Goal: Transaction & Acquisition: Purchase product/service

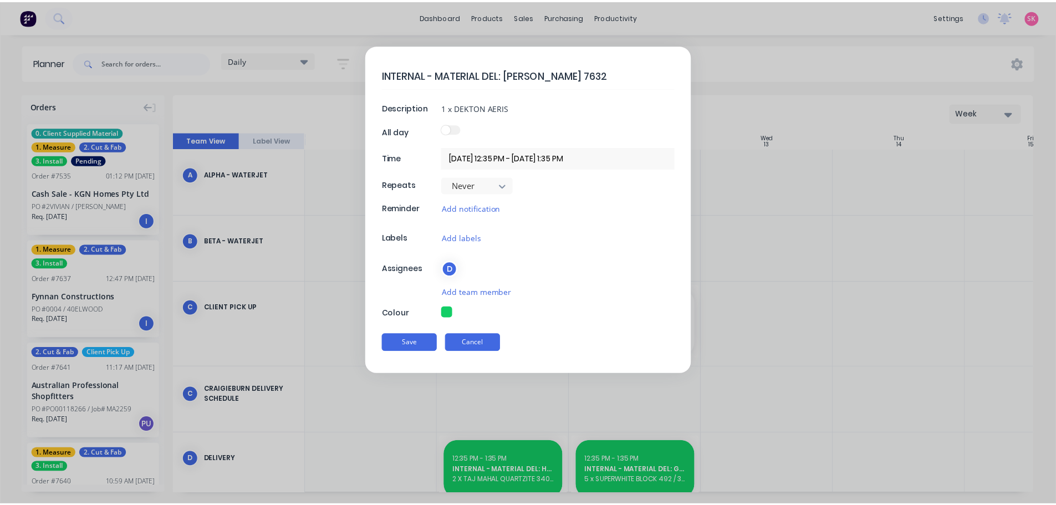
scroll to position [222, 1]
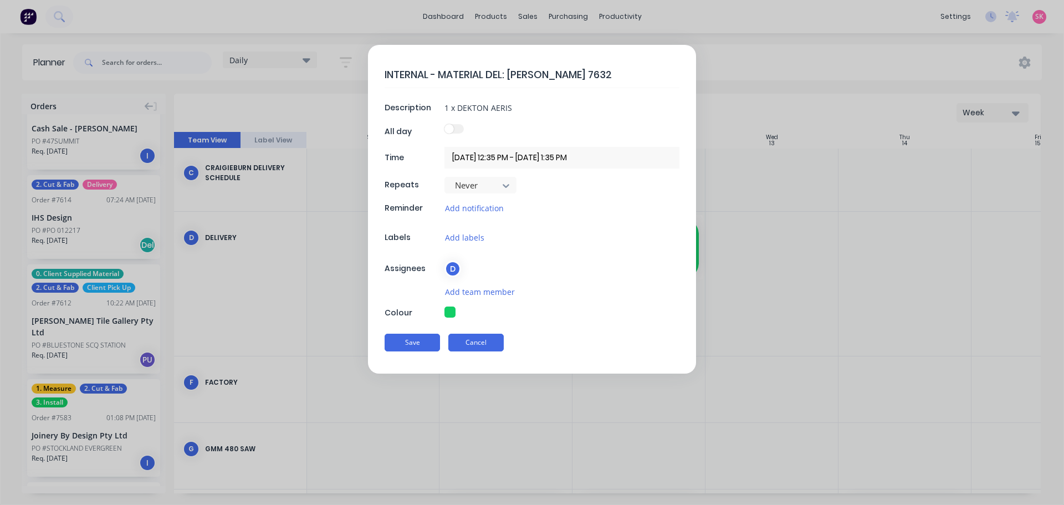
click at [465, 341] on button "Cancel" at bounding box center [475, 343] width 55 height 18
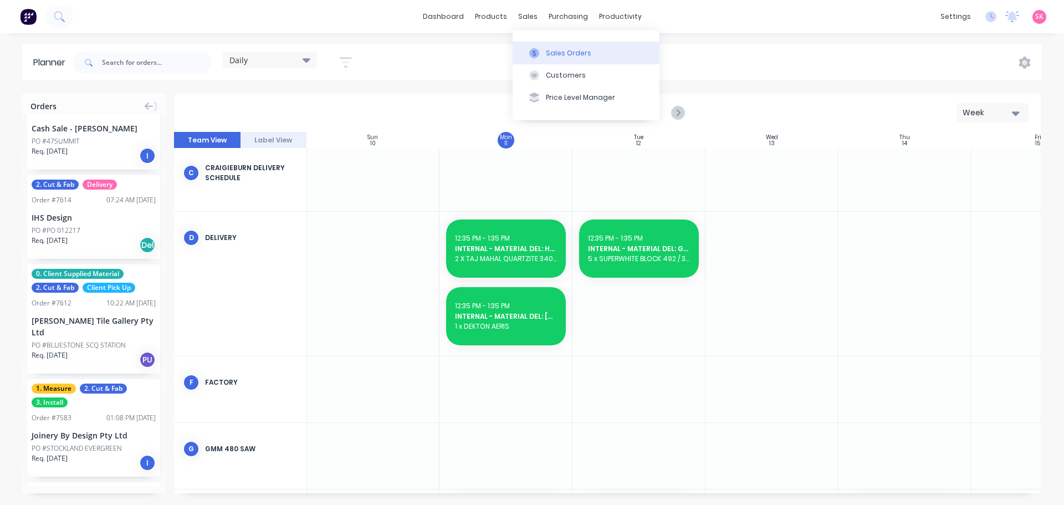
click at [532, 49] on icon at bounding box center [534, 53] width 10 height 10
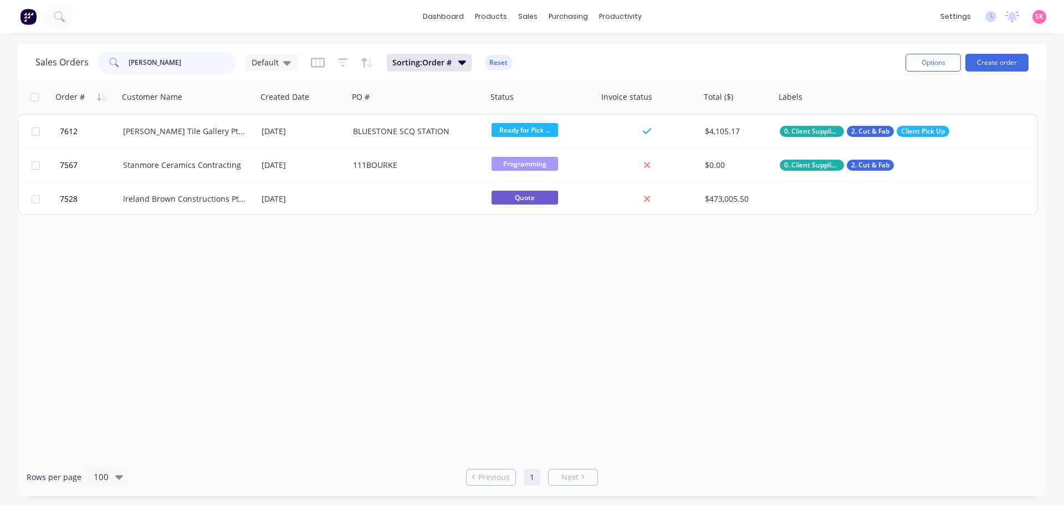
drag, startPoint x: 119, startPoint y: 60, endPoint x: 32, endPoint y: 70, distance: 88.1
click at [50, 66] on div "Sales Orders [PERSON_NAME] [PERSON_NAME]" at bounding box center [166, 63] width 262 height 22
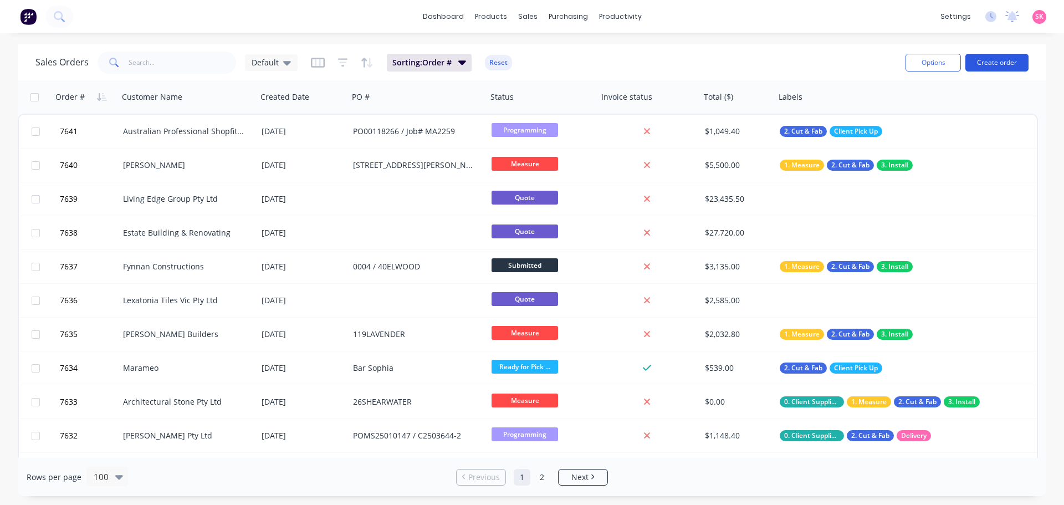
click at [1005, 63] on button "Create order" at bounding box center [997, 63] width 63 height 18
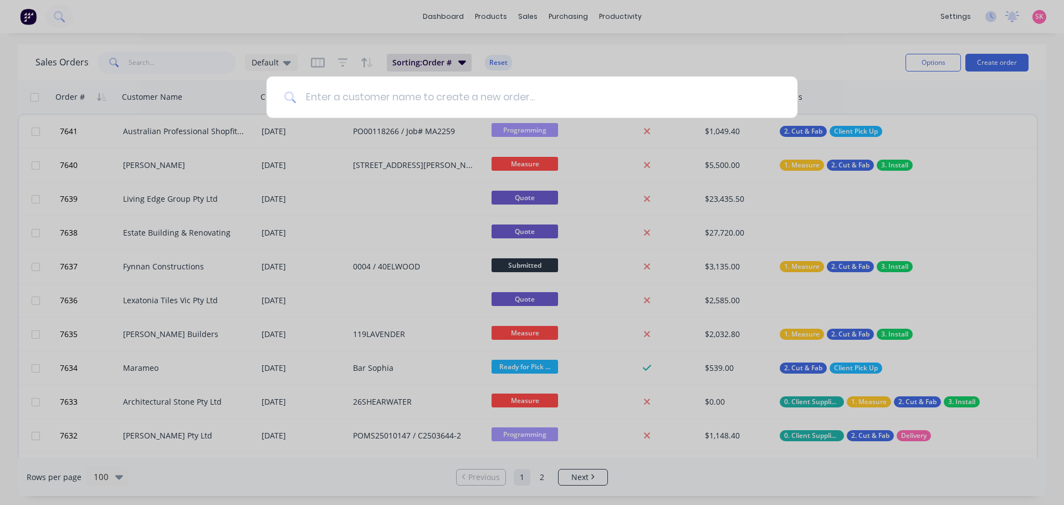
click at [352, 101] on input at bounding box center [538, 97] width 483 height 42
type input "p"
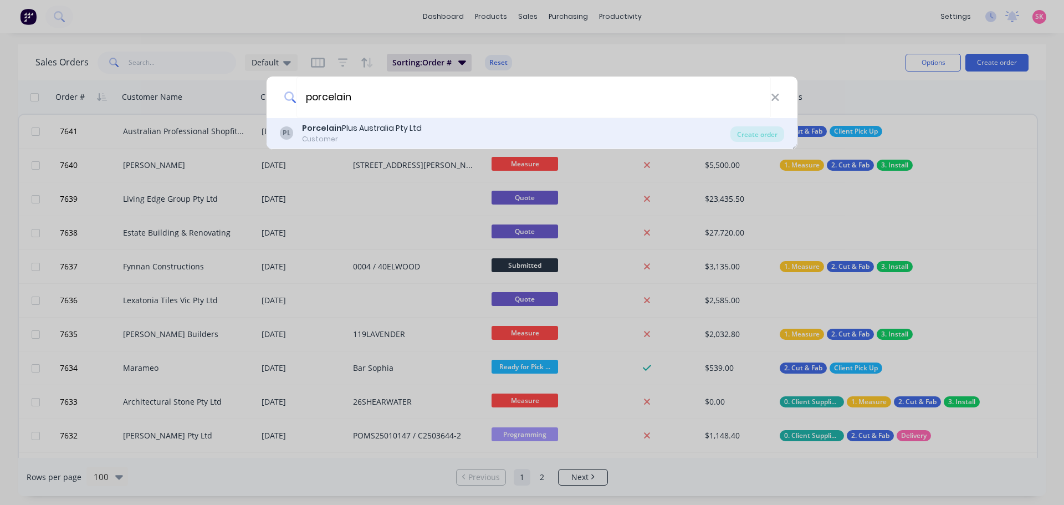
type input "porcelain"
click at [344, 137] on div "Customer" at bounding box center [362, 139] width 120 height 10
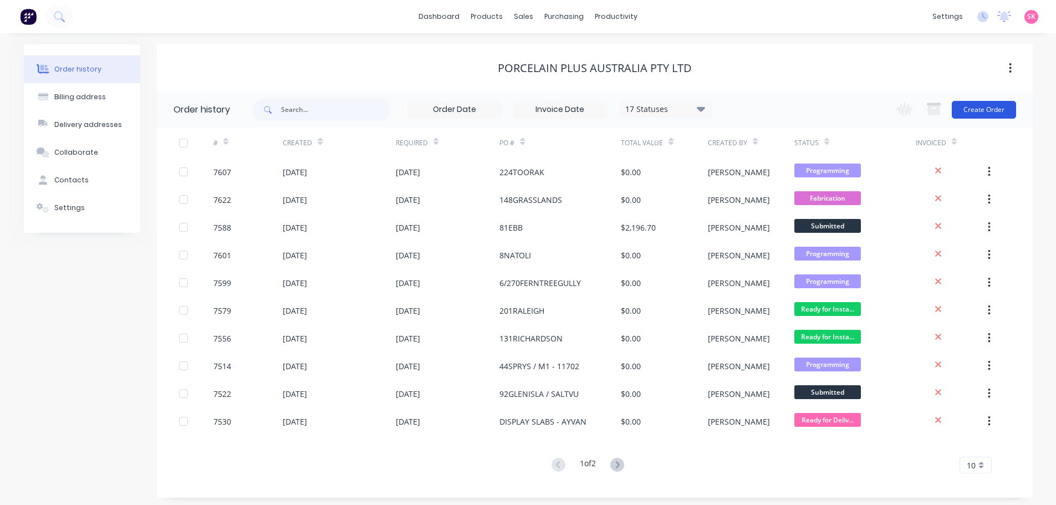
click at [969, 109] on button "Create Order" at bounding box center [984, 110] width 64 height 18
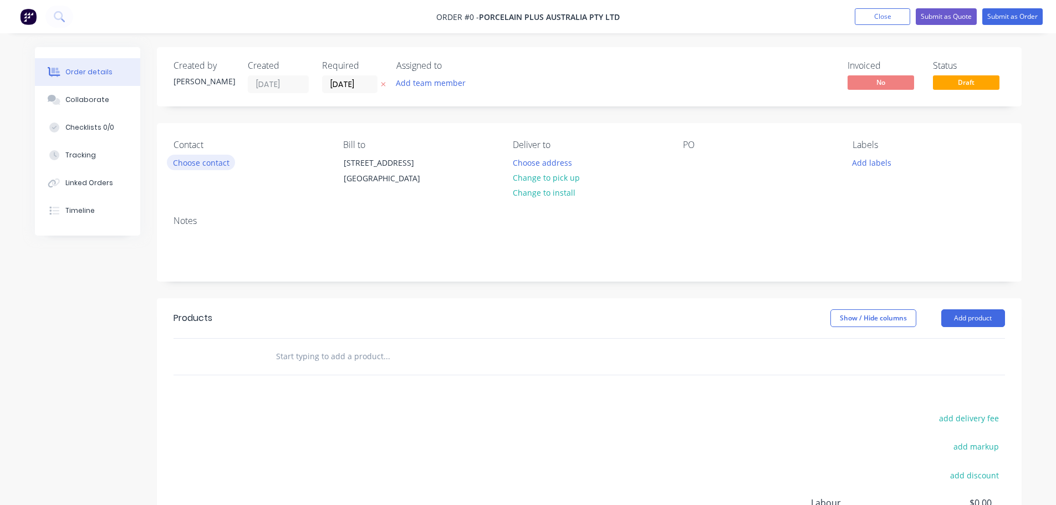
click at [206, 163] on button "Choose contact" at bounding box center [201, 162] width 68 height 15
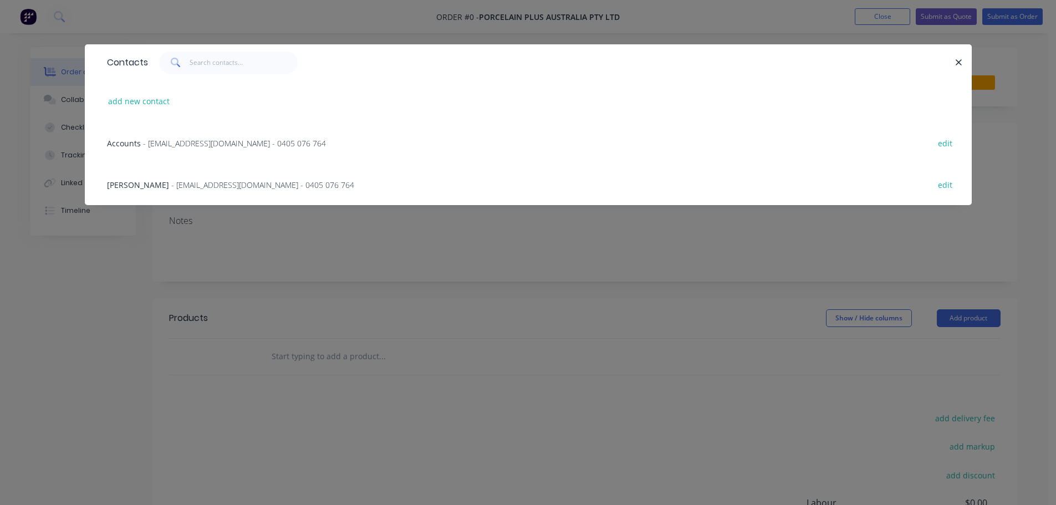
click at [157, 186] on span "[PERSON_NAME]" at bounding box center [138, 185] width 62 height 11
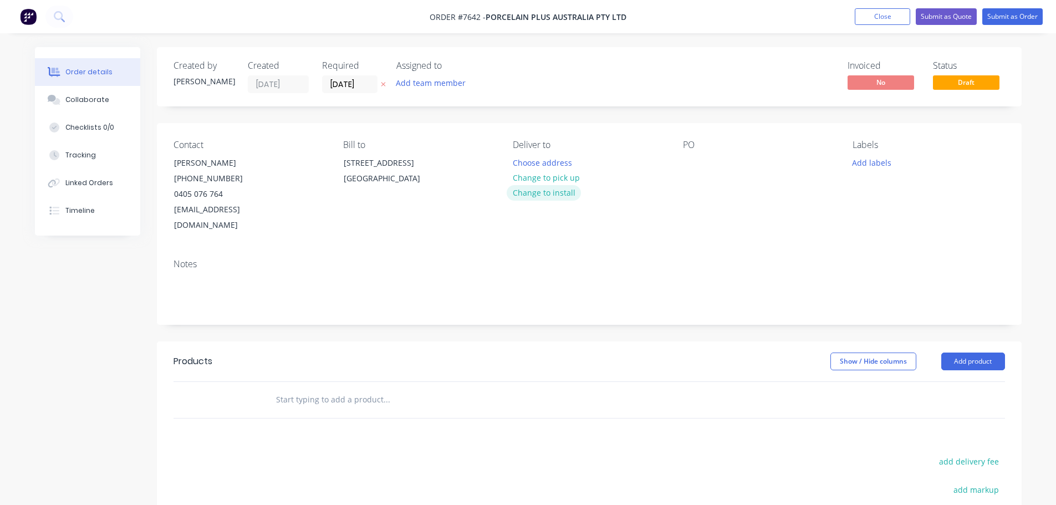
click at [550, 190] on button "Change to install" at bounding box center [544, 192] width 74 height 15
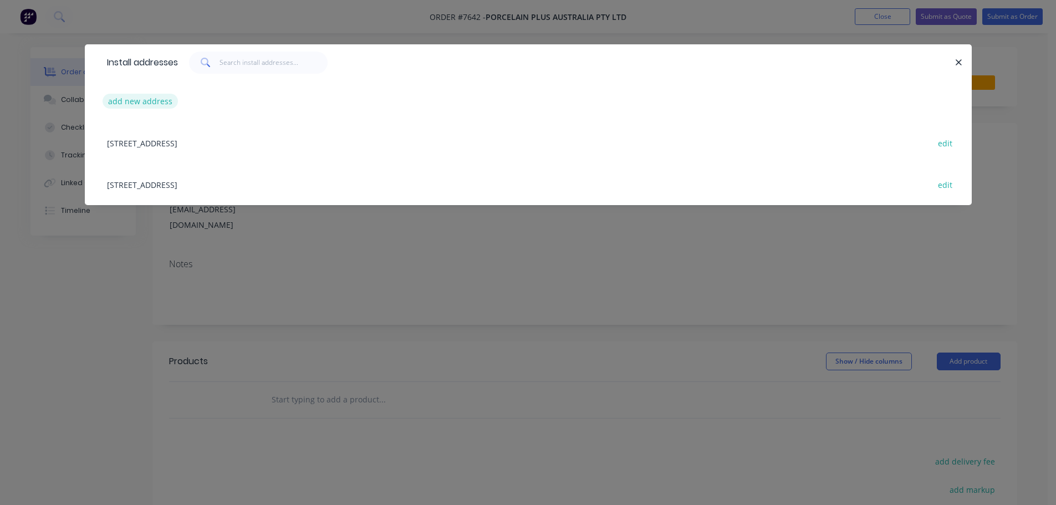
click at [143, 103] on button "add new address" at bounding box center [141, 101] width 76 height 15
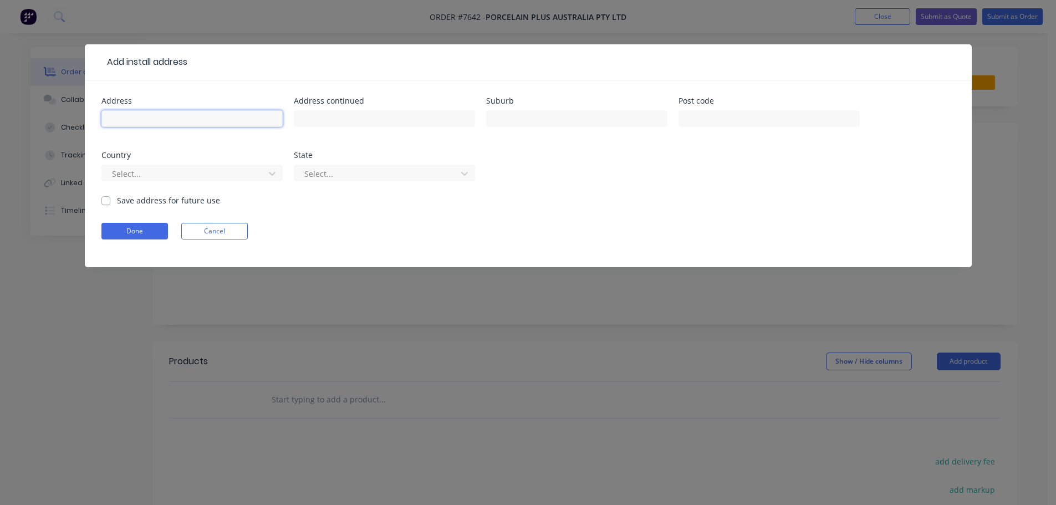
click at [145, 120] on input "text" at bounding box center [191, 118] width 181 height 17
click at [179, 132] on div at bounding box center [191, 124] width 181 height 33
click at [185, 123] on input "text" at bounding box center [191, 118] width 181 height 17
paste input "[STREET_ADDRESS]"
click at [220, 119] on input "[STREET_ADDRESS]" at bounding box center [191, 118] width 181 height 17
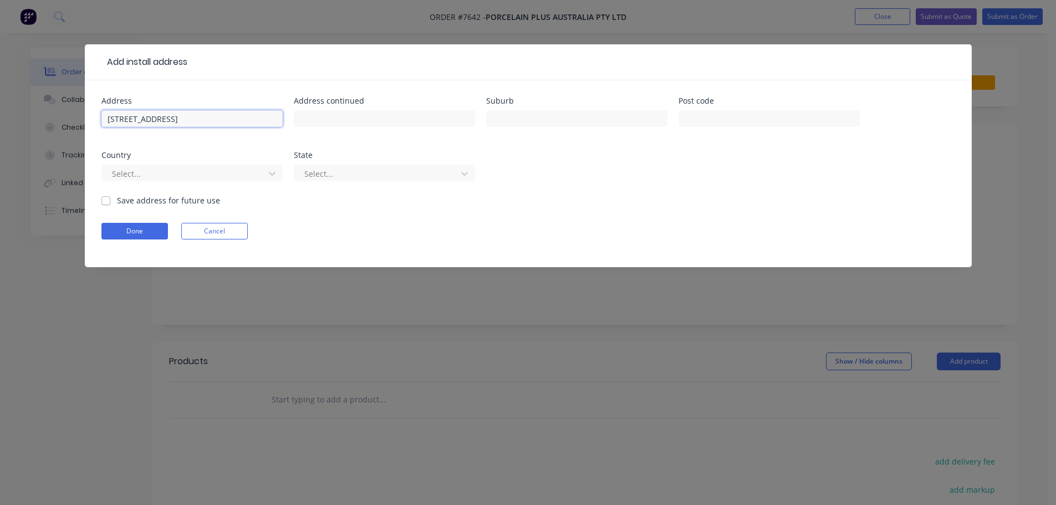
type input "[STREET_ADDRESS]"
type input "3158"
drag, startPoint x: 220, startPoint y: 122, endPoint x: 201, endPoint y: 130, distance: 21.1
click at [201, 130] on div "[STREET_ADDRESS]" at bounding box center [191, 124] width 181 height 33
drag, startPoint x: 206, startPoint y: 116, endPoint x: 179, endPoint y: 133, distance: 31.7
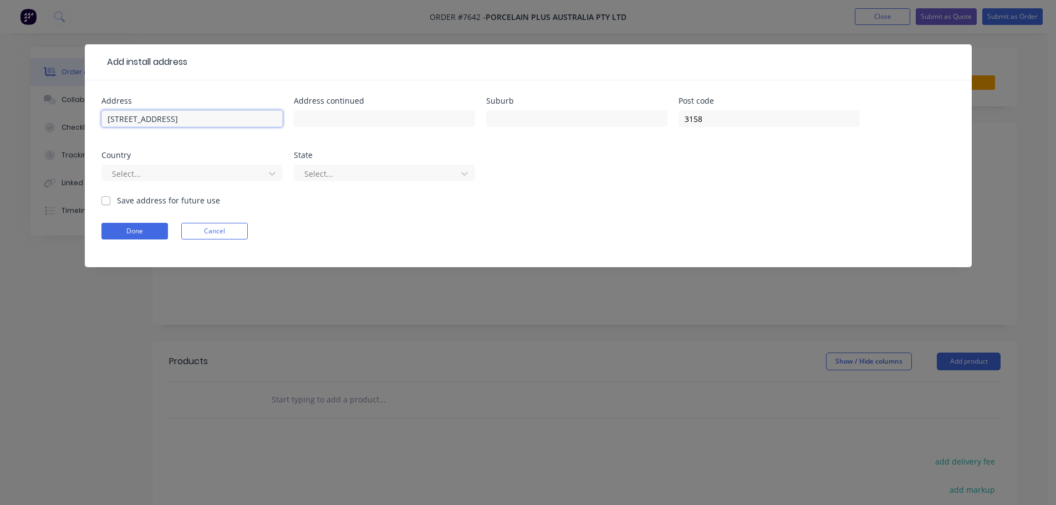
click at [179, 133] on div "[STREET_ADDRESS]" at bounding box center [191, 124] width 181 height 33
type input "[STREET_ADDRESS]"
type input "Upwey"
click at [171, 171] on div at bounding box center [185, 174] width 148 height 14
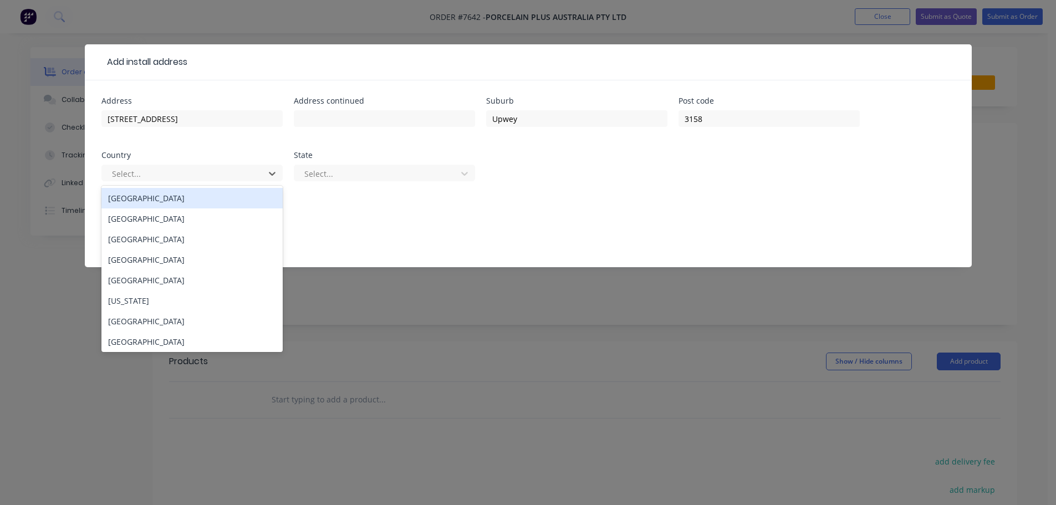
click at [182, 196] on div "[GEOGRAPHIC_DATA]" at bounding box center [191, 198] width 181 height 21
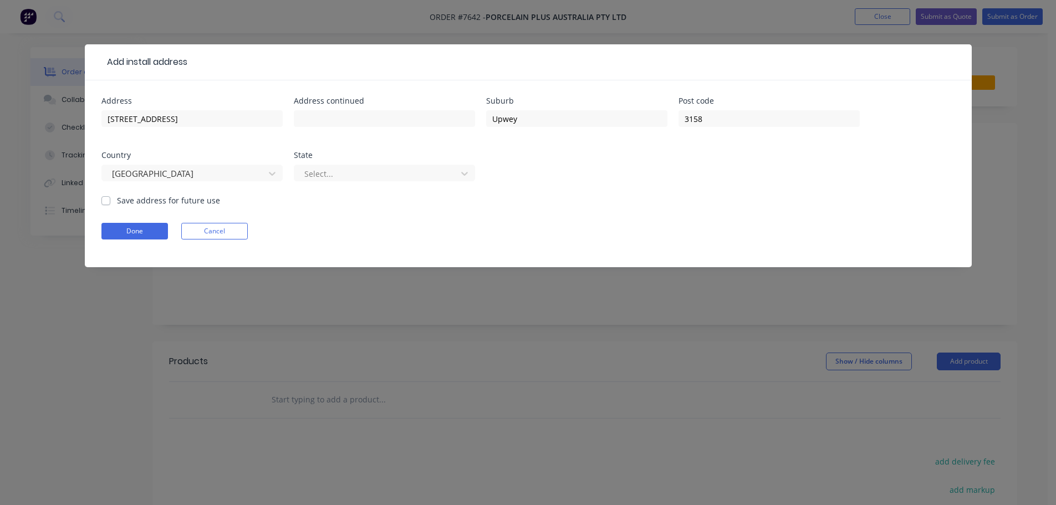
click at [389, 160] on div "State Select..." at bounding box center [384, 172] width 181 height 43
click at [382, 166] on div "Select..." at bounding box center [377, 173] width 155 height 17
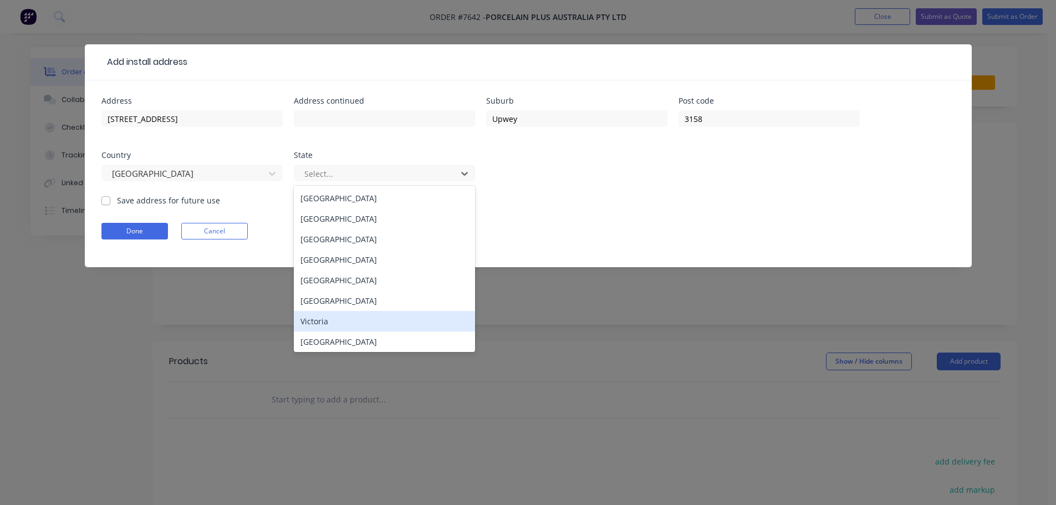
click at [339, 320] on div "Victoria" at bounding box center [384, 321] width 181 height 21
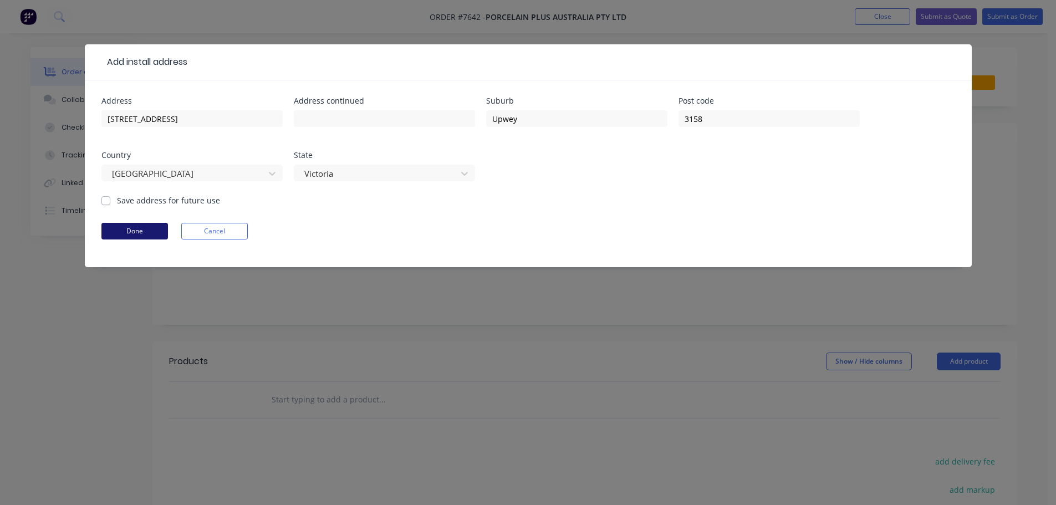
click at [131, 230] on button "Done" at bounding box center [134, 231] width 67 height 17
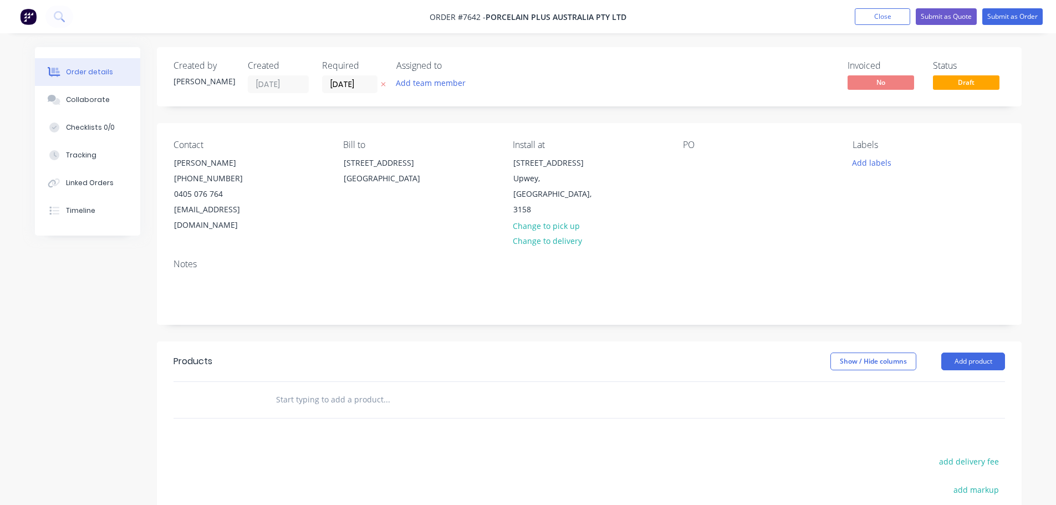
click at [663, 165] on div "Install at [STREET_ADDRESS] Change to pick up Change to delivery" at bounding box center [589, 187] width 152 height 94
click at [681, 163] on div "Contact [PERSON_NAME] [PHONE_NUMBER] [EMAIL_ADDRESS][DOMAIN_NAME] Bill to [STRE…" at bounding box center [589, 186] width 865 height 127
click at [693, 163] on div at bounding box center [692, 163] width 18 height 16
click at [866, 167] on button "Add labels" at bounding box center [871, 162] width 51 height 15
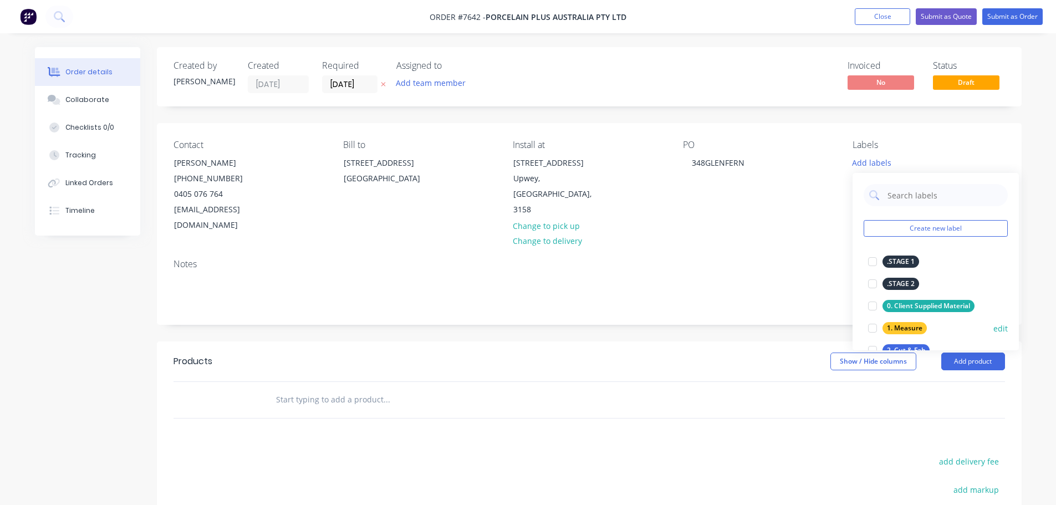
click at [871, 328] on div at bounding box center [872, 328] width 22 height 22
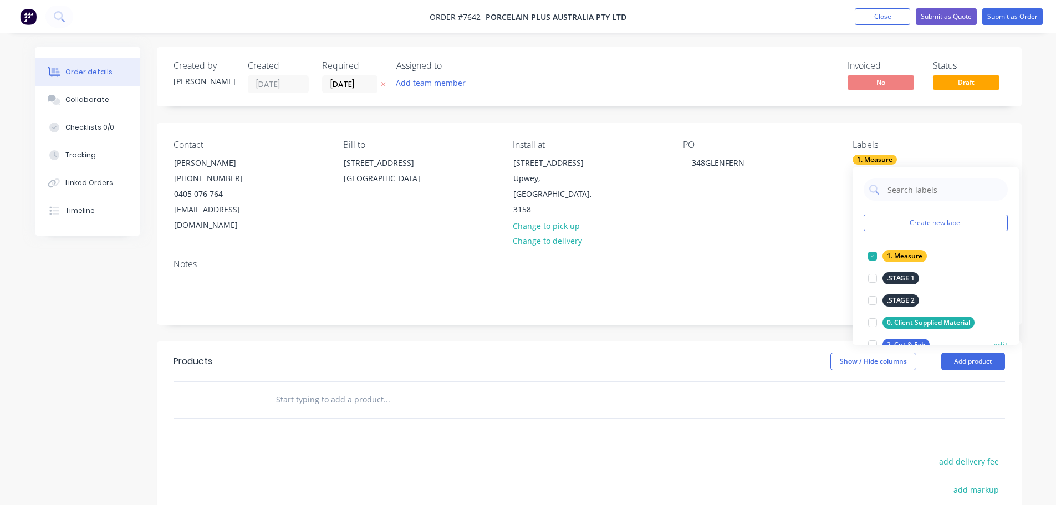
click at [871, 338] on div at bounding box center [872, 345] width 22 height 22
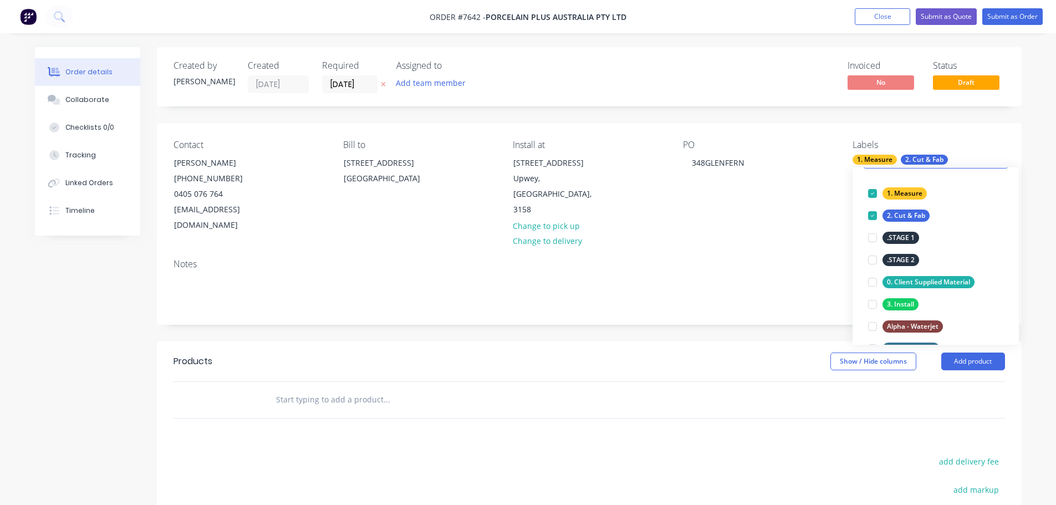
scroll to position [111, 0]
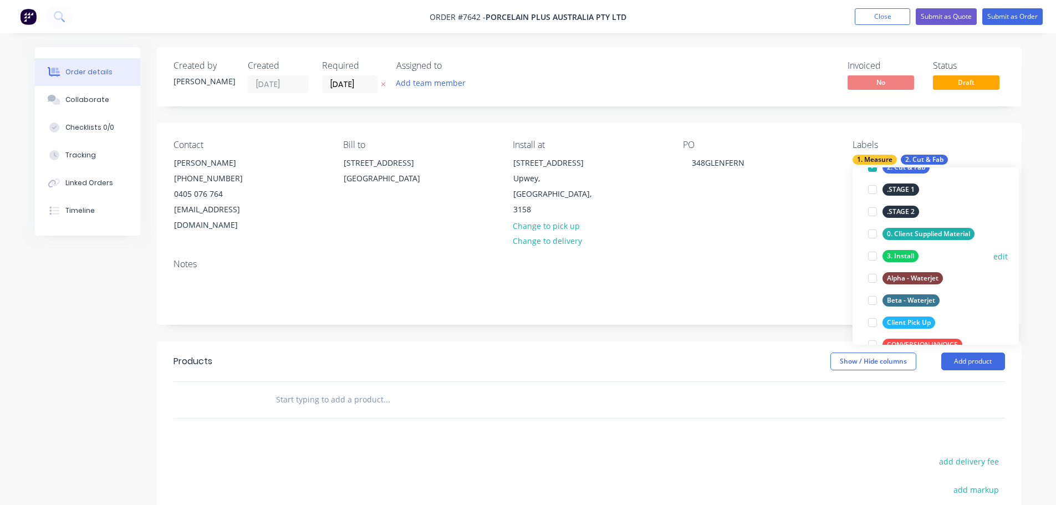
click at [870, 256] on div at bounding box center [872, 256] width 22 height 22
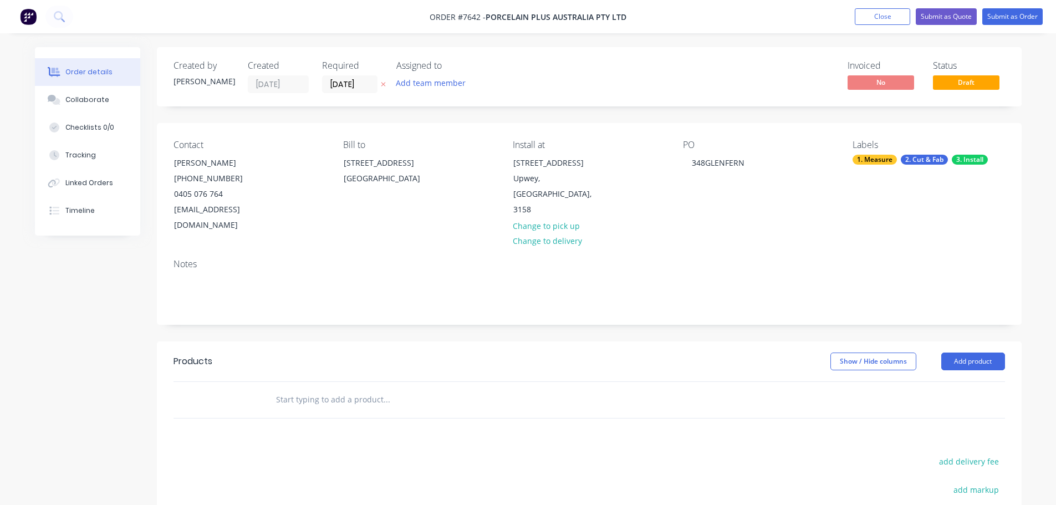
click at [309, 391] on input "text" at bounding box center [386, 400] width 222 height 22
type input "s"
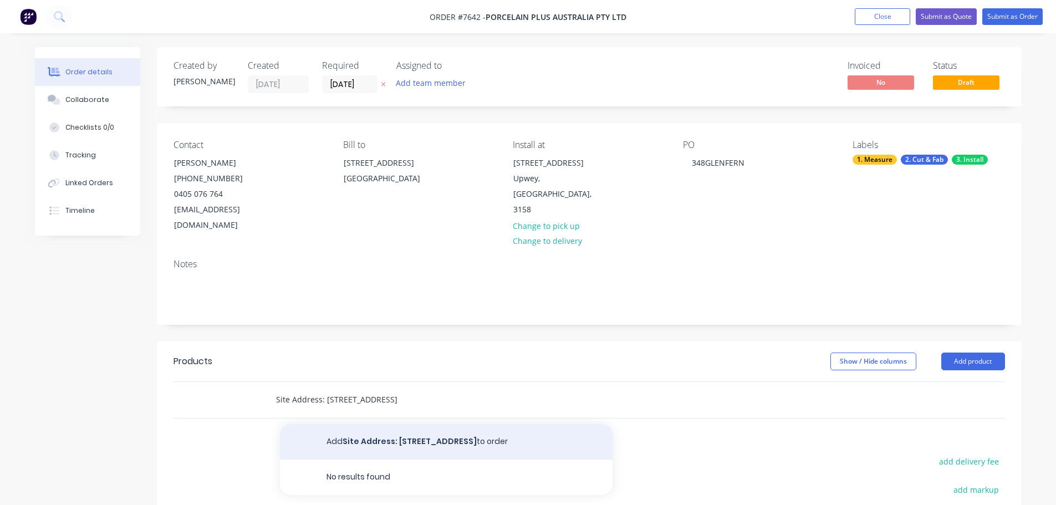
type input "Site Address: [STREET_ADDRESS]"
click at [372, 426] on button "Add Site Address: [STREET_ADDRESS] to order" at bounding box center [446, 441] width 333 height 35
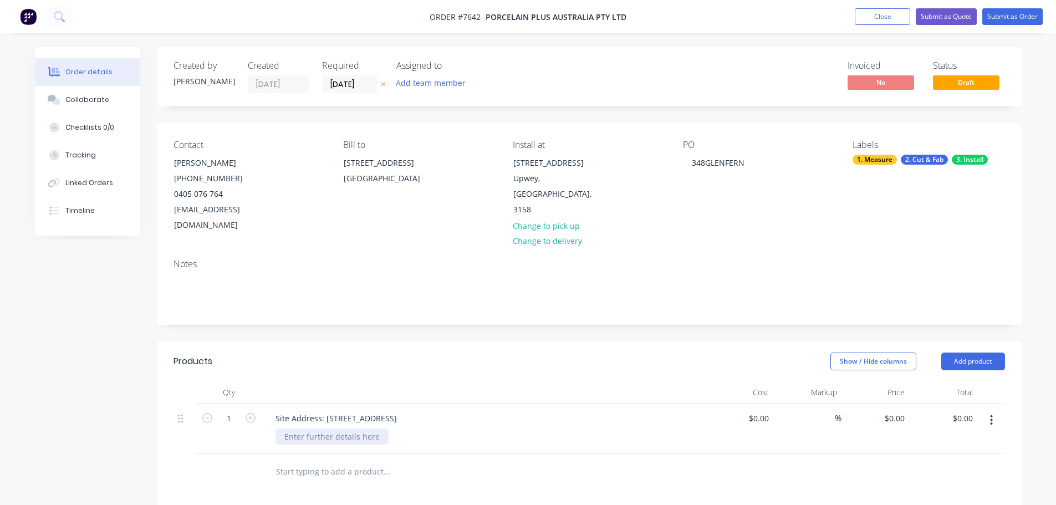
click at [326, 428] on div at bounding box center [331, 436] width 113 height 16
click at [470, 357] on header "Products Show / Hide columns Add product" at bounding box center [589, 361] width 865 height 40
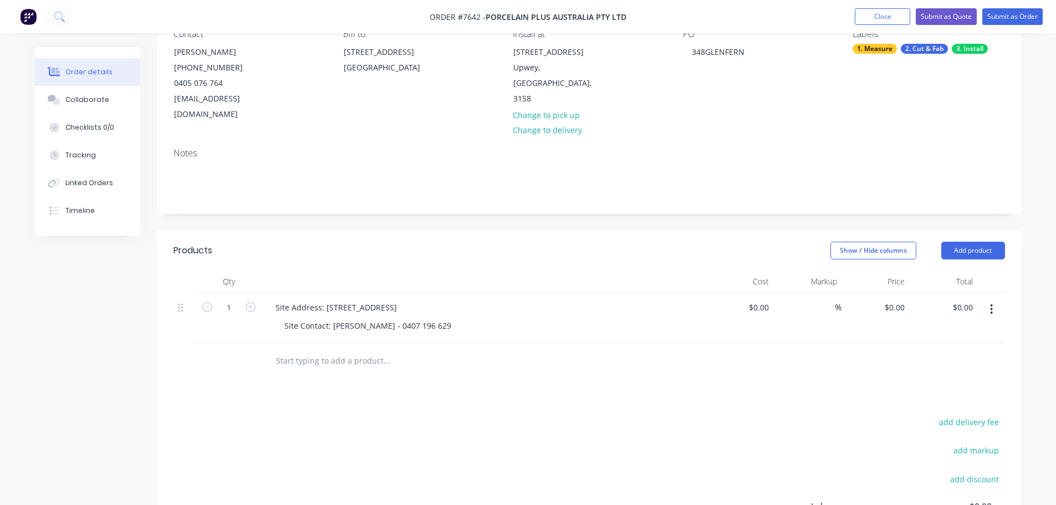
click at [347, 350] on input "text" at bounding box center [386, 361] width 222 height 22
click at [349, 350] on input "Scope of Works:" at bounding box center [386, 361] width 222 height 22
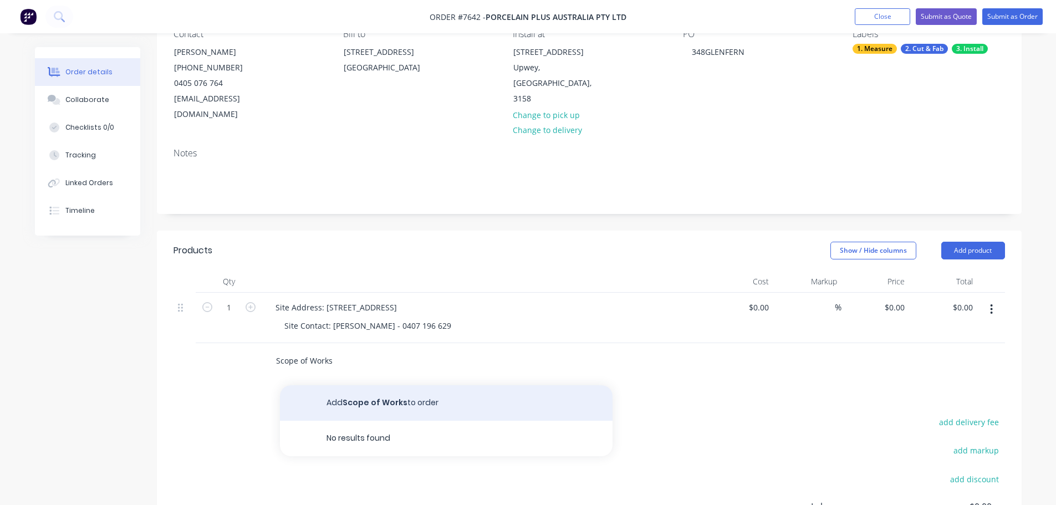
type input "Scope of Works"
click at [396, 377] on div "Products Show / Hide columns Add product Qty Cost Markup Price Total 1 Site Add…" at bounding box center [589, 438] width 865 height 415
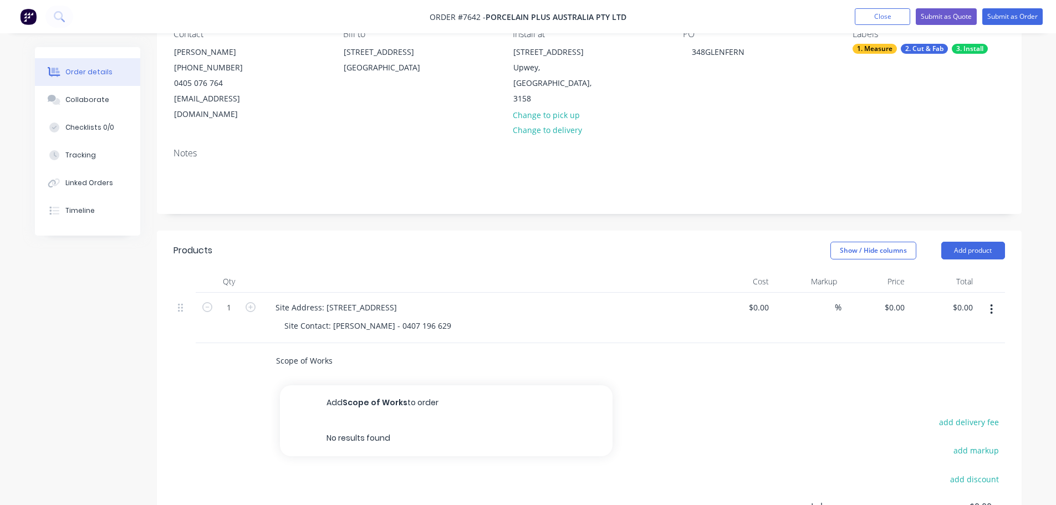
click at [348, 350] on input "Scope of Works" at bounding box center [386, 361] width 222 height 22
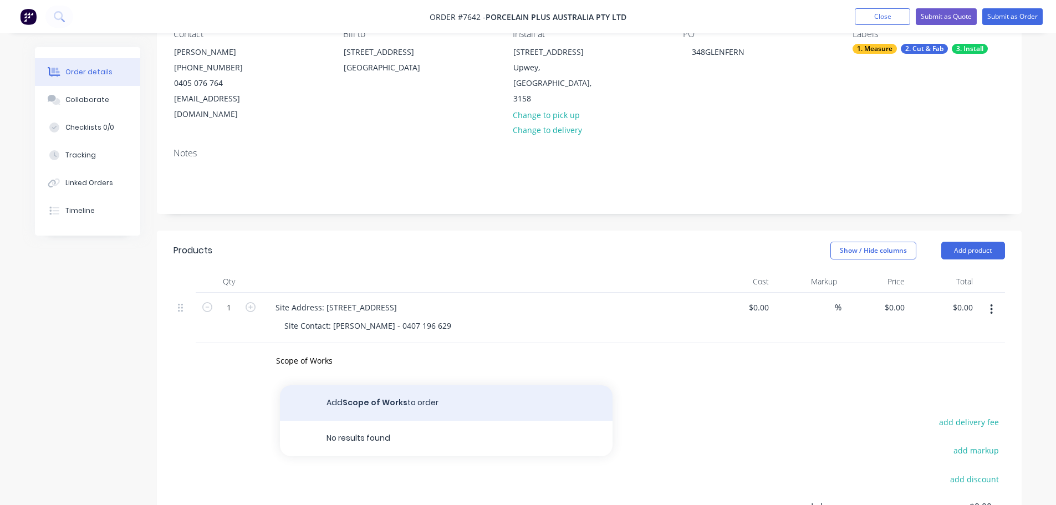
click at [364, 385] on button "Add Scope of Works to order" at bounding box center [446, 402] width 333 height 35
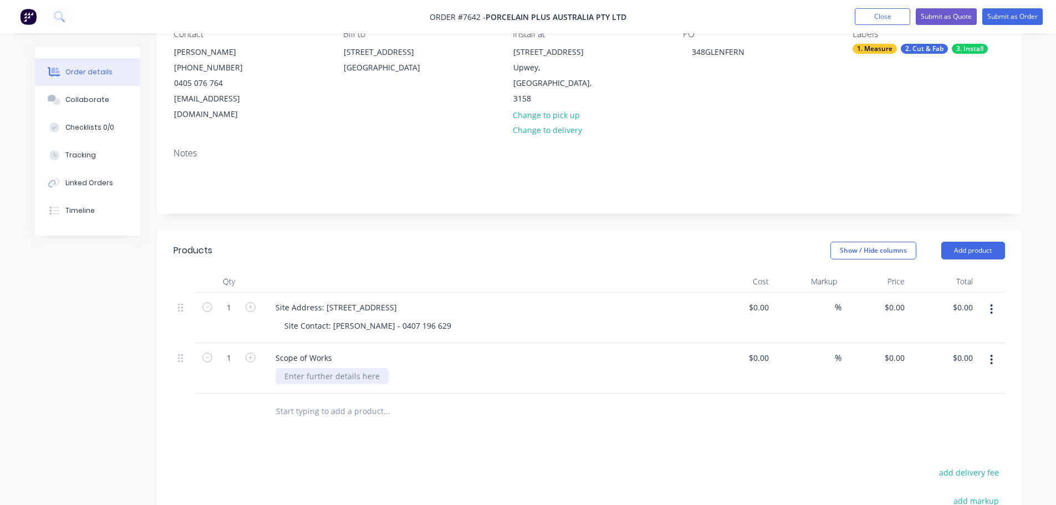
click at [325, 368] on div at bounding box center [331, 376] width 113 height 16
click at [313, 400] on input "text" at bounding box center [386, 411] width 222 height 22
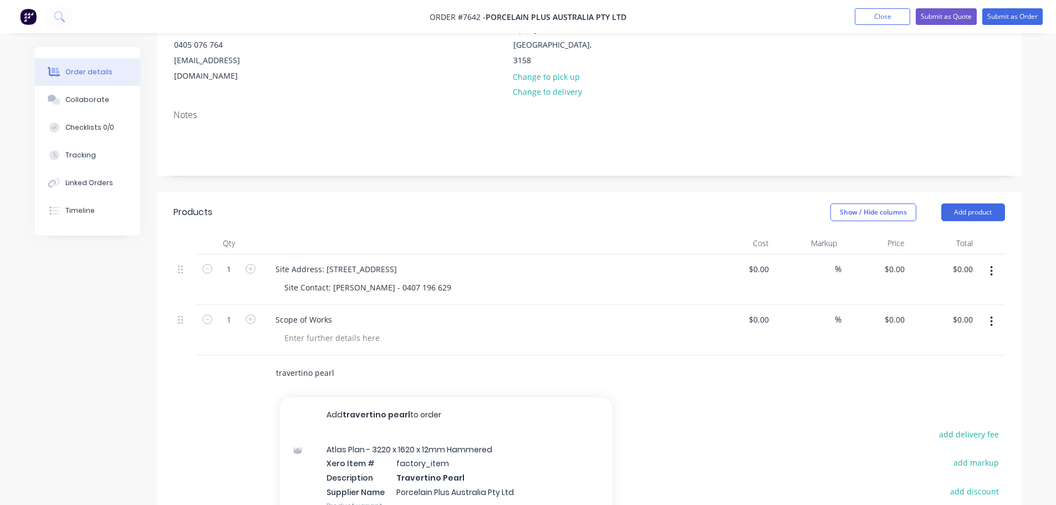
scroll to position [277, 0]
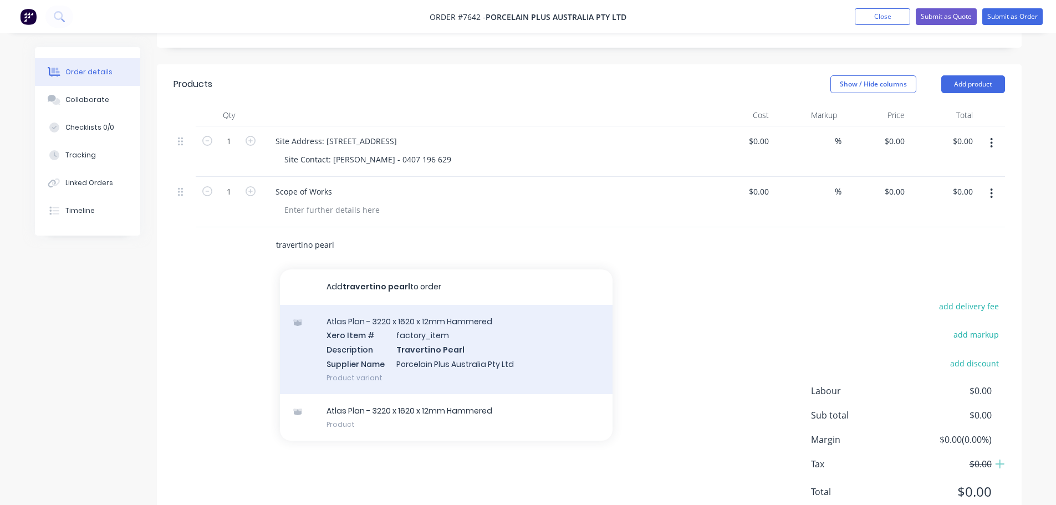
type input "travertino pearl"
click at [468, 344] on div "Atlas Plan - 3220 x 1620 x 12mm Hammered Xero Item # factory_item Description T…" at bounding box center [446, 349] width 333 height 89
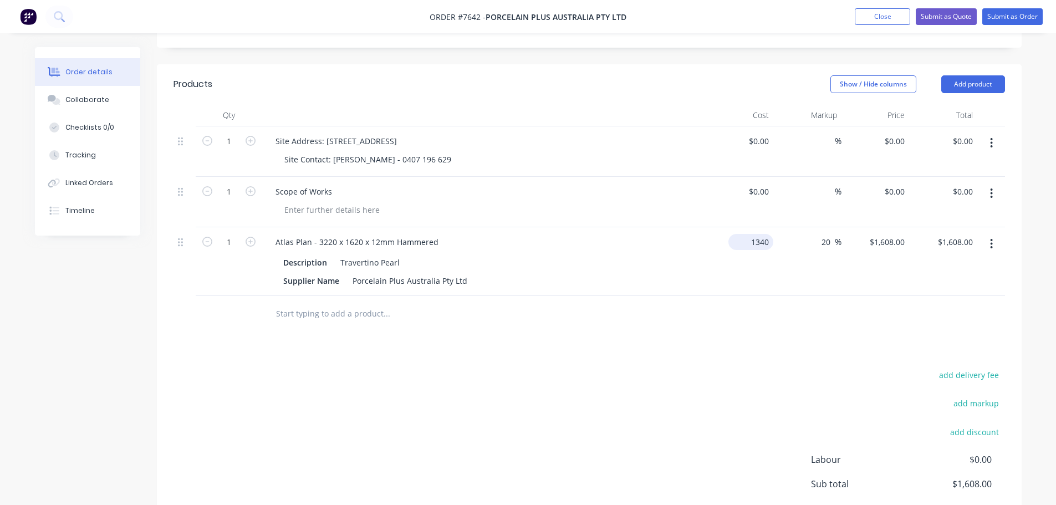
click at [769, 234] on input "1340" at bounding box center [753, 242] width 40 height 16
type input "$0.00"
click at [820, 234] on input "20" at bounding box center [827, 242] width 14 height 16
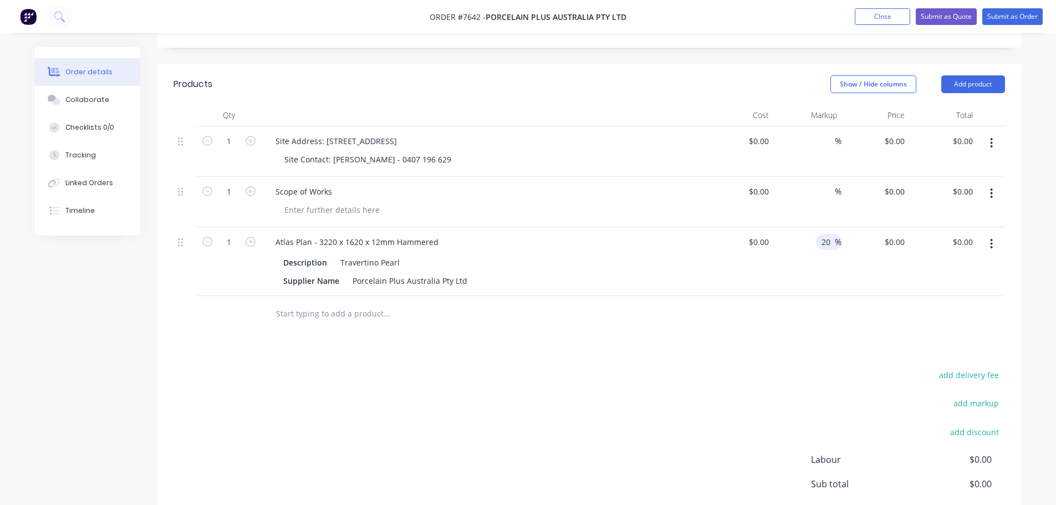
click at [830, 234] on input "20" at bounding box center [827, 242] width 14 height 16
drag, startPoint x: 836, startPoint y: 229, endPoint x: 787, endPoint y: 239, distance: 50.3
click at [785, 241] on div "20 20 %" at bounding box center [807, 261] width 68 height 69
click at [830, 234] on input "20" at bounding box center [827, 242] width 14 height 16
drag, startPoint x: 830, startPoint y: 226, endPoint x: 791, endPoint y: 232, distance: 38.6
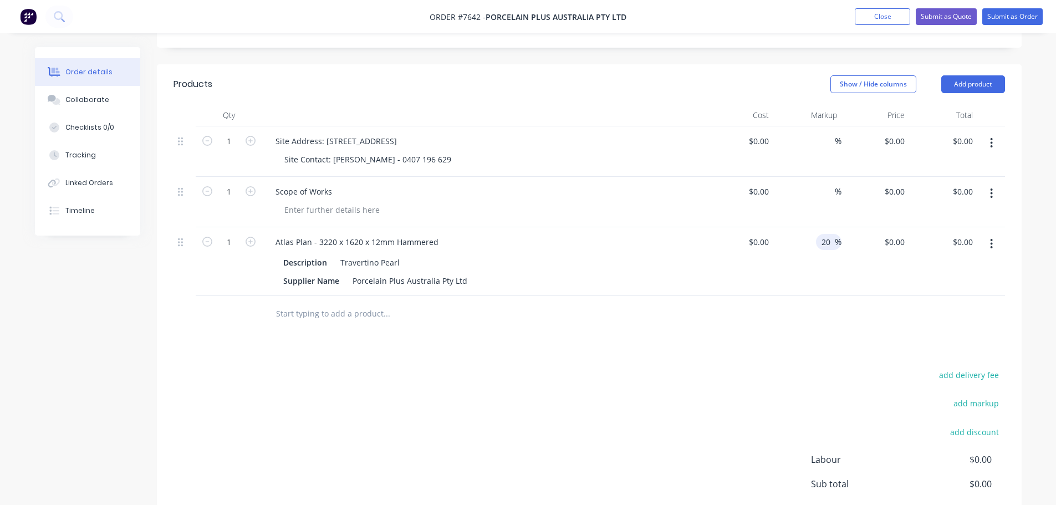
click at [791, 232] on div "20 20 %" at bounding box center [807, 261] width 68 height 69
type input "0"
click at [887, 227] on div "0 $0.00" at bounding box center [875, 261] width 68 height 69
type input "$0.00"
click at [451, 311] on div at bounding box center [461, 314] width 399 height 36
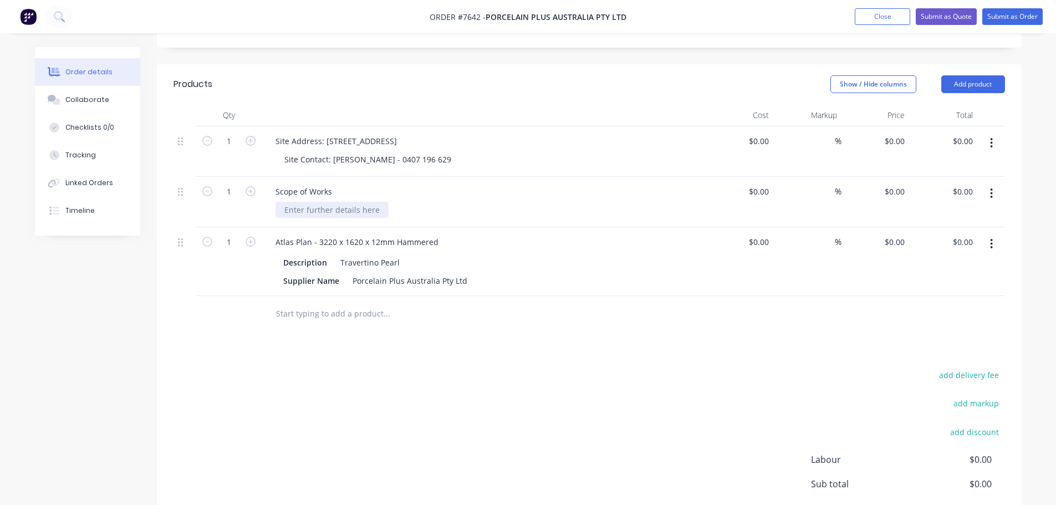
click at [333, 202] on div at bounding box center [331, 210] width 113 height 16
click at [307, 399] on div "add delivery fee add markup add discount Labour $0.00 Sub total $0.00 Margin $0…" at bounding box center [588, 474] width 831 height 214
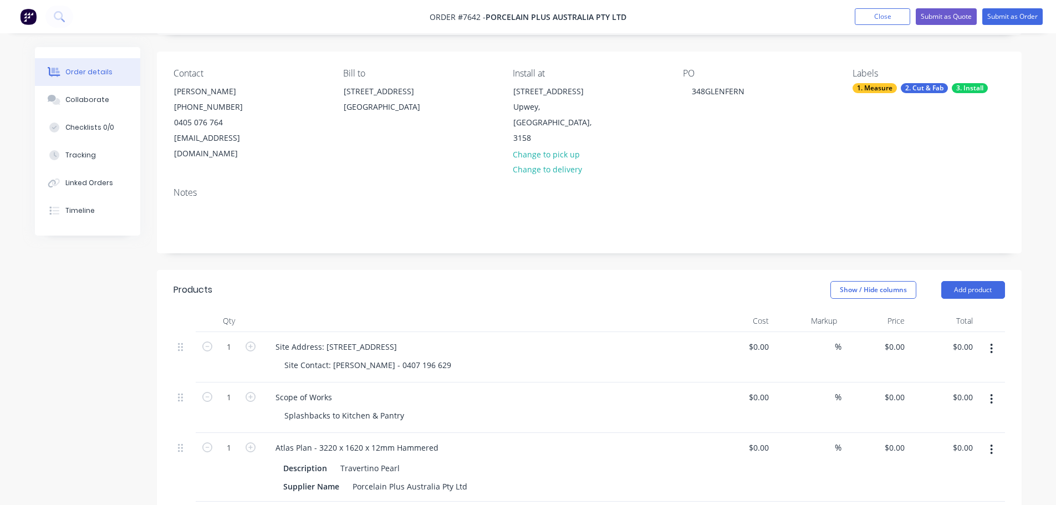
scroll to position [0, 0]
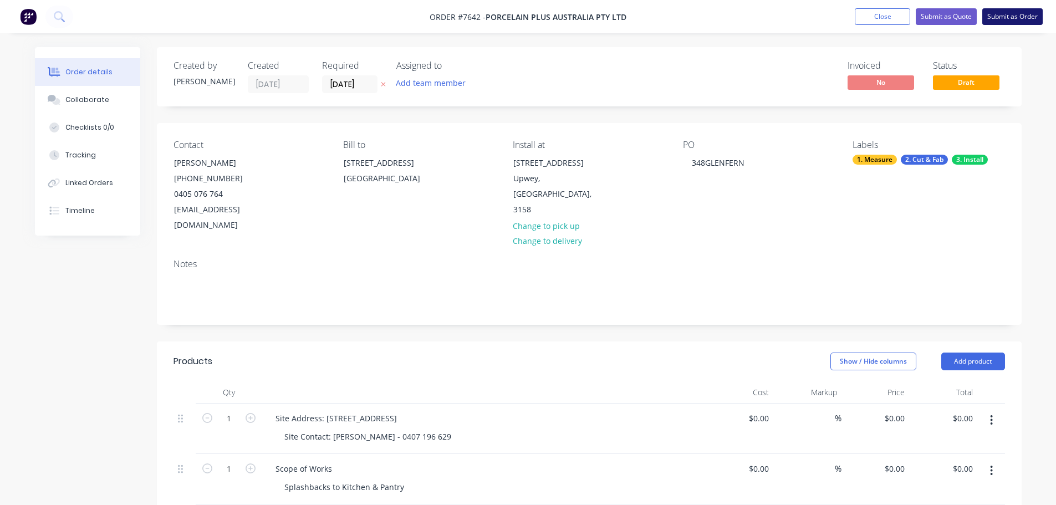
click at [1005, 20] on button "Submit as Order" at bounding box center [1012, 16] width 60 height 17
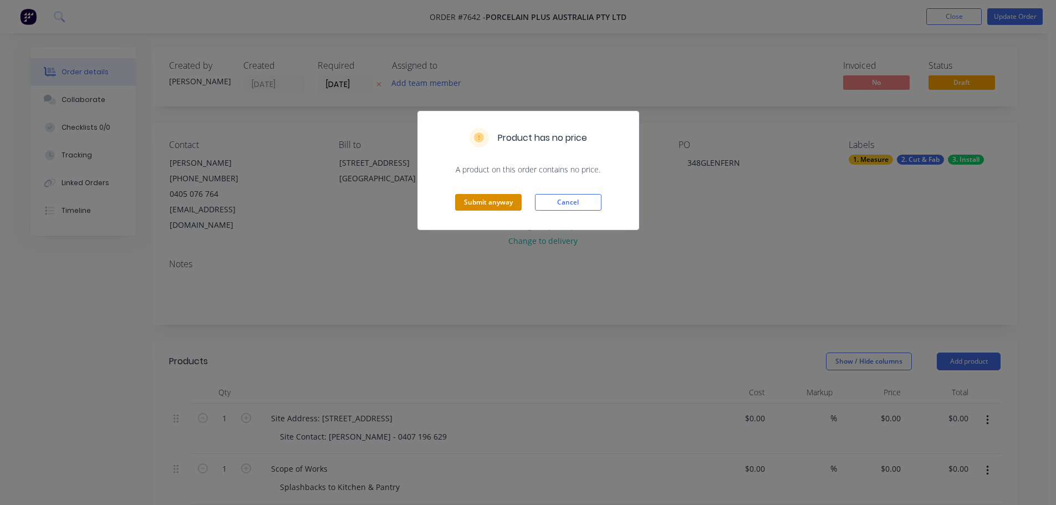
click at [486, 201] on button "Submit anyway" at bounding box center [488, 202] width 67 height 17
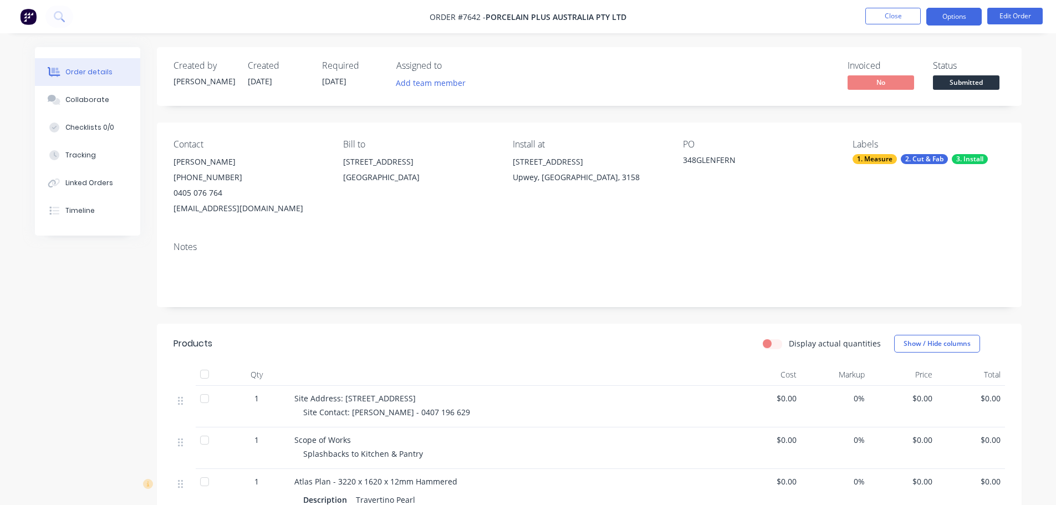
click at [956, 23] on button "Options" at bounding box center [953, 17] width 55 height 18
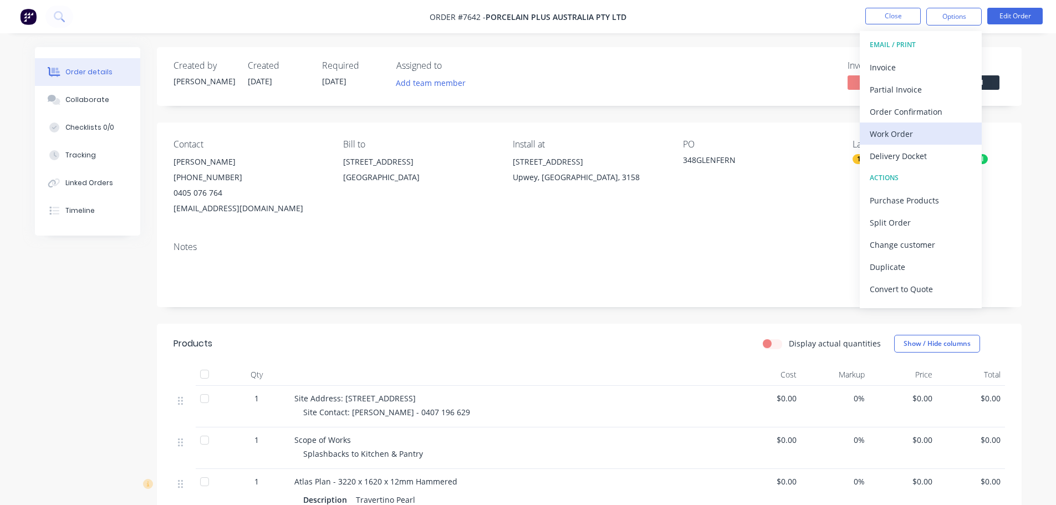
click at [933, 126] on div "Work Order" at bounding box center [921, 134] width 102 height 16
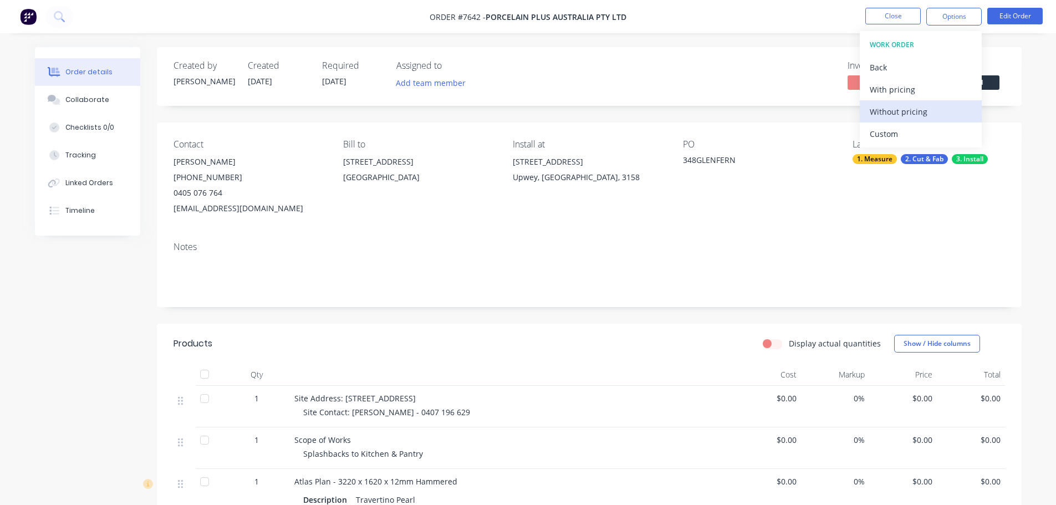
click at [929, 114] on div "Without pricing" at bounding box center [921, 112] width 102 height 16
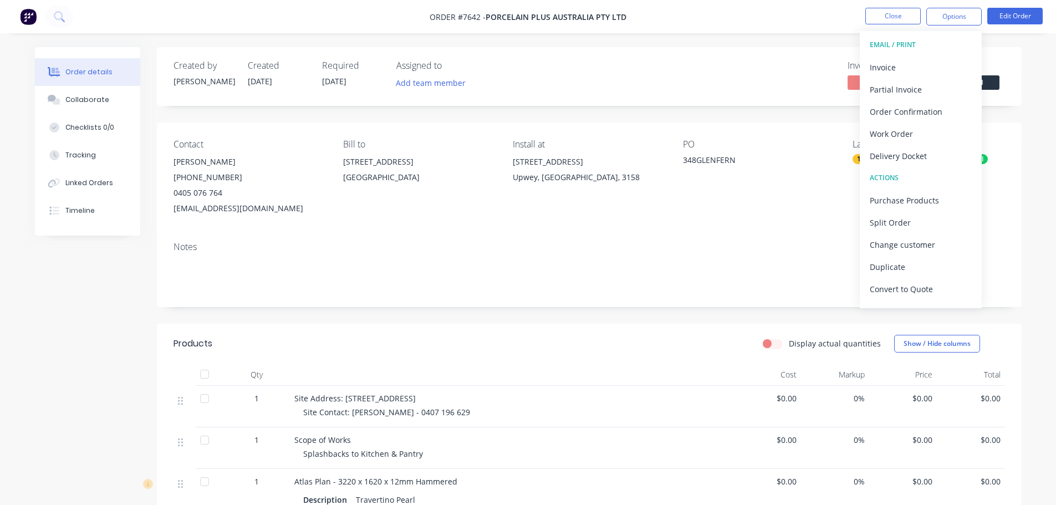
click at [671, 244] on div "Notes" at bounding box center [588, 247] width 831 height 11
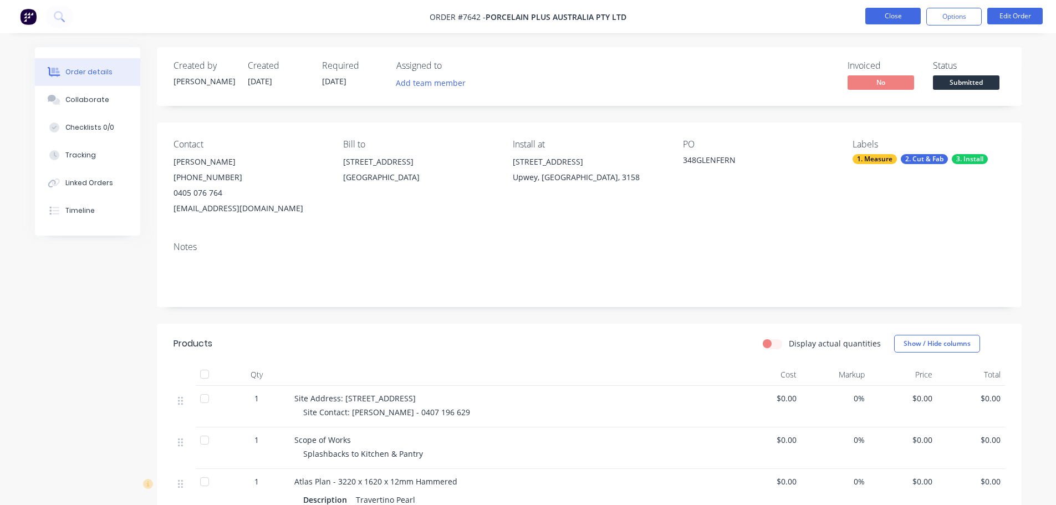
click at [881, 13] on button "Close" at bounding box center [892, 16] width 55 height 17
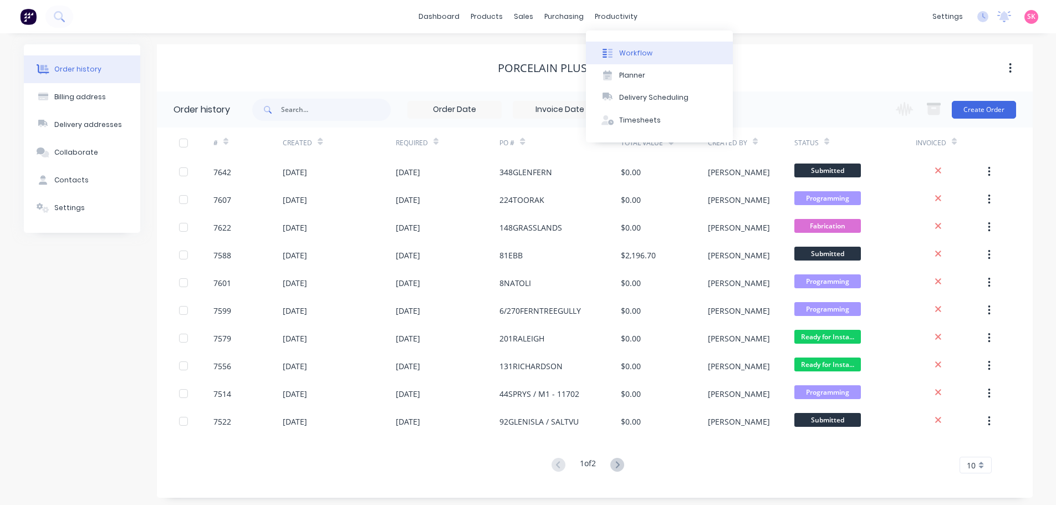
click at [622, 48] on div "Workflow" at bounding box center [635, 53] width 33 height 10
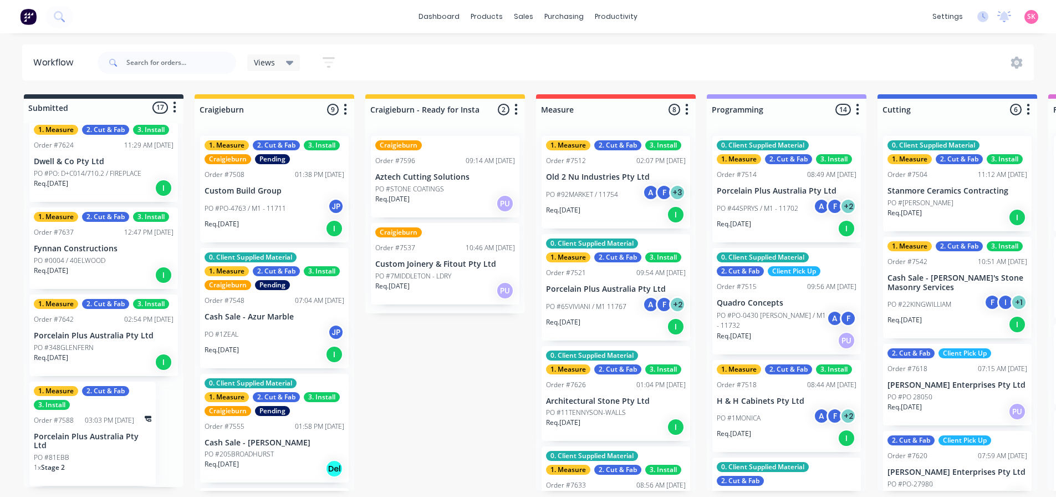
scroll to position [2, 0]
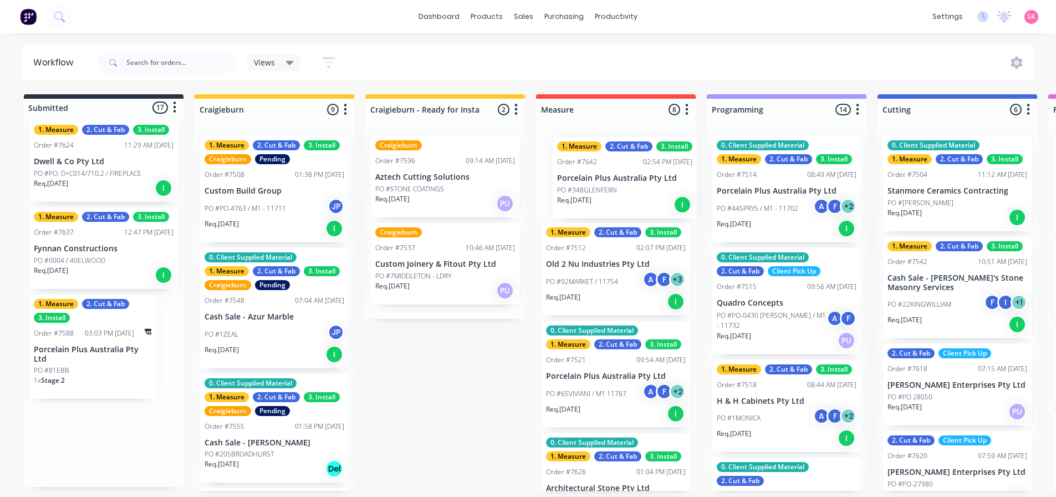
drag, startPoint x: 149, startPoint y: 328, endPoint x: 641, endPoint y: 154, distance: 522.1
click at [641, 154] on div "Submitted 17 Status colour #273444 hex #273444 Save Cancel Summaries Total orde…" at bounding box center [996, 292] width 2009 height 396
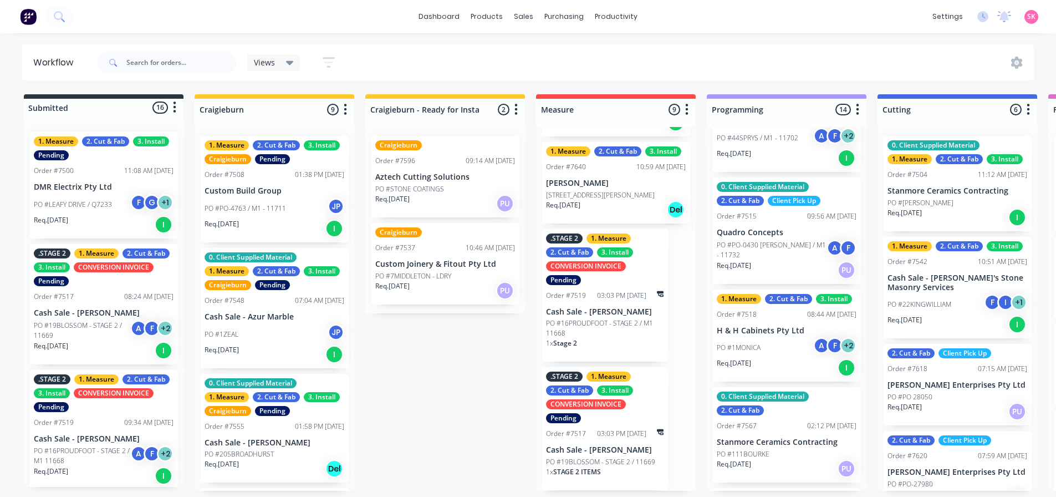
scroll to position [0, 0]
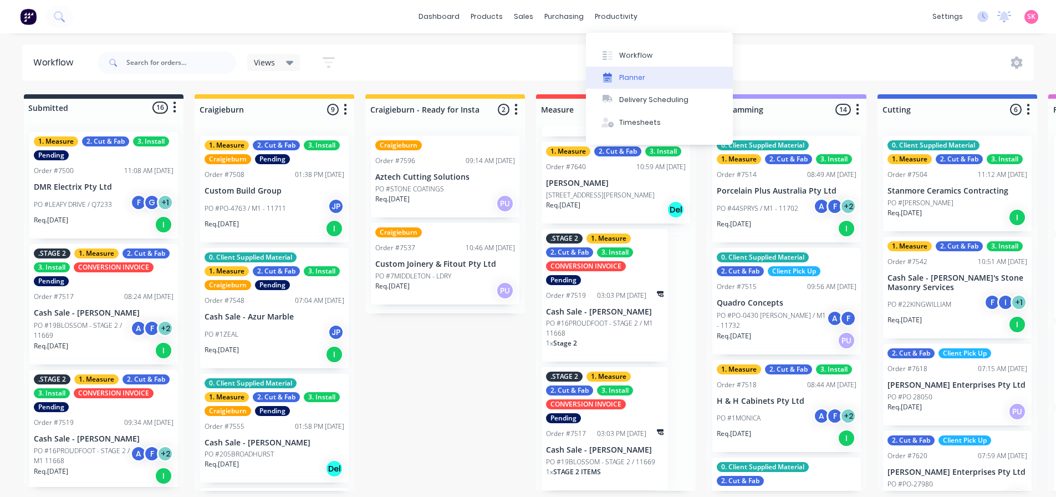
click at [631, 73] on div "Planner" at bounding box center [632, 78] width 26 height 10
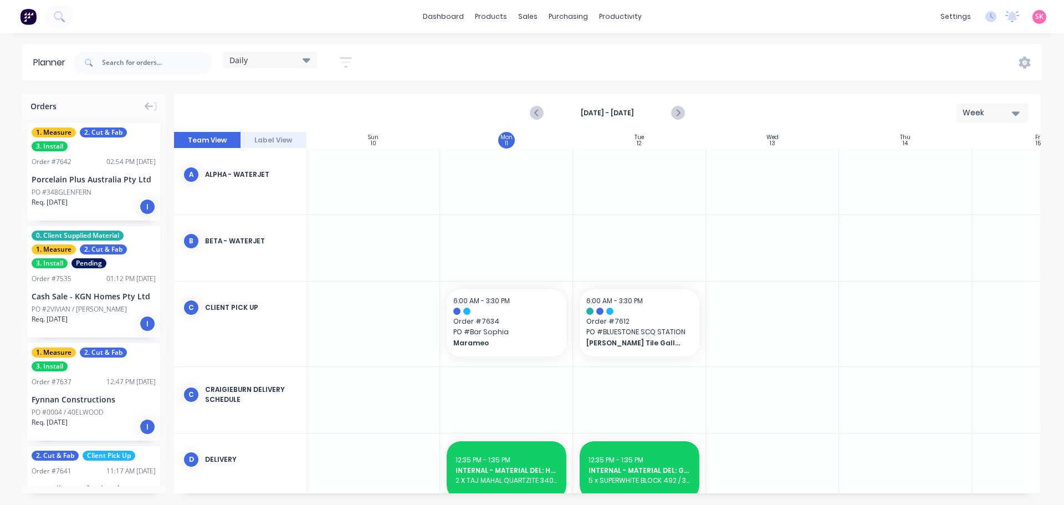
scroll to position [0, 1]
click at [159, 64] on input "text" at bounding box center [157, 63] width 110 height 22
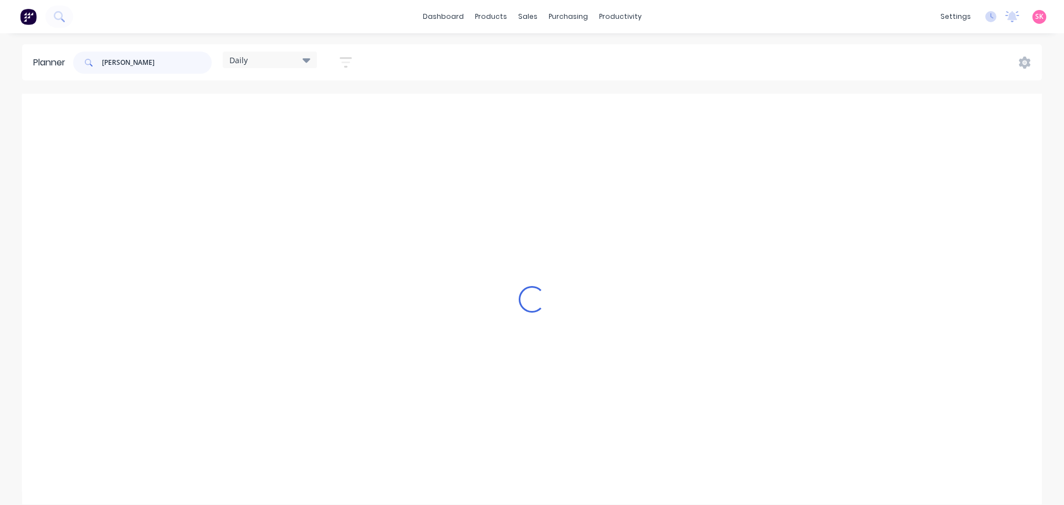
scroll to position [258, 1]
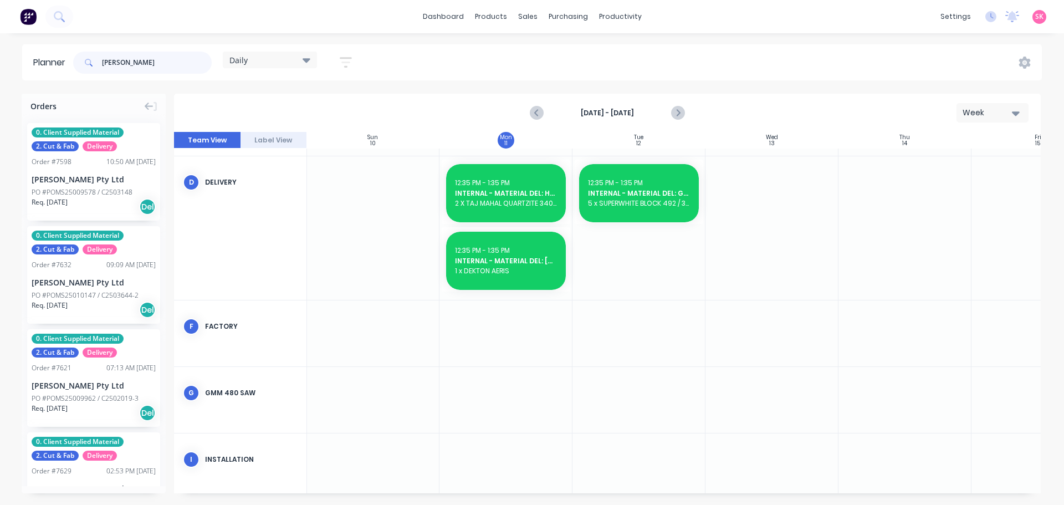
type input "[PERSON_NAME]"
click at [89, 191] on div "PO #POMS25009578 / C2503148" at bounding box center [82, 192] width 101 height 10
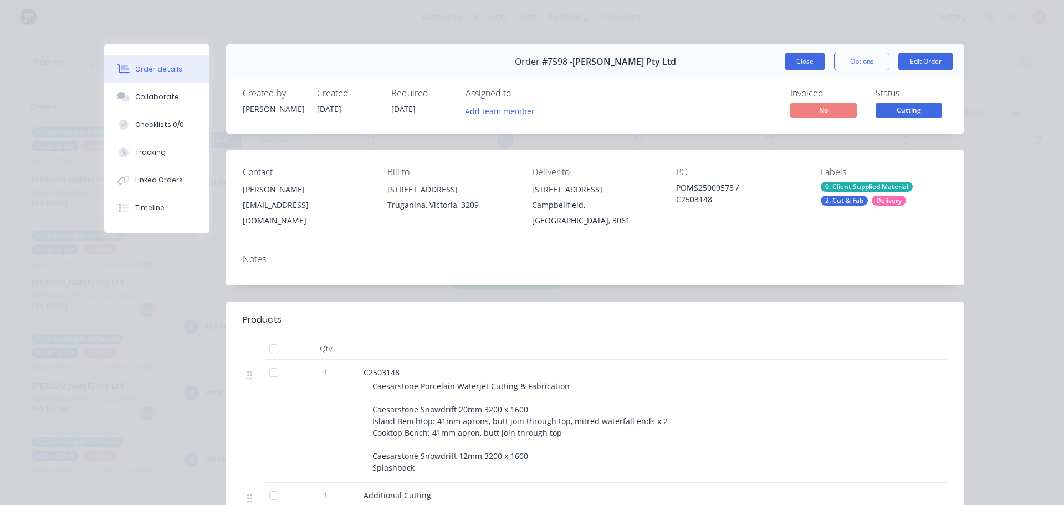
click at [812, 54] on button "Close" at bounding box center [805, 62] width 40 height 18
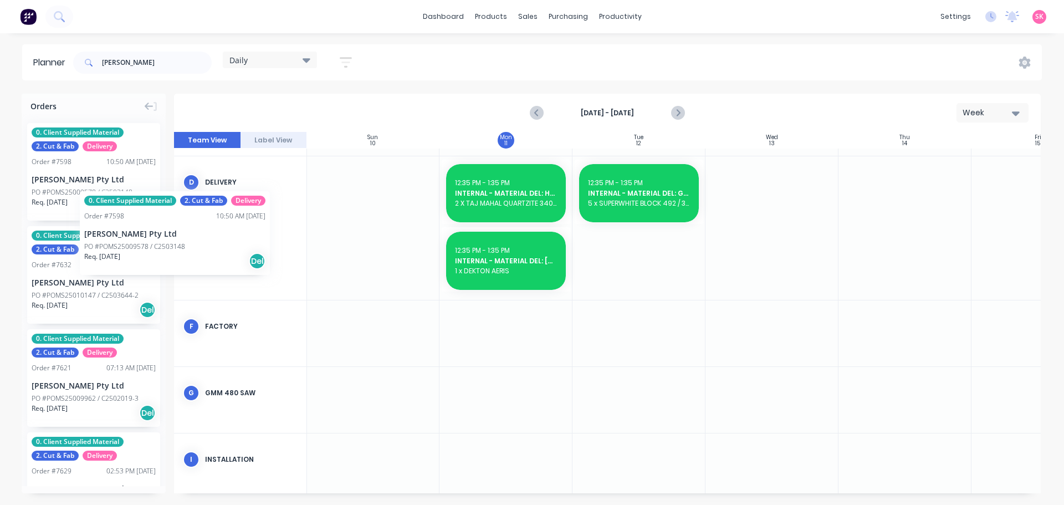
scroll to position [258, 0]
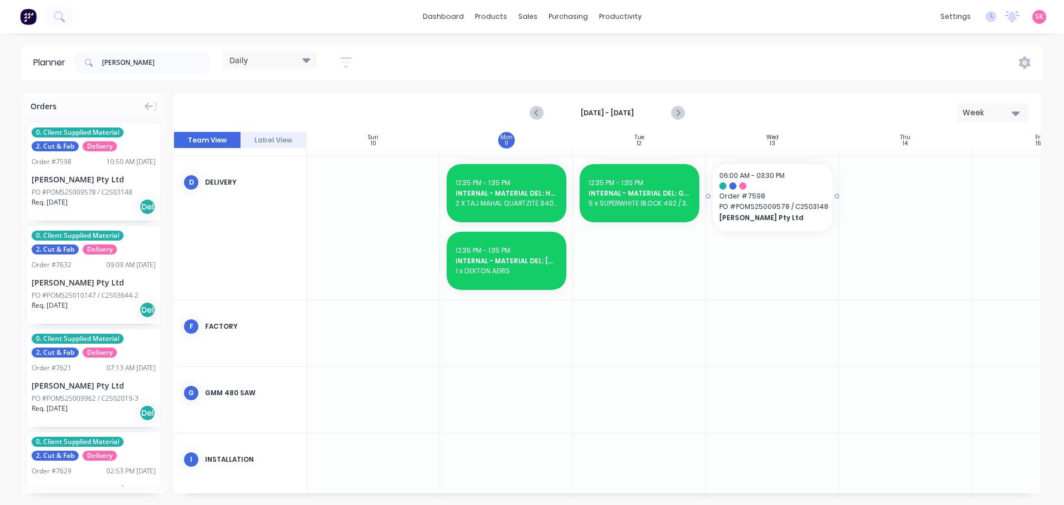
drag, startPoint x: 70, startPoint y: 179, endPoint x: 792, endPoint y: 170, distance: 721.7
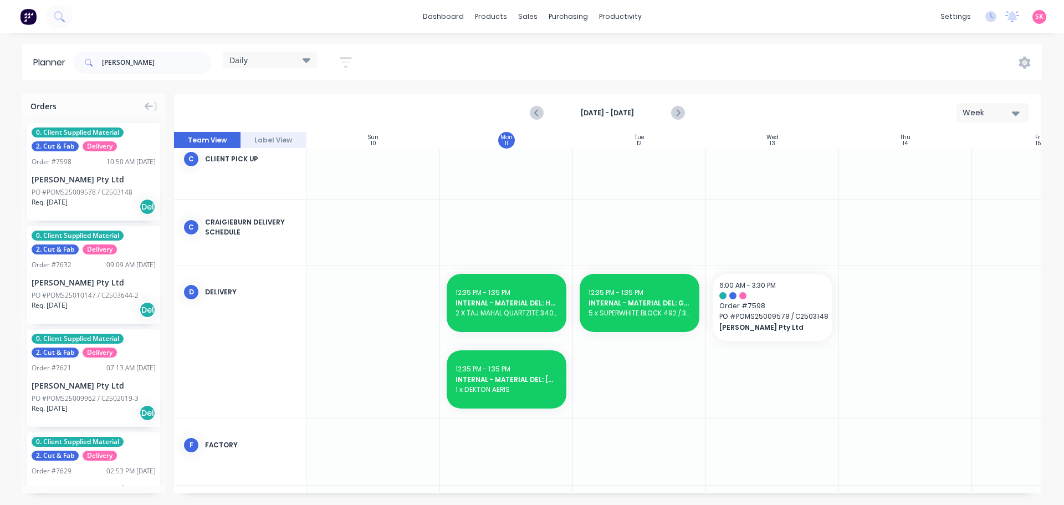
scroll to position [147, 0]
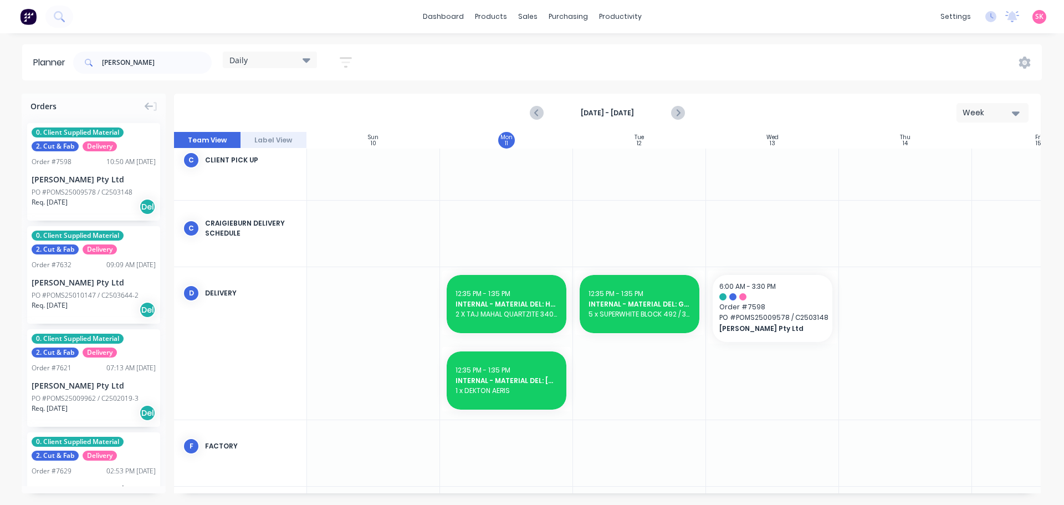
click at [87, 306] on div "Req. [DATE] Del" at bounding box center [94, 309] width 124 height 19
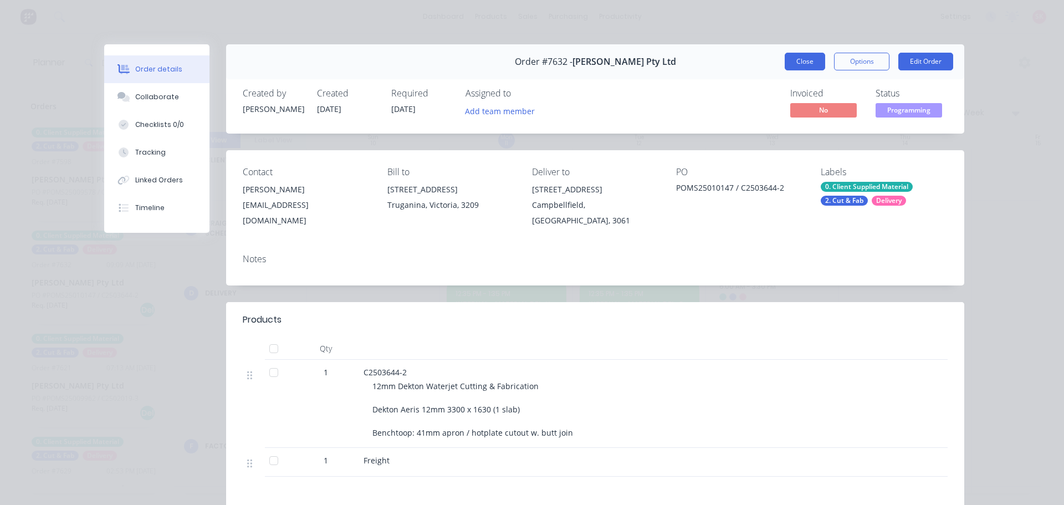
click at [795, 69] on button "Close" at bounding box center [805, 62] width 40 height 18
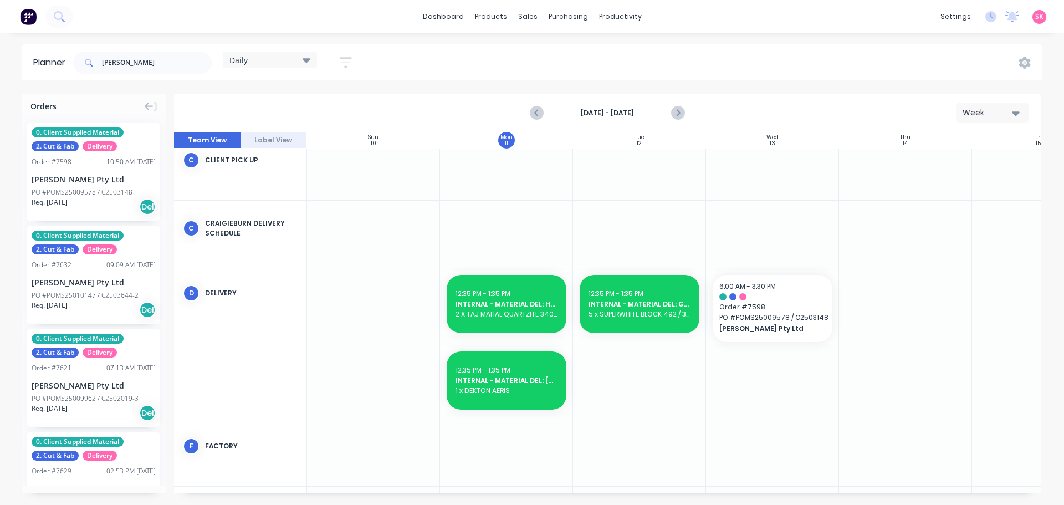
click at [62, 389] on div "[PERSON_NAME] Pty Ltd" at bounding box center [94, 386] width 124 height 12
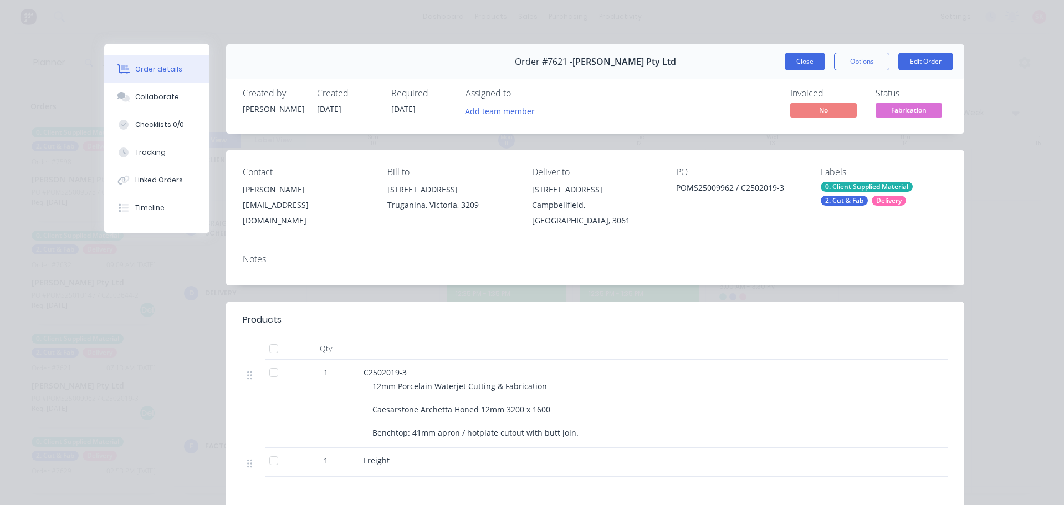
click at [811, 62] on button "Close" at bounding box center [805, 62] width 40 height 18
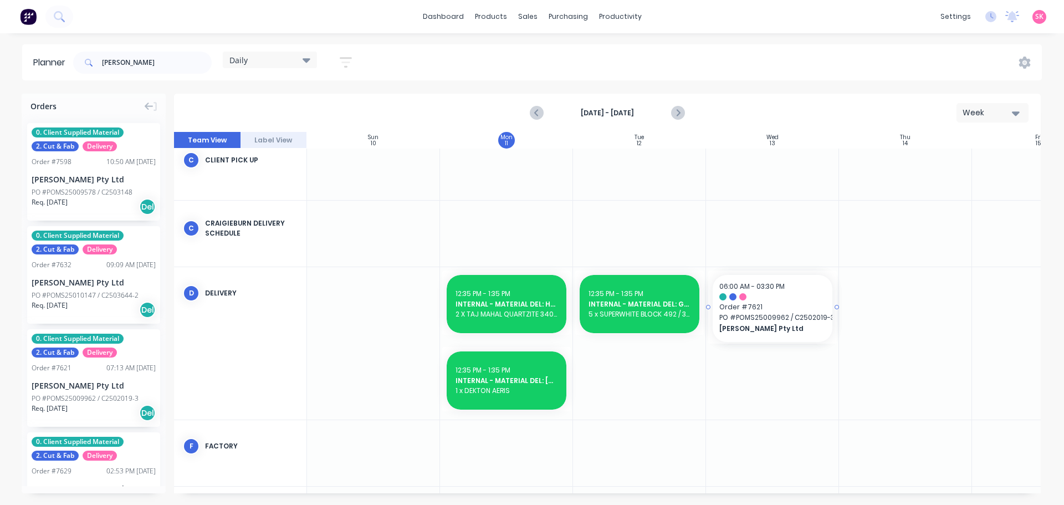
drag, startPoint x: 52, startPoint y: 393, endPoint x: 778, endPoint y: 398, distance: 726.1
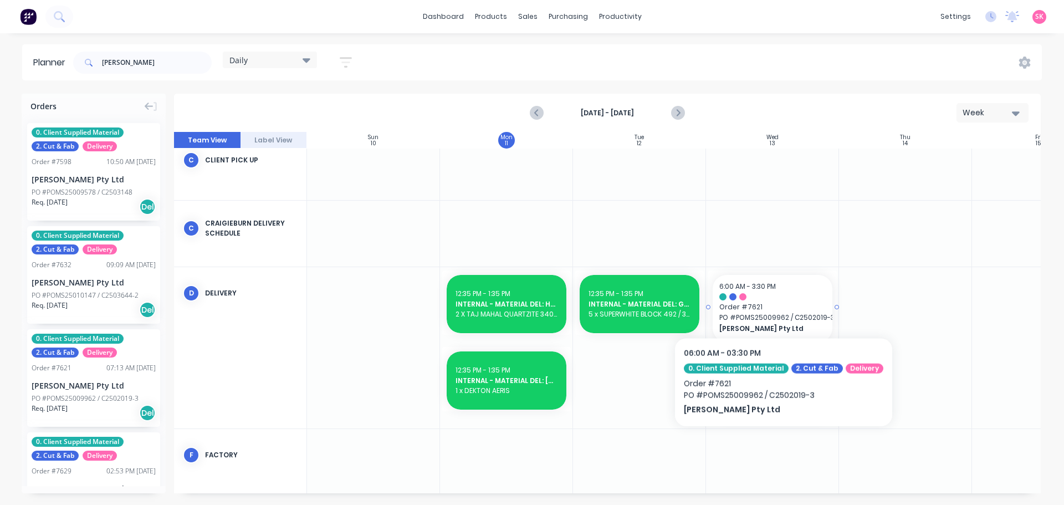
click at [777, 304] on span "Order # 7621" at bounding box center [772, 307] width 106 height 10
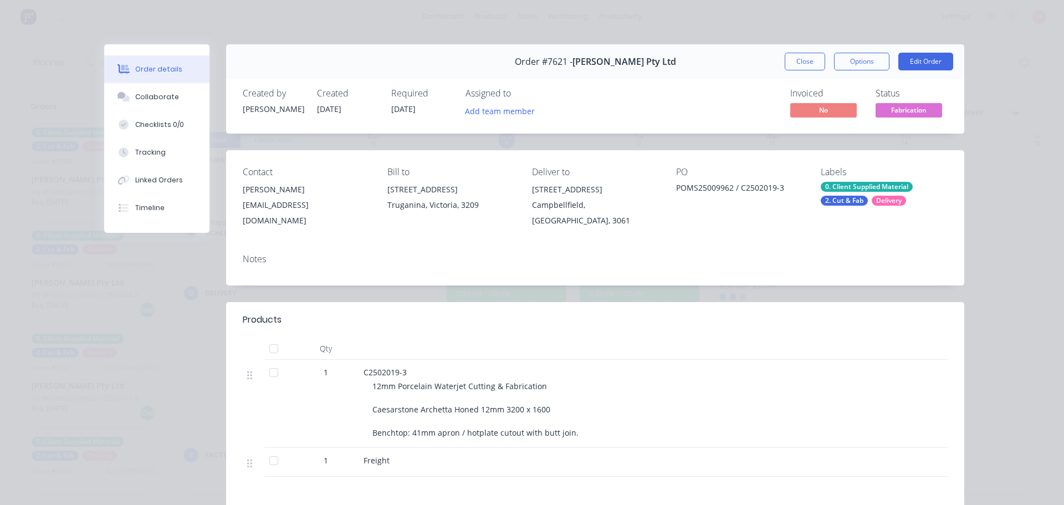
click at [791, 59] on button "Close" at bounding box center [805, 62] width 40 height 18
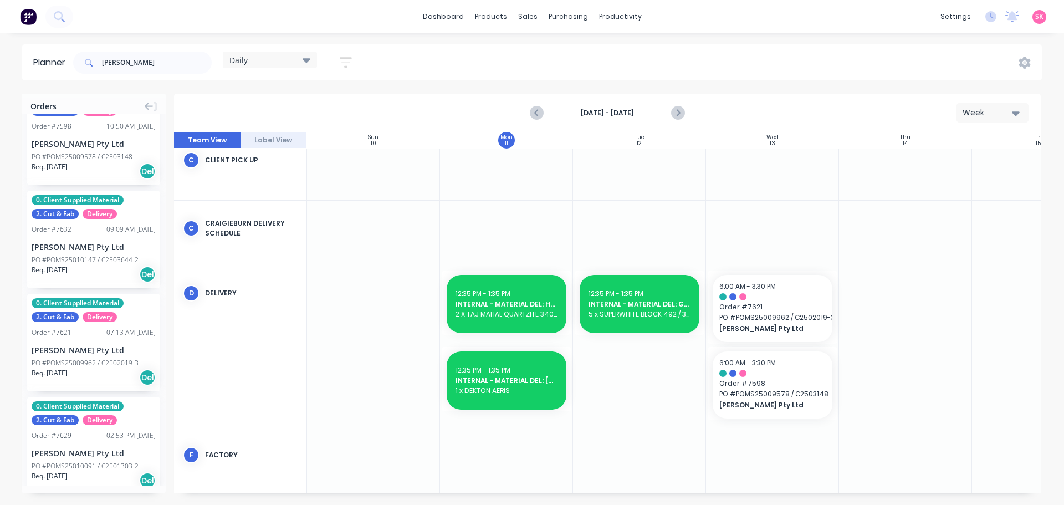
scroll to position [55, 0]
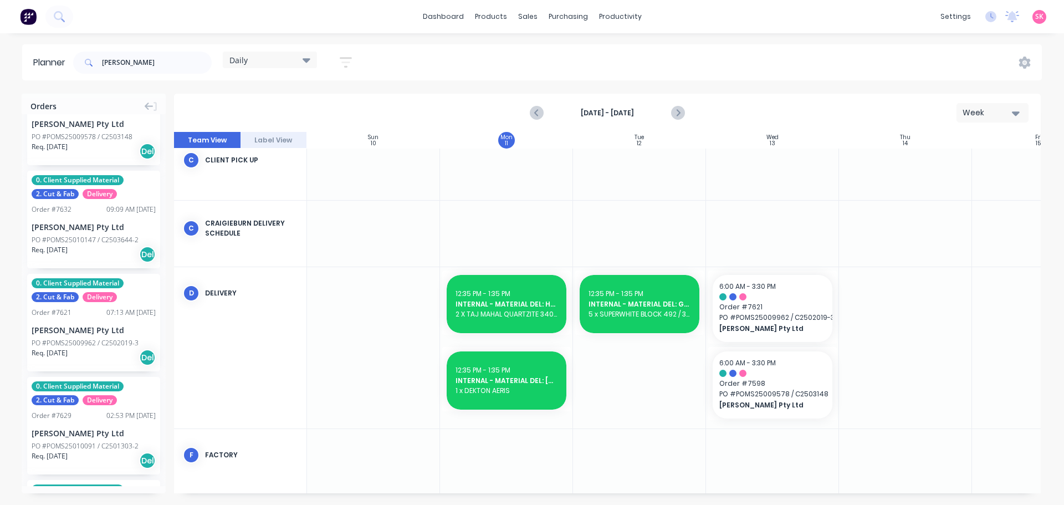
click at [93, 335] on div "[PERSON_NAME] Pty Ltd" at bounding box center [94, 330] width 124 height 12
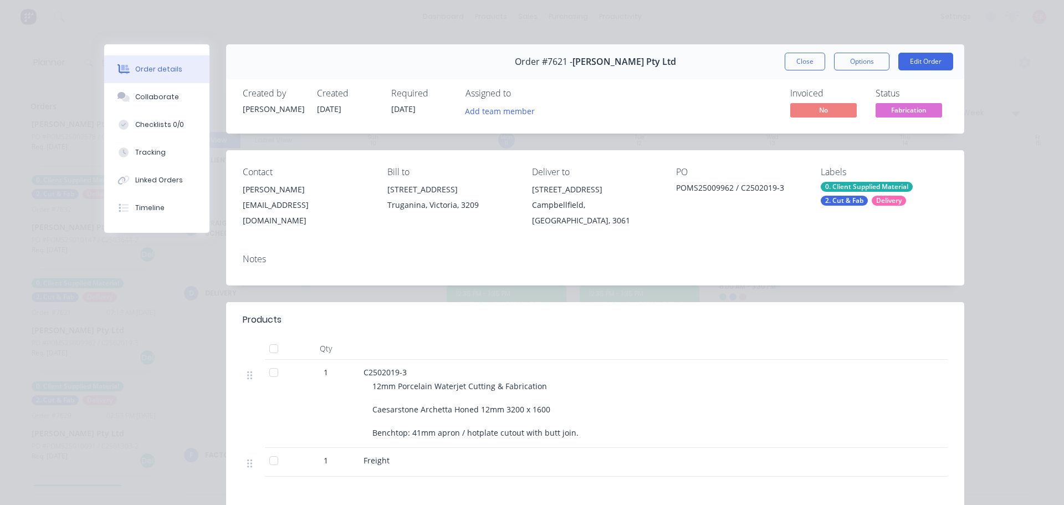
drag, startPoint x: 789, startPoint y: 63, endPoint x: 777, endPoint y: 68, distance: 13.2
click at [790, 63] on button "Close" at bounding box center [805, 62] width 40 height 18
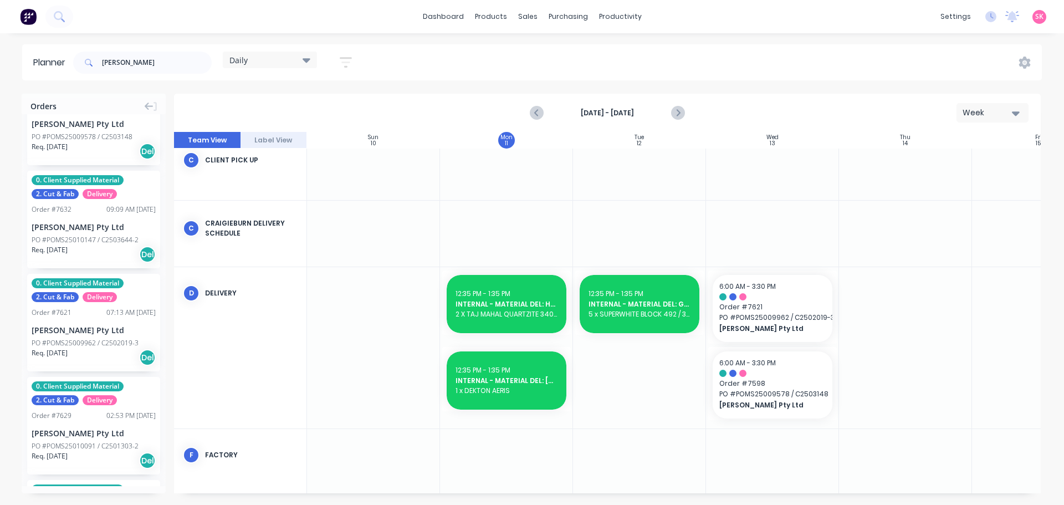
click at [29, 422] on div "0. Client Supplied Material 2. Cut & Fab Delivery Order # 7629 02:53 PM [DATE] …" at bounding box center [93, 426] width 133 height 98
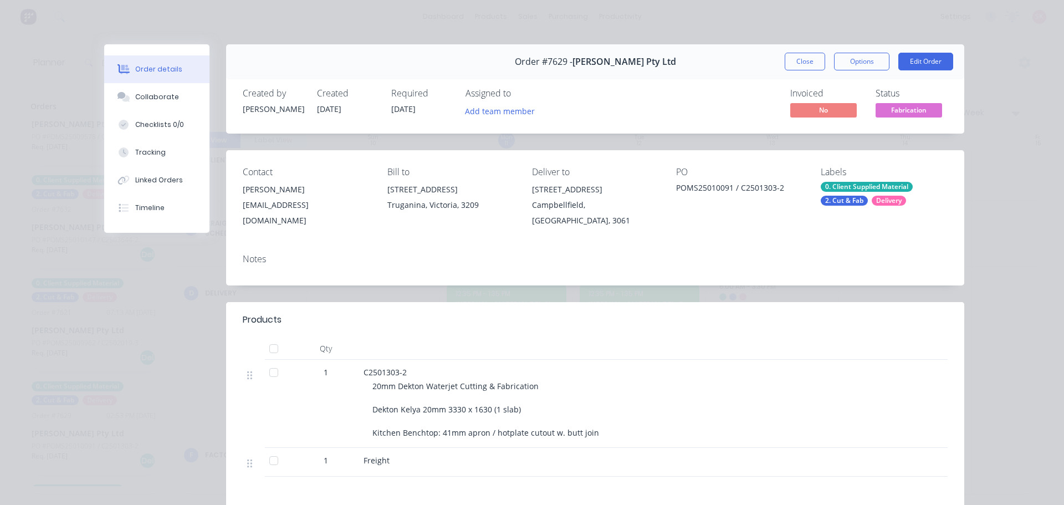
click at [796, 68] on button "Close" at bounding box center [805, 62] width 40 height 18
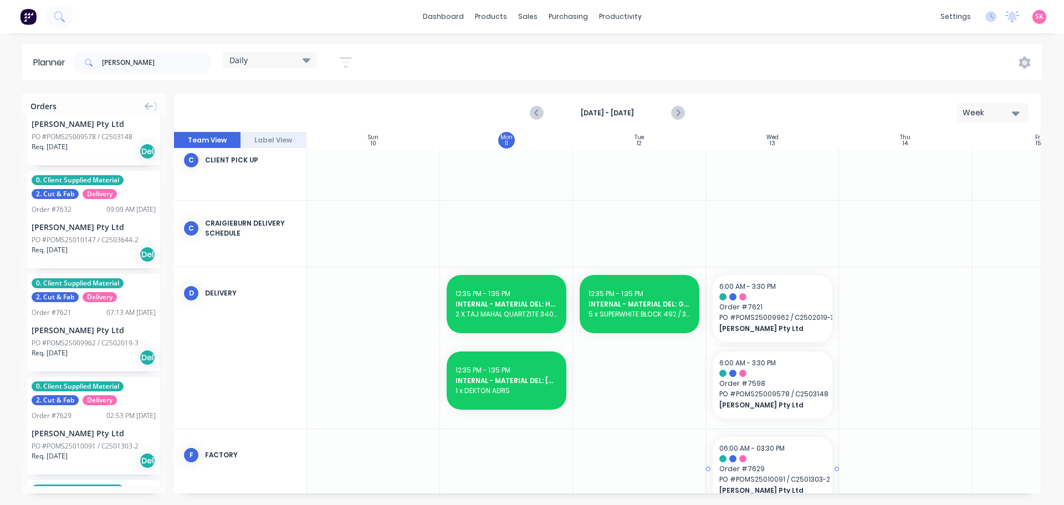
drag, startPoint x: 48, startPoint y: 429, endPoint x: 762, endPoint y: 432, distance: 714.5
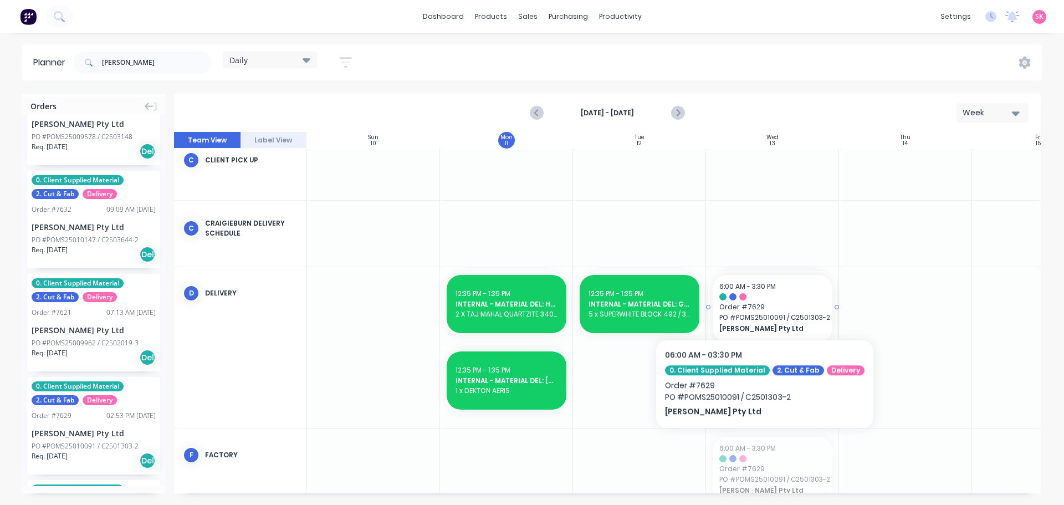
drag, startPoint x: 758, startPoint y: 462, endPoint x: 759, endPoint y: 350, distance: 112.0
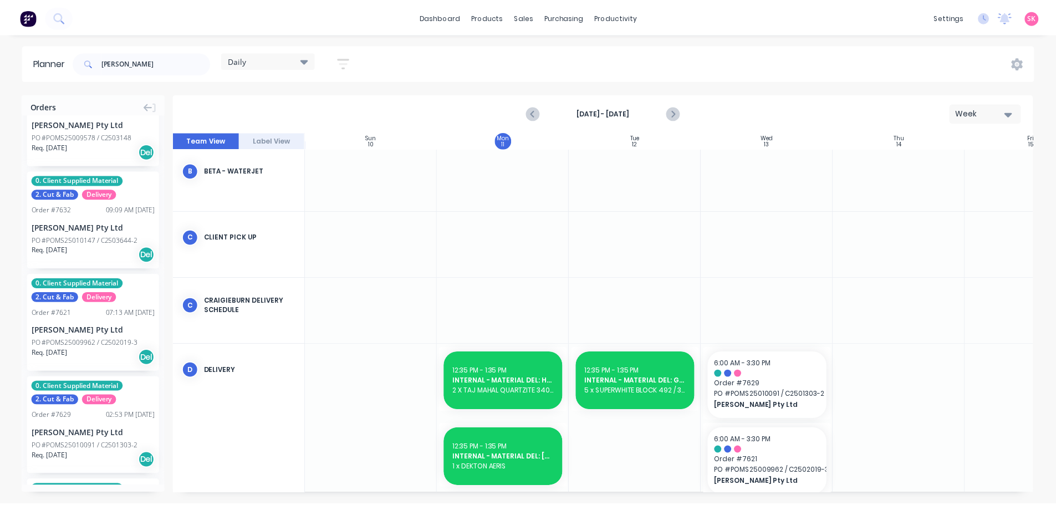
scroll to position [0, 0]
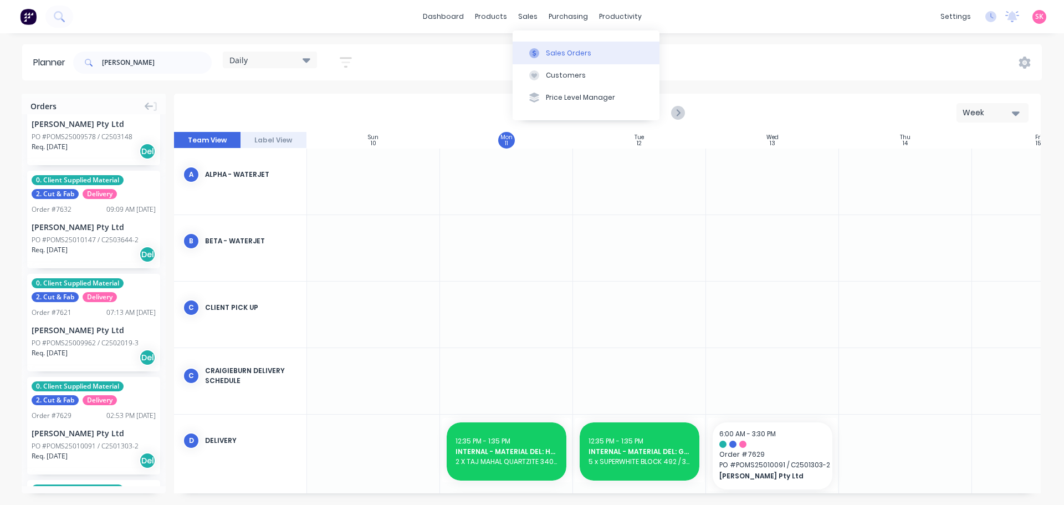
click at [545, 58] on button "Sales Orders" at bounding box center [586, 53] width 147 height 22
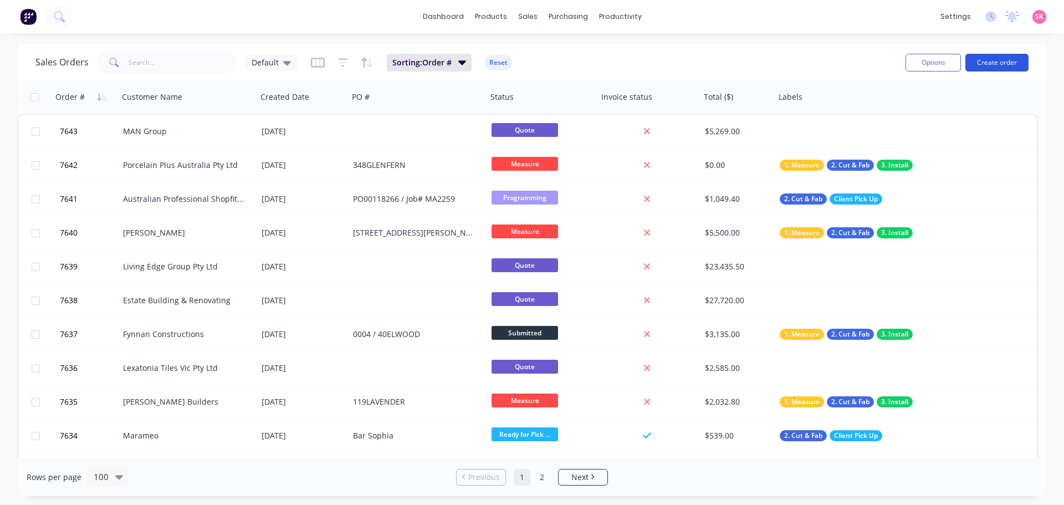
click at [1009, 59] on button "Create order" at bounding box center [997, 63] width 63 height 18
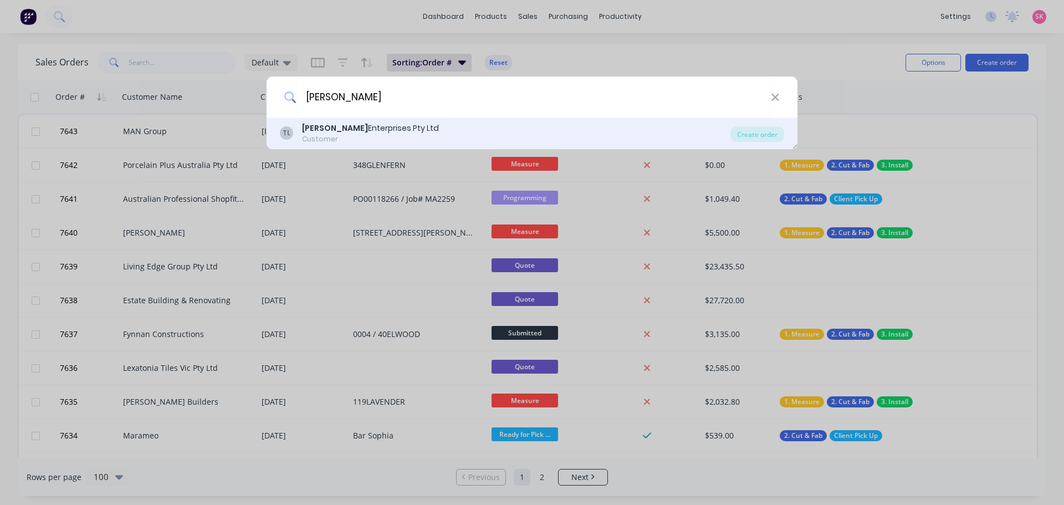
type input "[PERSON_NAME]"
click at [408, 128] on div "[PERSON_NAME] Enterprises Pty Ltd Customer" at bounding box center [505, 133] width 451 height 22
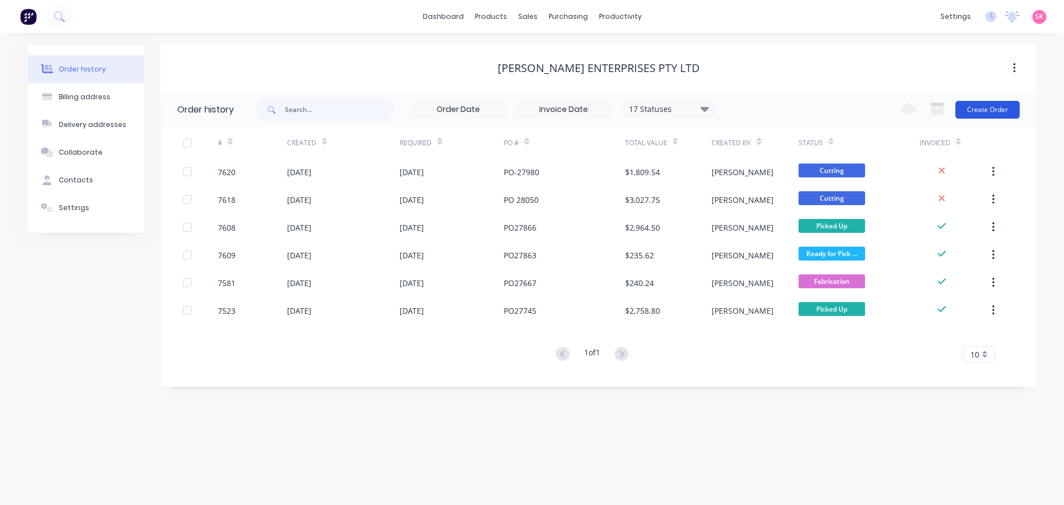
click at [979, 114] on button "Create Order" at bounding box center [988, 110] width 64 height 18
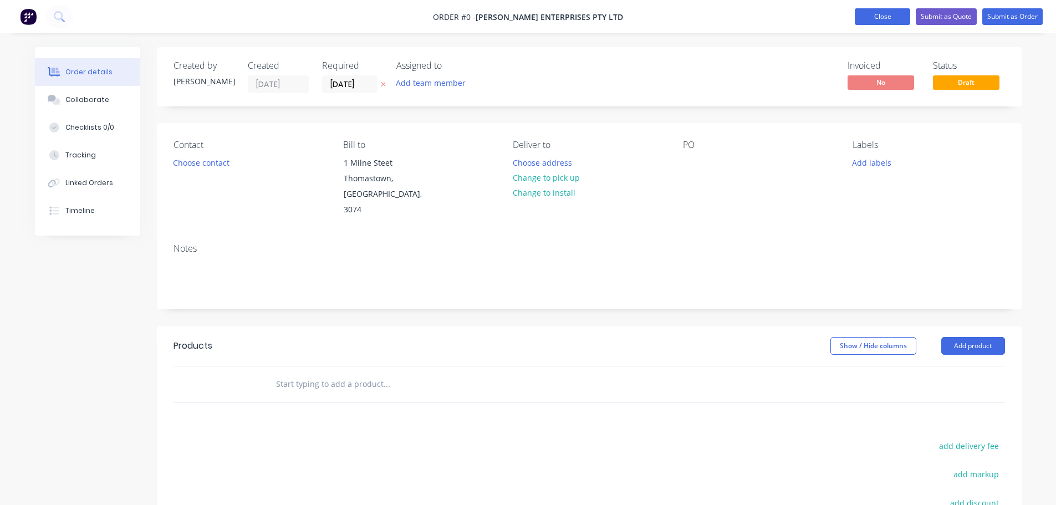
click at [876, 11] on button "Close" at bounding box center [882, 16] width 55 height 17
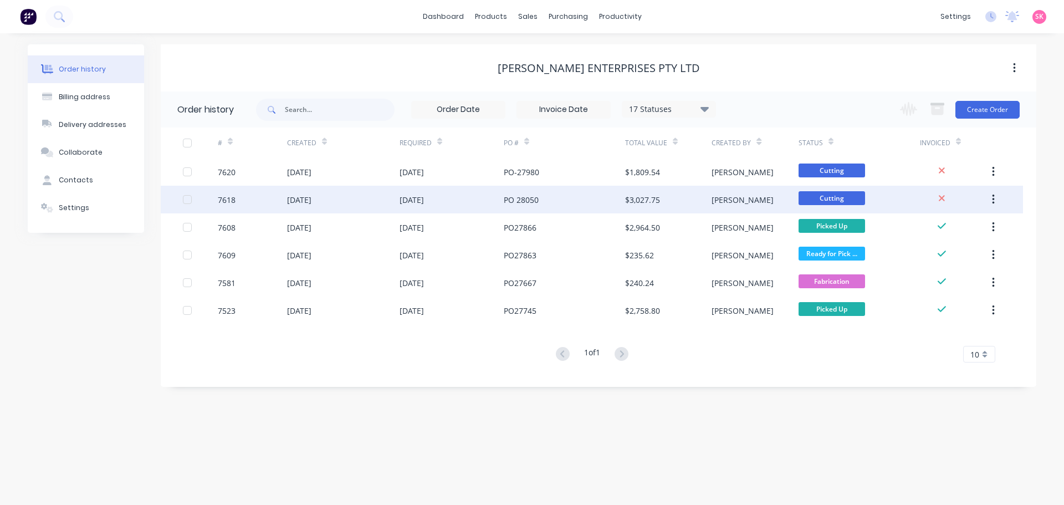
click at [424, 198] on div "[DATE]" at bounding box center [412, 200] width 24 height 12
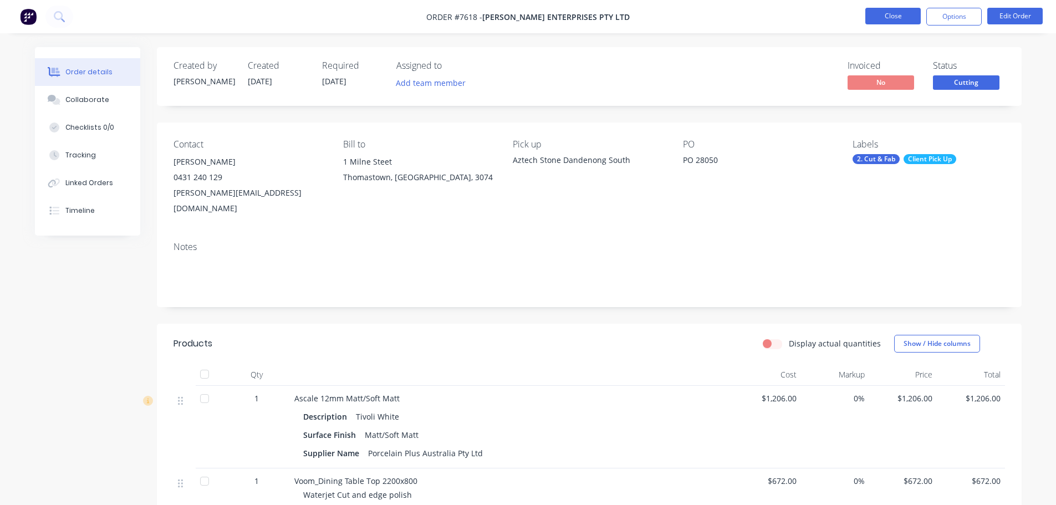
click at [890, 18] on button "Close" at bounding box center [892, 16] width 55 height 17
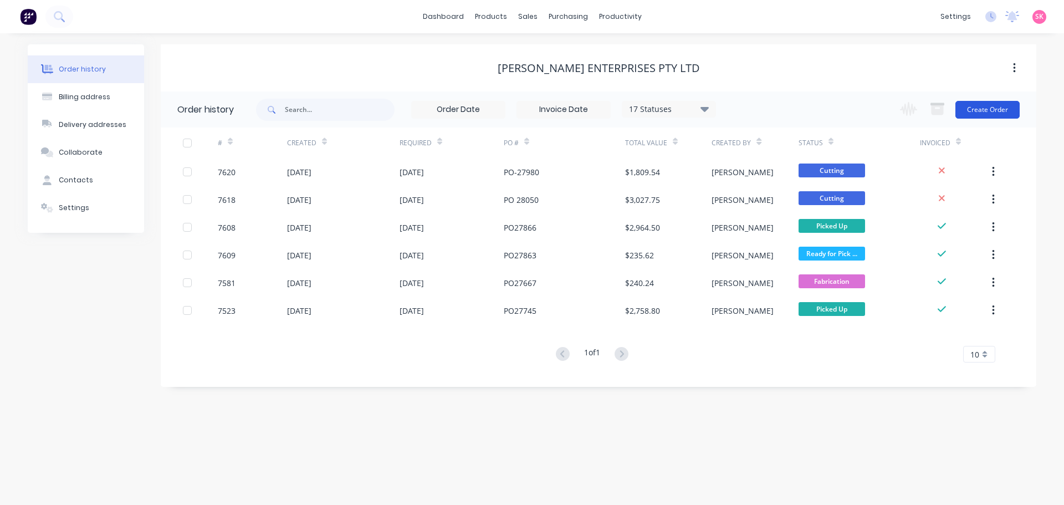
click at [974, 109] on button "Create Order" at bounding box center [988, 110] width 64 height 18
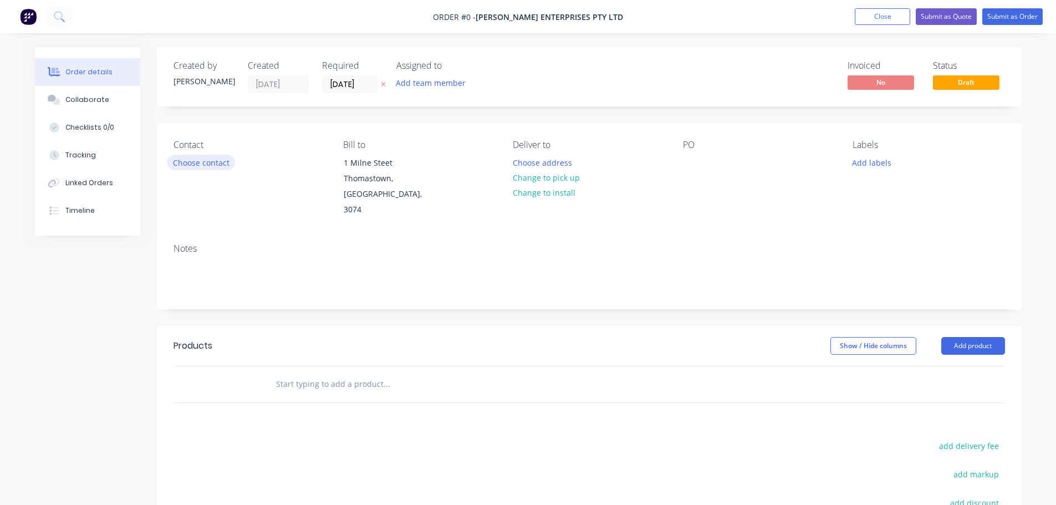
click at [187, 157] on button "Choose contact" at bounding box center [201, 162] width 68 height 15
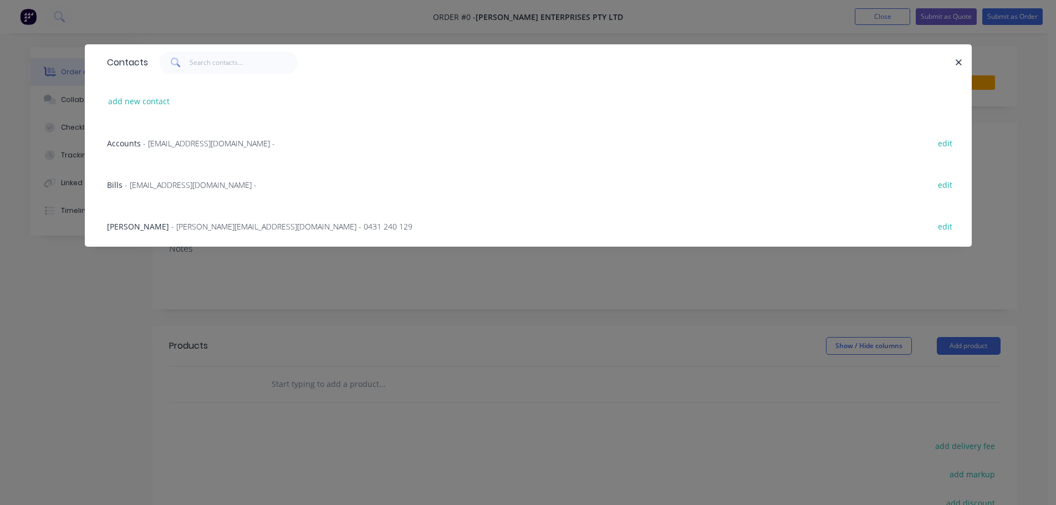
click at [171, 226] on span "- [PERSON_NAME][EMAIL_ADDRESS][DOMAIN_NAME] - 0431 240 129" at bounding box center [291, 226] width 241 height 11
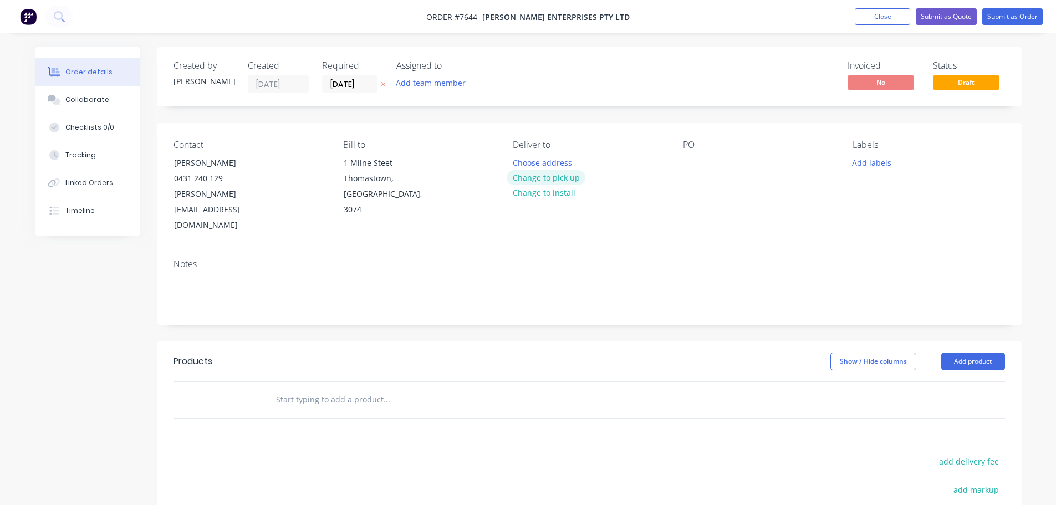
click at [549, 178] on button "Change to pick up" at bounding box center [546, 177] width 79 height 15
click at [520, 161] on div at bounding box center [522, 163] width 18 height 16
click at [694, 167] on div at bounding box center [692, 163] width 18 height 16
click at [886, 164] on button "Add labels" at bounding box center [871, 162] width 51 height 15
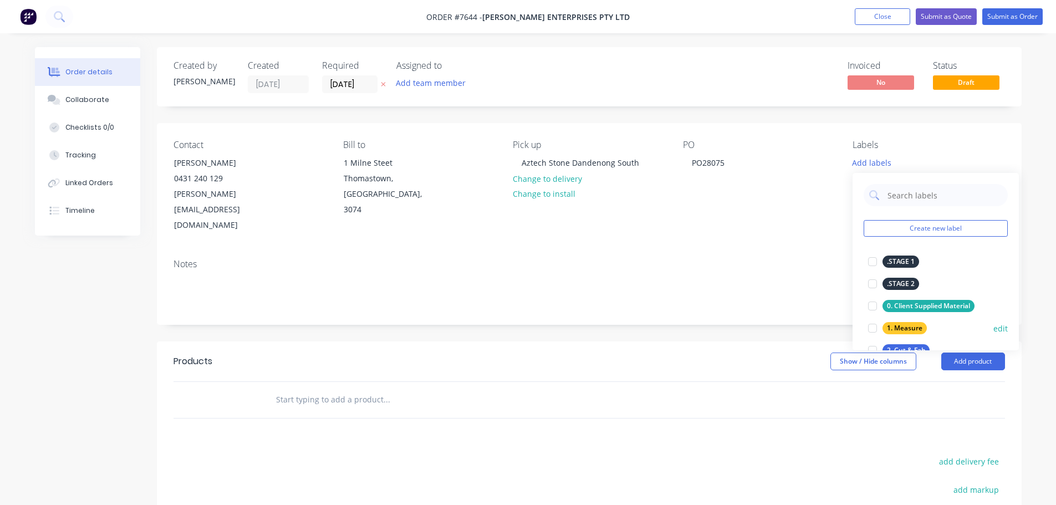
click at [871, 330] on div at bounding box center [872, 328] width 22 height 22
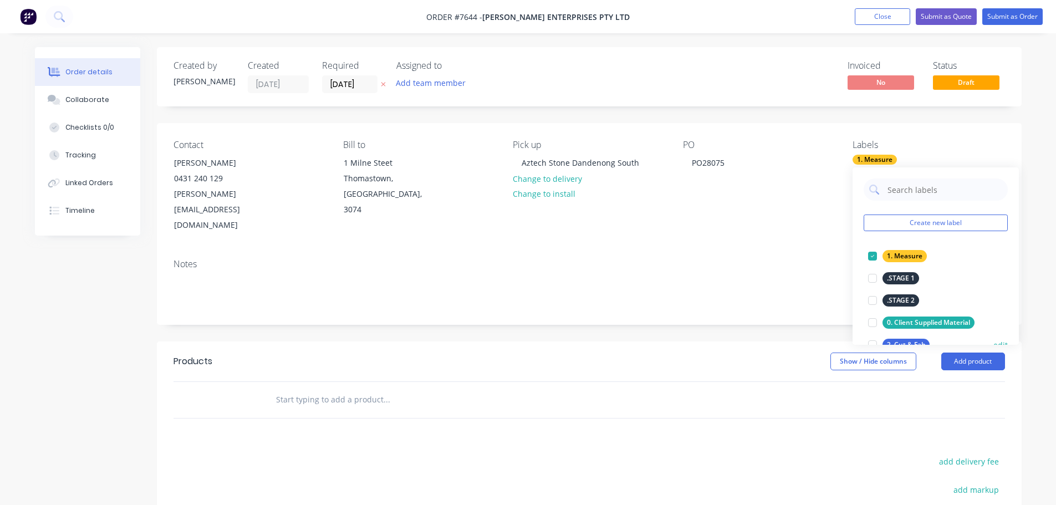
click at [871, 340] on div at bounding box center [872, 345] width 22 height 22
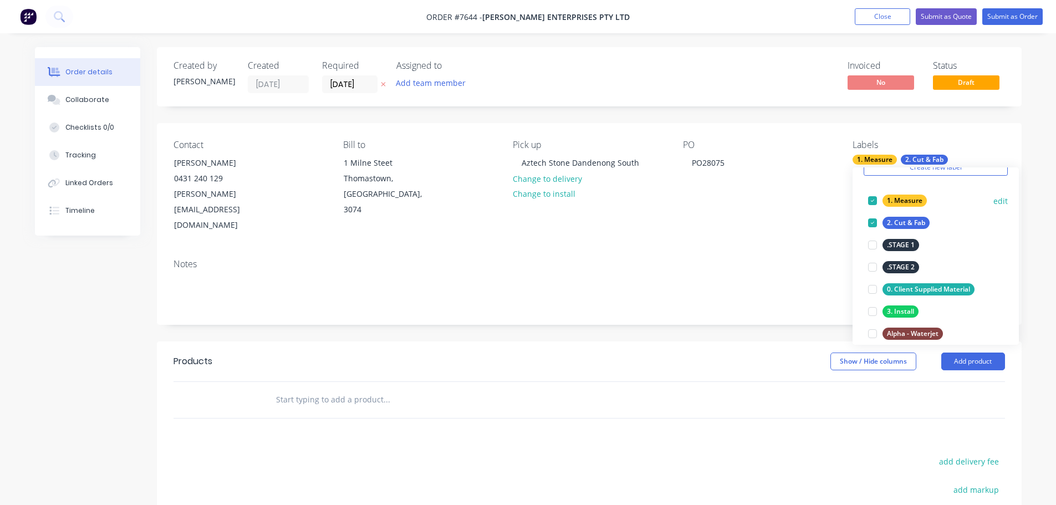
click at [872, 204] on div at bounding box center [872, 201] width 22 height 22
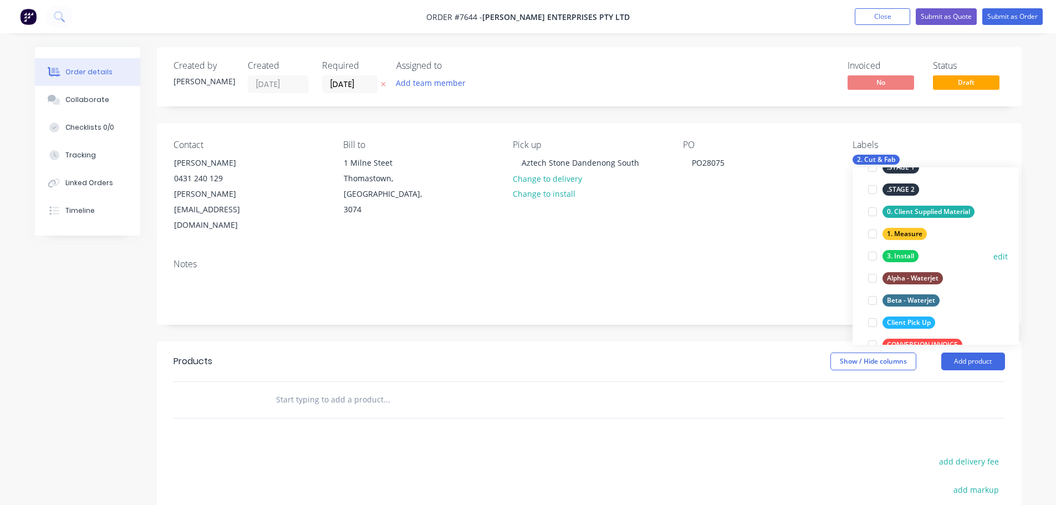
click at [871, 258] on div at bounding box center [872, 256] width 22 height 22
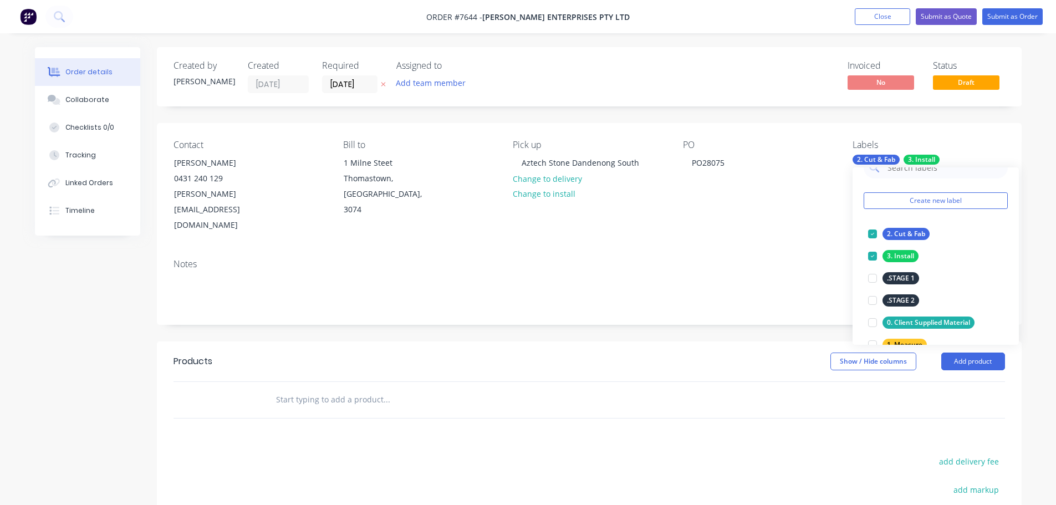
click at [351, 389] on input "text" at bounding box center [386, 400] width 222 height 22
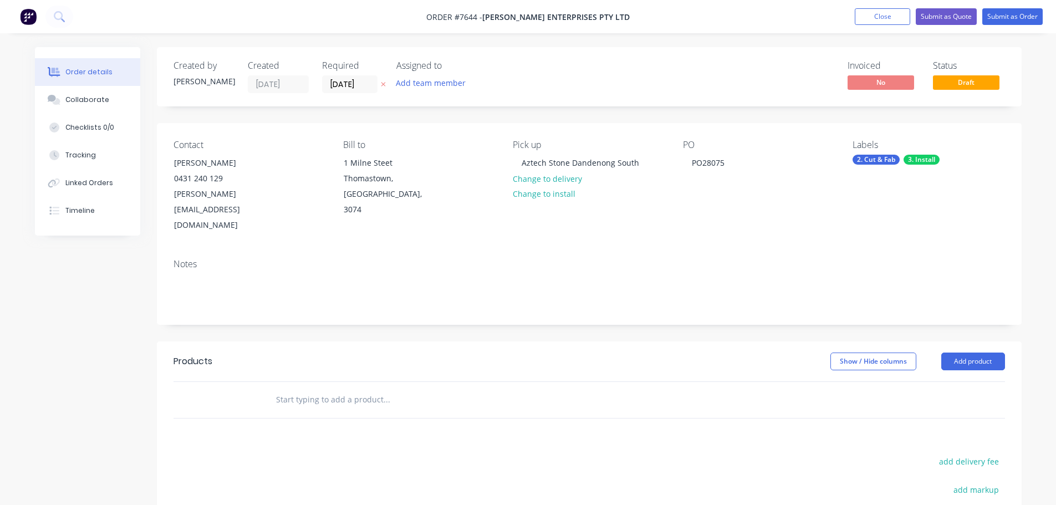
click at [315, 389] on input "text" at bounding box center [386, 400] width 222 height 22
click at [322, 389] on input "text" at bounding box center [386, 400] width 222 height 22
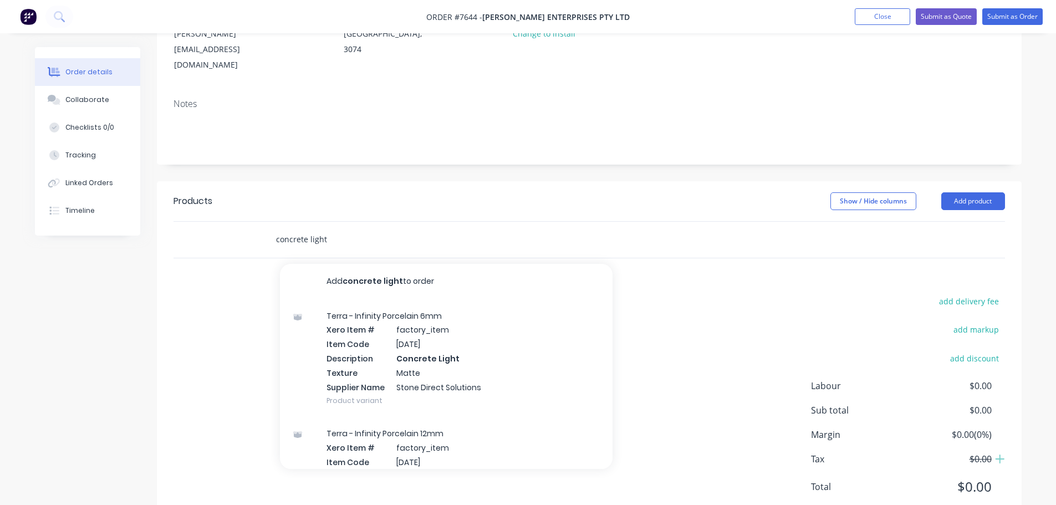
scroll to position [165, 0]
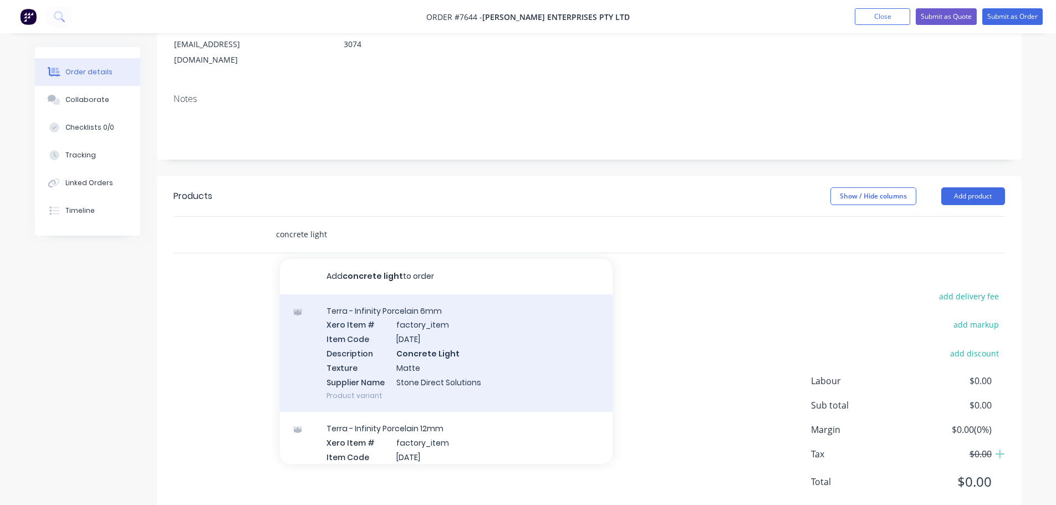
type input "concrete light"
click at [461, 330] on div "Terra - Infinity Porcelain 6mm Xero Item # factory_item Item Code [DATE] Descri…" at bounding box center [446, 353] width 333 height 118
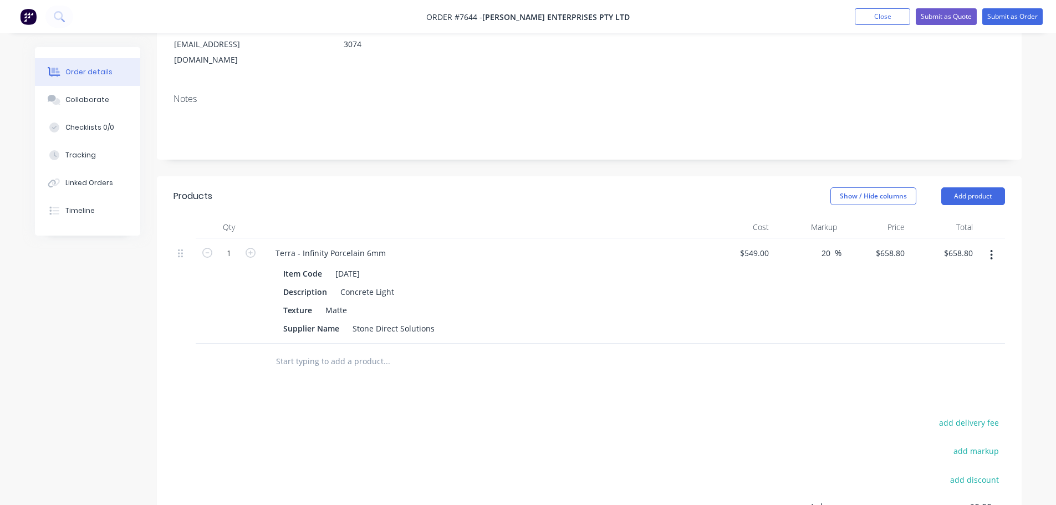
click at [344, 350] on input "text" at bounding box center [386, 361] width 222 height 22
click at [299, 350] on input "text" at bounding box center [386, 361] width 222 height 22
paste input "Trace Coffee Table Porcelain 12mm (1270 x 655mm"
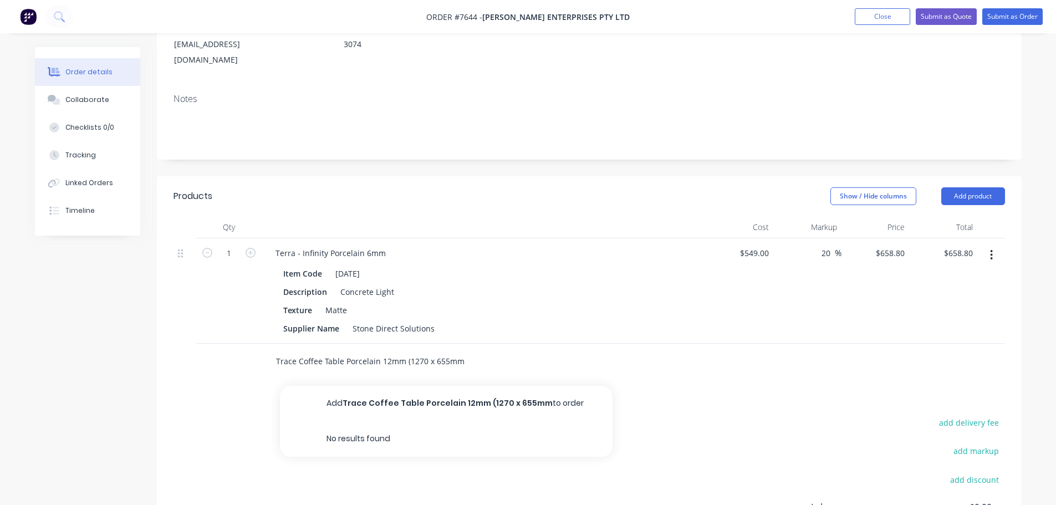
type input "Trace Coffee Table Porcelain 12mm (1270 x 655mm"
click at [357, 386] on button "Add Trace Coffee Table Porcelain 12mm (1270 x 655mm to order" at bounding box center [446, 403] width 333 height 35
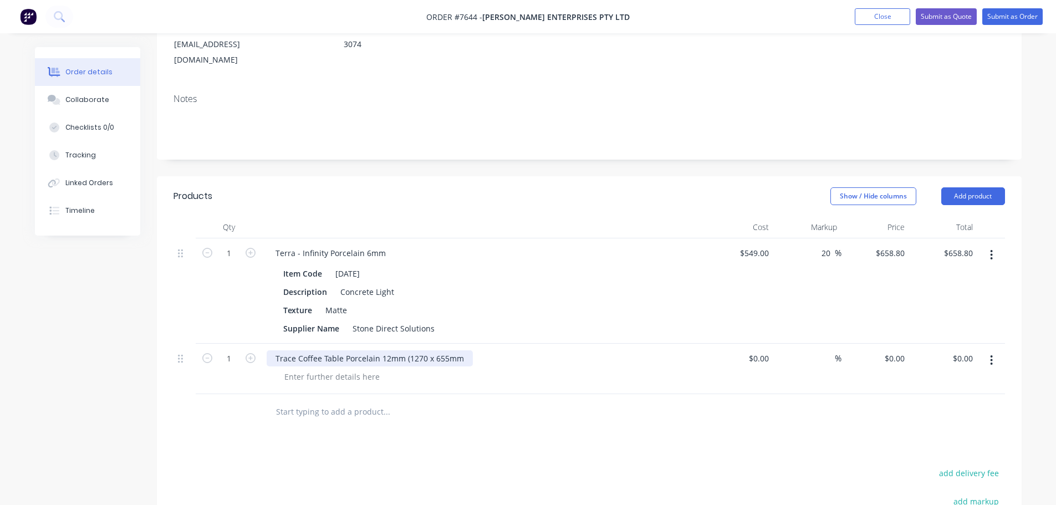
click at [383, 350] on div "Trace Coffee Table Porcelain 12mm (1270 x 655mm" at bounding box center [370, 358] width 206 height 16
drag, startPoint x: 404, startPoint y: 330, endPoint x: 345, endPoint y: 334, distance: 59.4
click at [345, 350] on div "Trace Coffee Table Porcelain 12mm (1270 x 655mm" at bounding box center [370, 358] width 206 height 16
click at [345, 350] on div "Trace Coffee Table (1270 x 655mm" at bounding box center [339, 358] width 144 height 16
drag, startPoint x: 342, startPoint y: 328, endPoint x: 531, endPoint y: 323, distance: 189.1
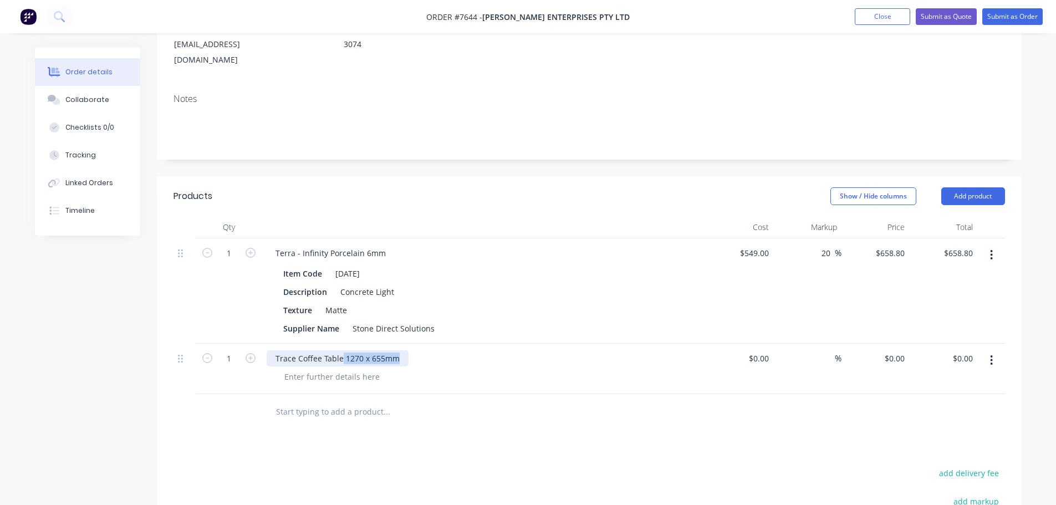
click at [531, 350] on div "Trace Coffee Table 1270 x 655mm" at bounding box center [484, 358] width 435 height 16
copy div "1270 x 655mm"
click at [326, 369] on div at bounding box center [331, 377] width 113 height 16
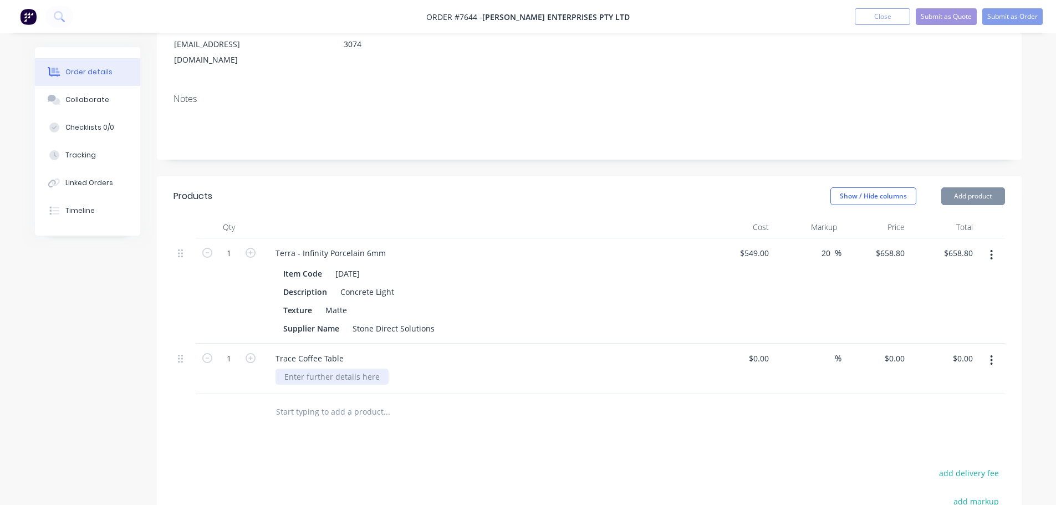
paste div
click at [372, 369] on div "1270 x 655mm approx." at bounding box center [326, 377] width 102 height 16
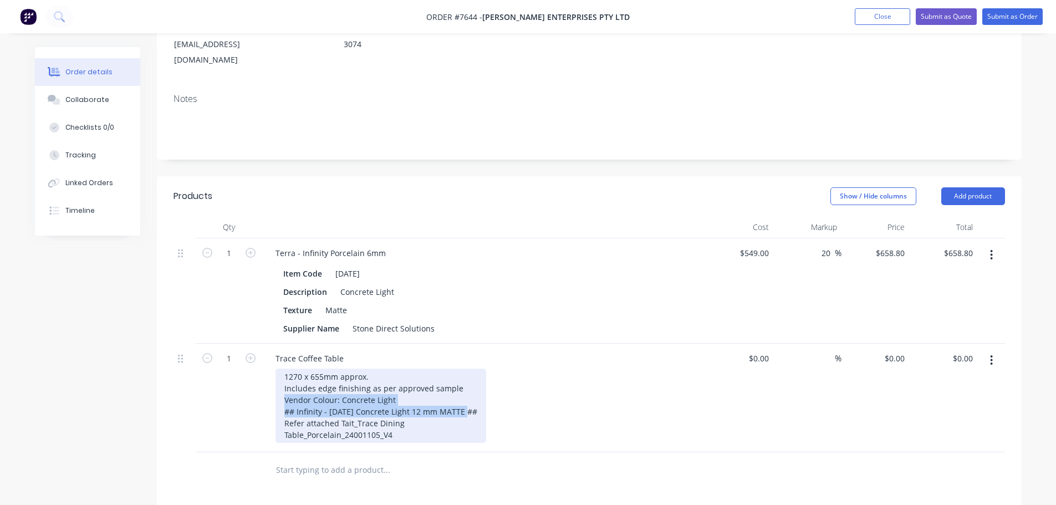
drag, startPoint x: 467, startPoint y: 380, endPoint x: 249, endPoint y: 368, distance: 218.1
click at [249, 368] on div "1 Trace Coffee Table 1270 x 655mm approx. Includes edge finishing as per approv…" at bounding box center [588, 398] width 831 height 109
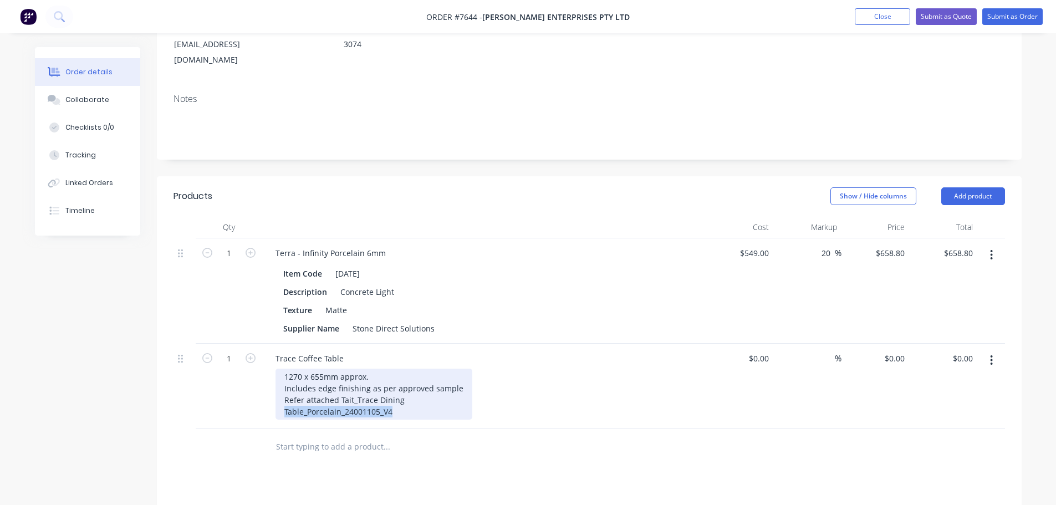
drag, startPoint x: 407, startPoint y: 382, endPoint x: 264, endPoint y: 386, distance: 142.5
click at [264, 386] on div "Trace Coffee Table 1270 x 655mm approx. Includes edge finishing as per approved…" at bounding box center [483, 386] width 443 height 85
click at [394, 375] on div "1270 x 655mm approx. Includes edge finishing as per approved sample Refer attac…" at bounding box center [373, 388] width 197 height 39
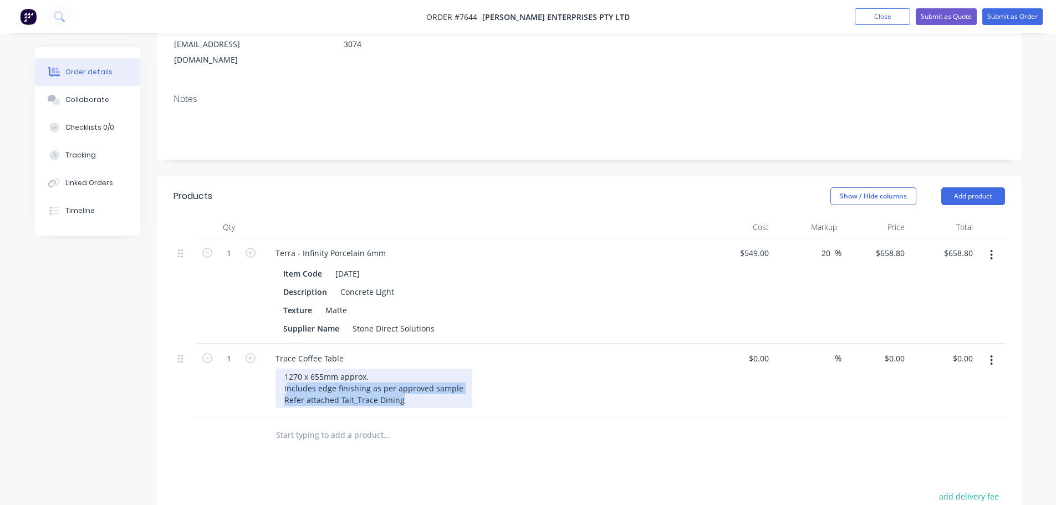
drag, startPoint x: 372, startPoint y: 365, endPoint x: 286, endPoint y: 360, distance: 86.6
click at [286, 369] on div "1270 x 655mm approx. Includes edge finishing as per approved sample Refer attac…" at bounding box center [373, 388] width 197 height 39
click at [288, 369] on div "1270 x 655mm approx. IRefer attached Trace_Coffee Table_1270mm x 655mm x 290mm …" at bounding box center [387, 388] width 224 height 39
click at [435, 369] on div "1270 x 655mm approx. Refer attached Trace_Coffee Table_1270mm x 655mm x 290mm H…" at bounding box center [386, 388] width 222 height 39
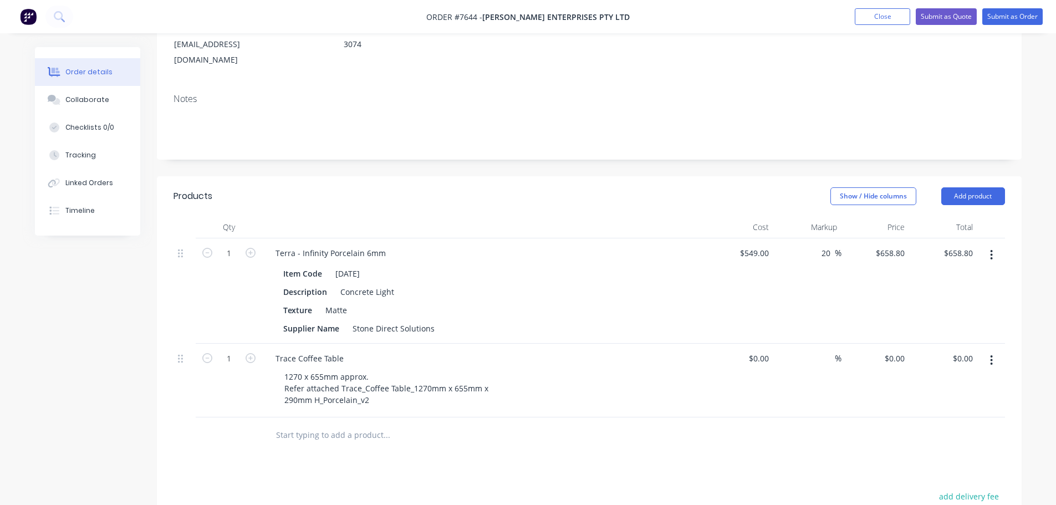
click at [417, 418] on div at bounding box center [461, 435] width 399 height 36
click at [445, 424] on input "text" at bounding box center [386, 435] width 222 height 22
click at [360, 424] on input "text" at bounding box center [386, 435] width 222 height 22
paste input "Trace Dining Table"
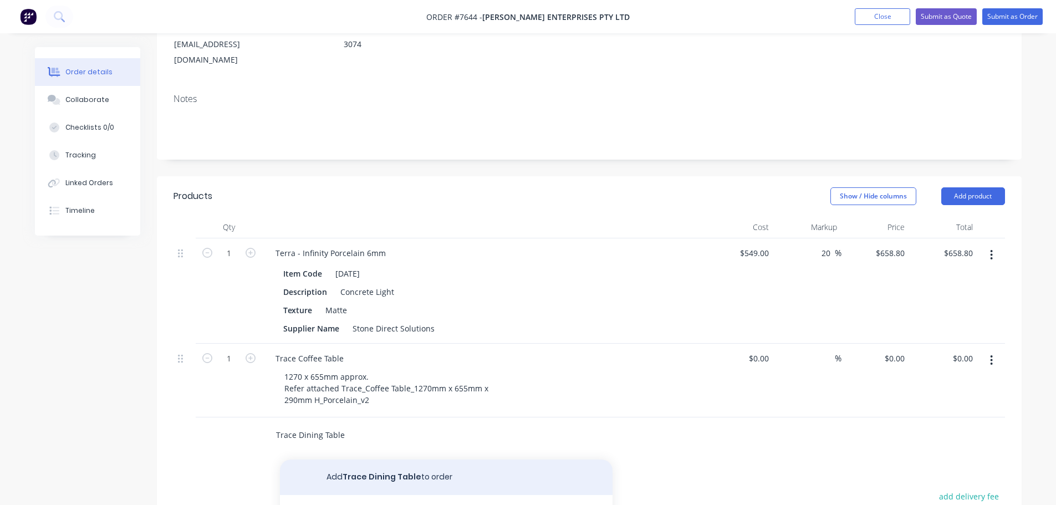
type input "Trace Dining Table"
click at [377, 459] on button "Add Trace Dining Table to order" at bounding box center [446, 476] width 333 height 35
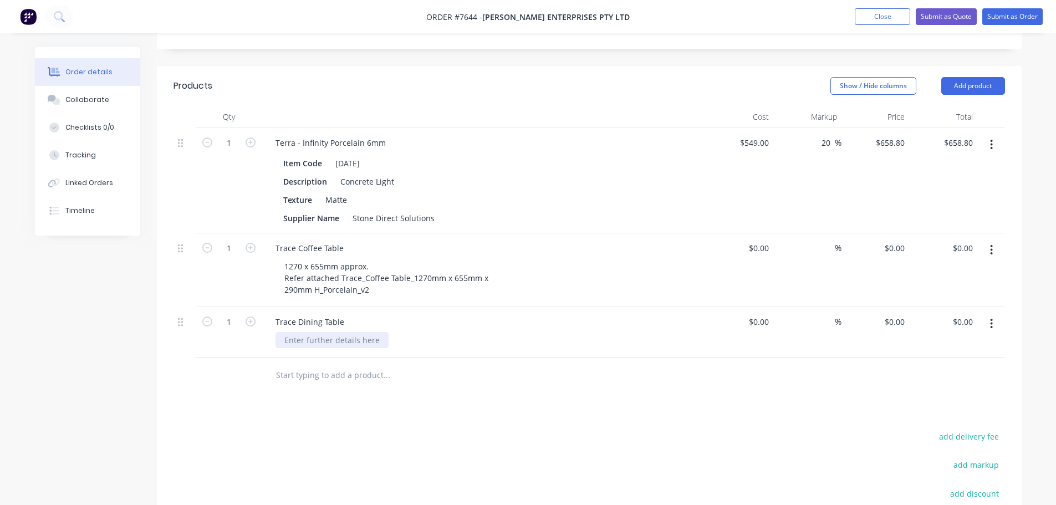
scroll to position [276, 0]
click at [305, 331] on div at bounding box center [331, 339] width 113 height 16
paste div
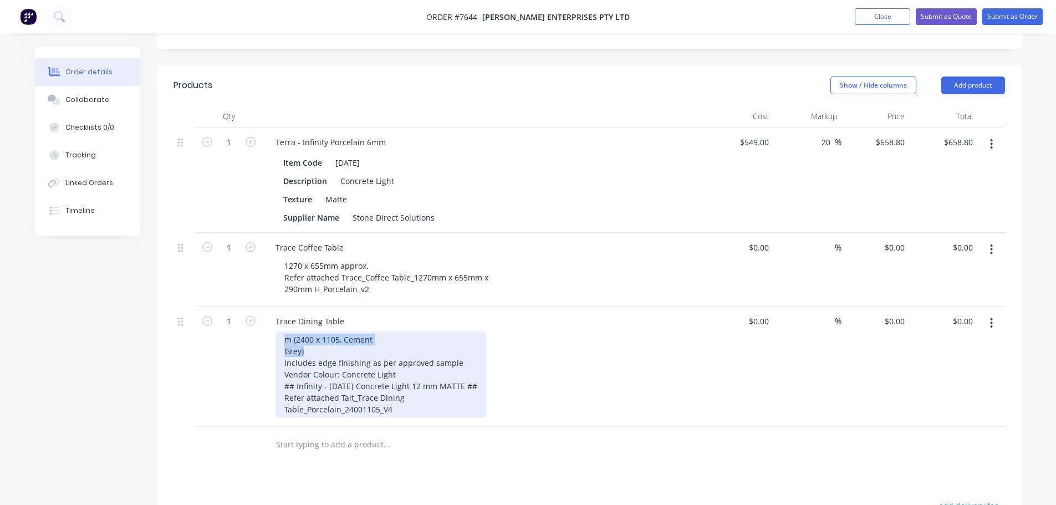
drag, startPoint x: 313, startPoint y: 320, endPoint x: 231, endPoint y: 308, distance: 82.4
click at [231, 308] on div "1 Trace Dining Table m (2400 x 1105, Cement Grey) Includes edge finishing as pe…" at bounding box center [588, 367] width 831 height 120
click at [288, 331] on div "m (2400 x 1105, Cement Grey) Includes edge finishing as per approved sample Ven…" at bounding box center [380, 374] width 211 height 86
click at [295, 331] on div "m (2400 x 1105, Cement Grey) Includes edge finishing as per approved sample Ven…" at bounding box center [380, 374] width 211 height 86
drag, startPoint x: 294, startPoint y: 310, endPoint x: 166, endPoint y: 300, distance: 128.5
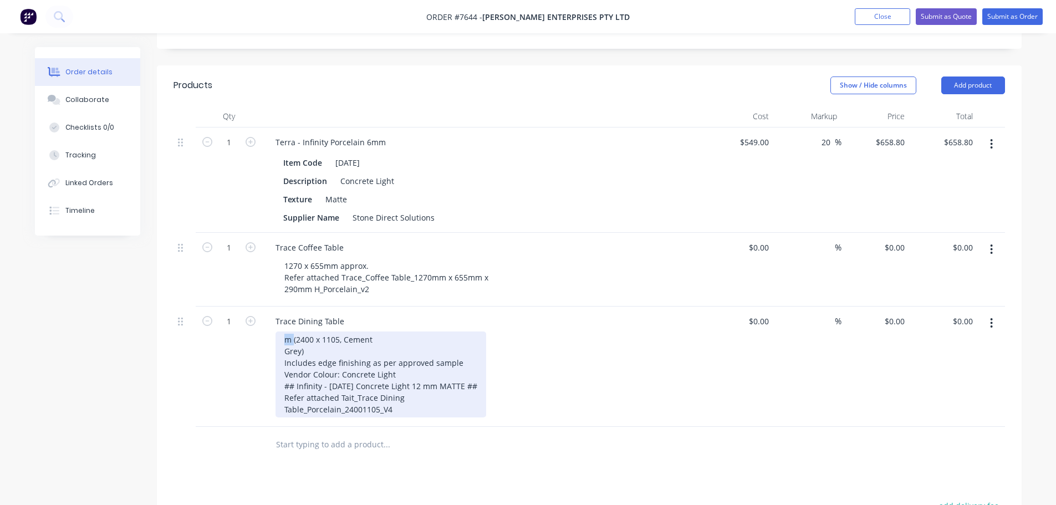
click at [183, 307] on div "1 Trace Dining Table m (2400 x 1105, Cement Grey) Includes edge finishing as pe…" at bounding box center [588, 367] width 831 height 120
drag, startPoint x: 321, startPoint y: 311, endPoint x: 328, endPoint y: 311, distance: 6.7
click at [328, 331] on div "2400 x 1105, Cement Grey) Includes edge finishing as per approved sample Vendor…" at bounding box center [380, 374] width 211 height 86
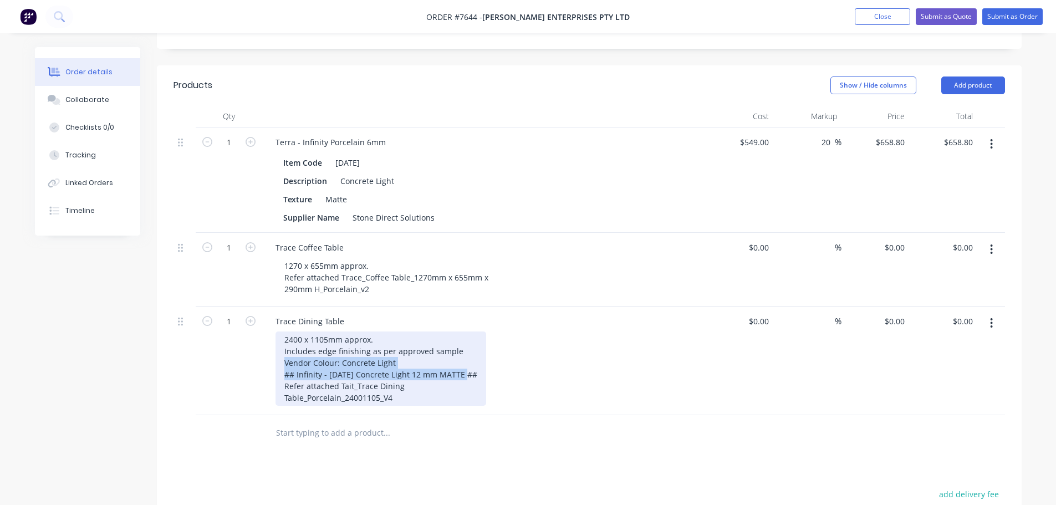
drag, startPoint x: 470, startPoint y: 346, endPoint x: 227, endPoint y: 330, distance: 243.3
click at [237, 334] on div "1 Trace Dining Table 2400 x 1105mm approx. Includes edge finishing as per appro…" at bounding box center [588, 361] width 831 height 109
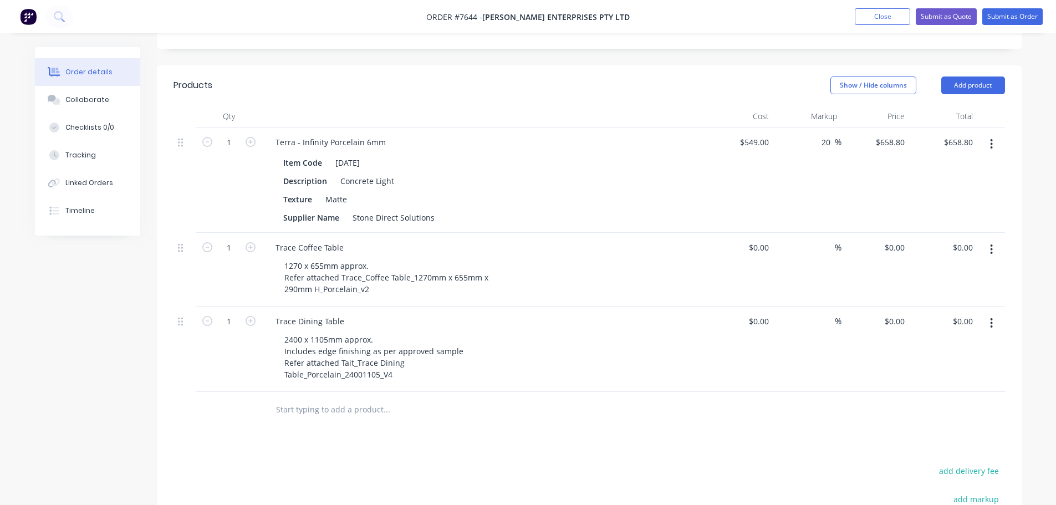
click at [417, 399] on input "text" at bounding box center [386, 410] width 222 height 22
click at [555, 331] on div "2400 x 1105mm approx. Includes edge finishing as per approved sample Refer atta…" at bounding box center [488, 356] width 426 height 51
drag, startPoint x: 33, startPoint y: 357, endPoint x: 2, endPoint y: 357, distance: 31.0
click at [32, 357] on div "Order details Collaborate Checklists 0/0 Tracking Linked Orders Timeline Order …" at bounding box center [528, 240] width 1009 height 939
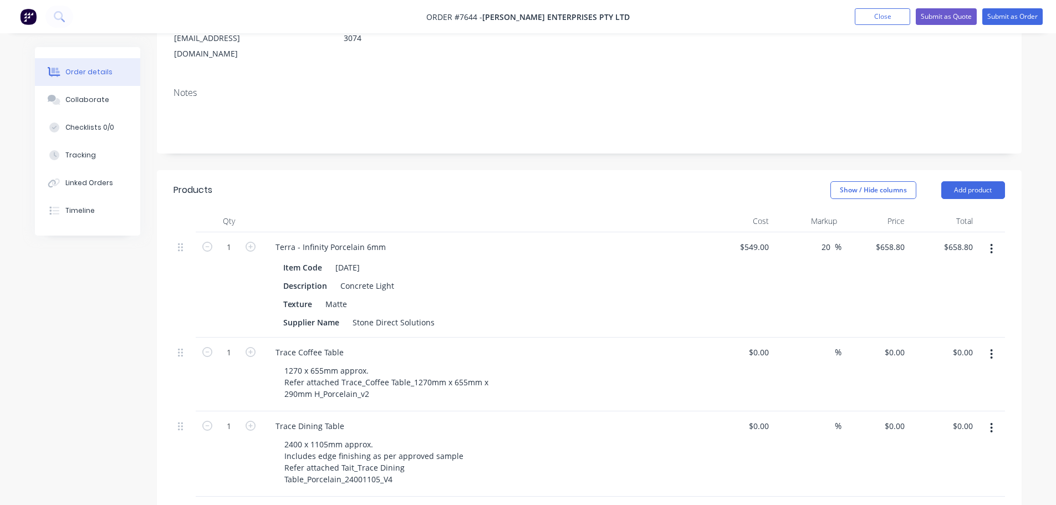
scroll to position [221, 0]
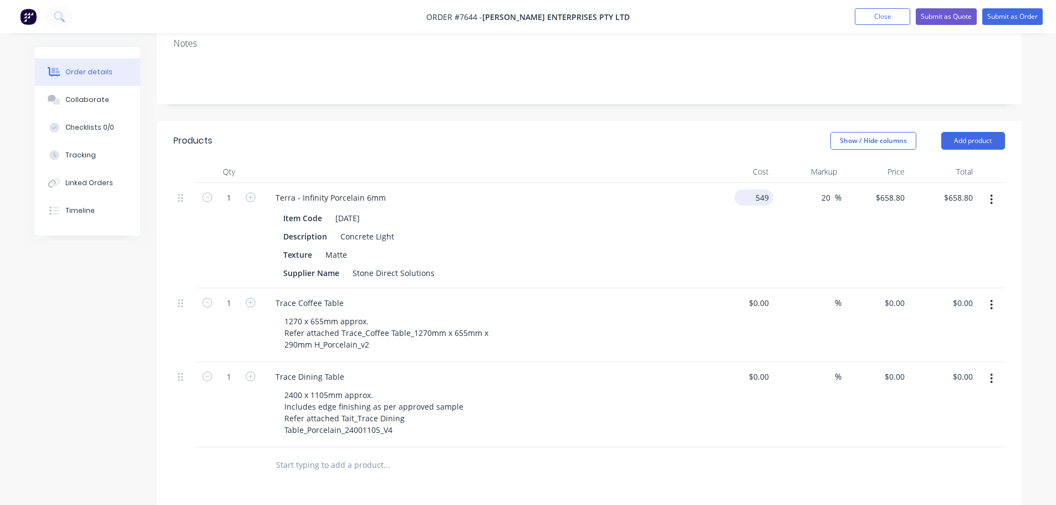
click at [757, 190] on input "549" at bounding box center [756, 198] width 34 height 16
type input "$1,206.00"
type input "$1,447.20"
type input "0"
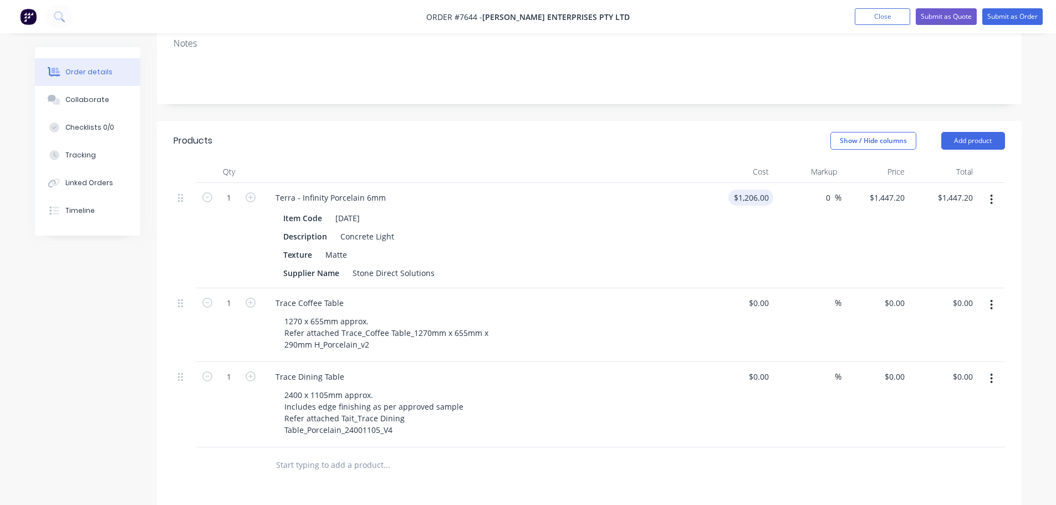
type input "1206"
type input "$1,206.00"
click at [754, 288] on div "$0.00" at bounding box center [740, 325] width 68 height 74
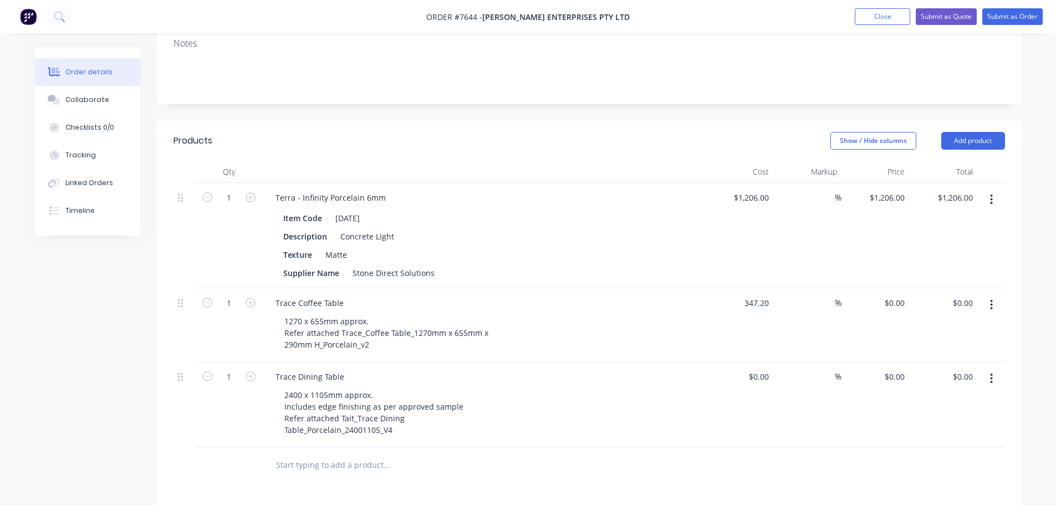
type input "$347.20"
type input "0"
type input "$347.20"
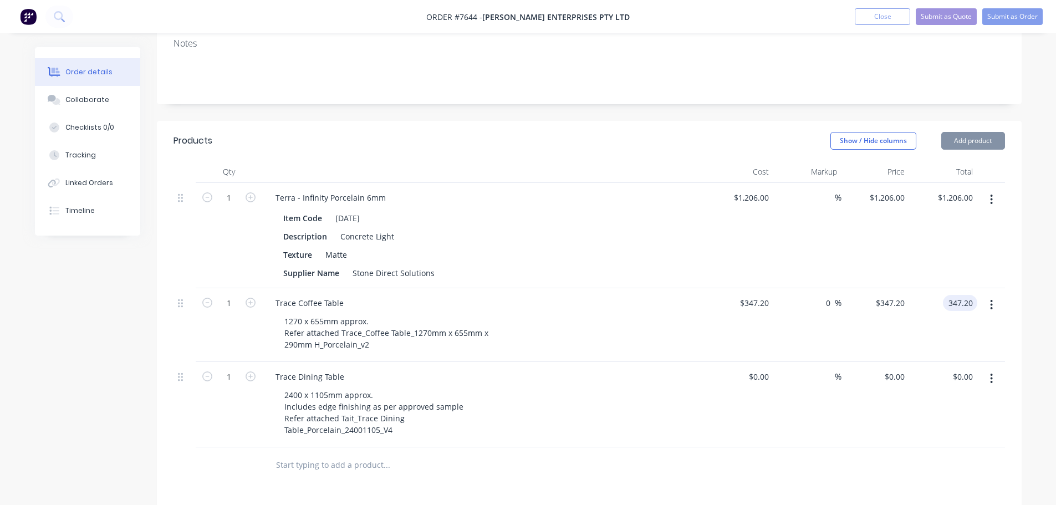
type input "$347.20"
click at [753, 362] on div "$0.00" at bounding box center [740, 404] width 68 height 85
type input "$218.40"
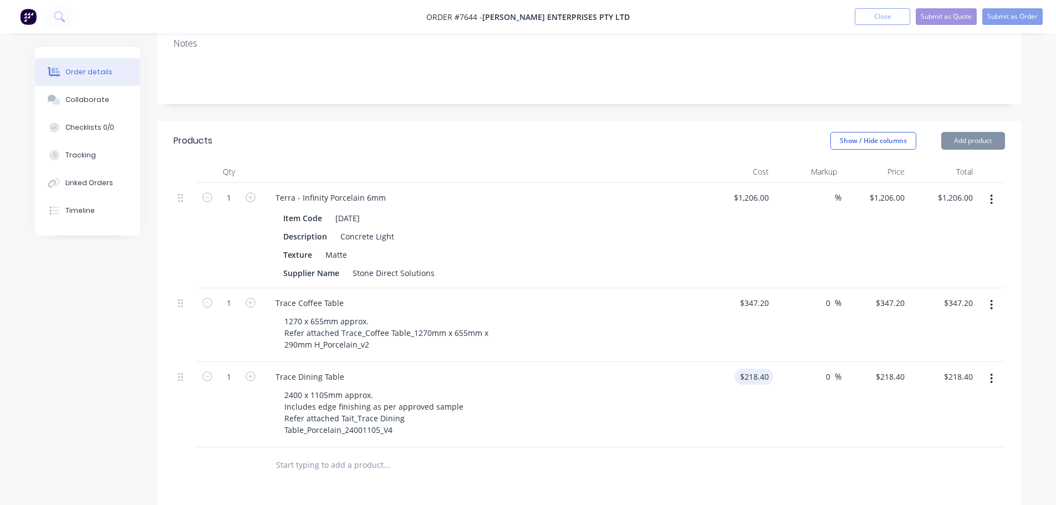
type input "0"
type input "$218.40"
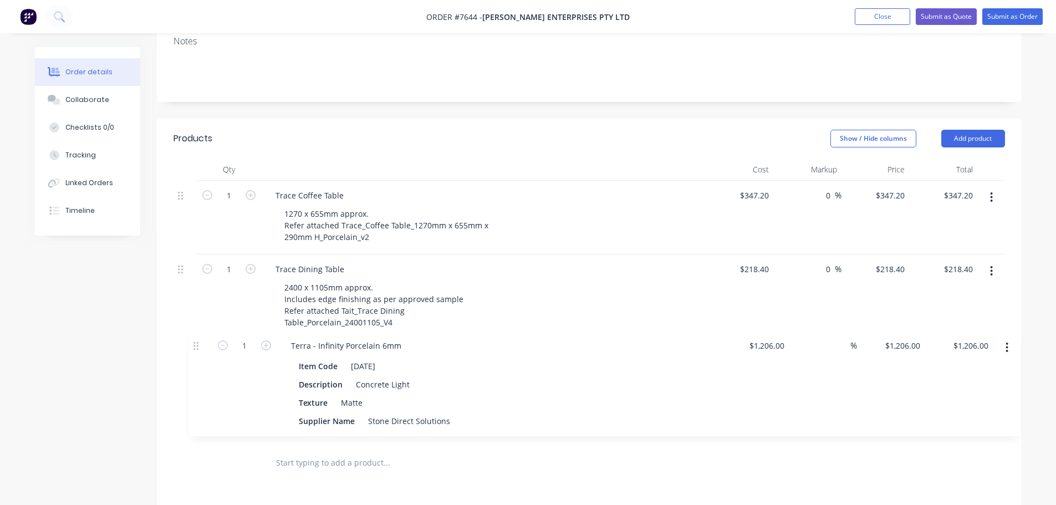
scroll to position [225, 0]
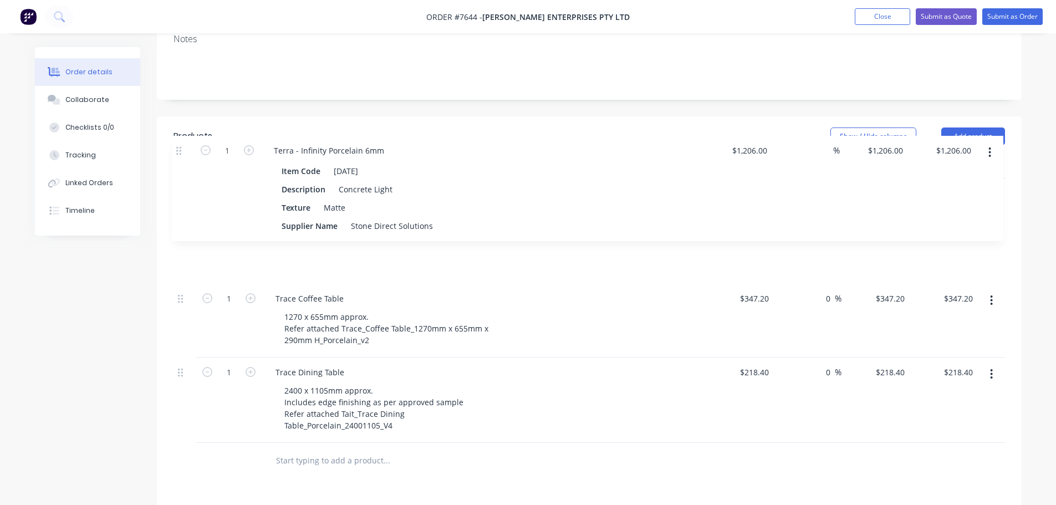
drag, startPoint x: 183, startPoint y: 167, endPoint x: 182, endPoint y: 159, distance: 7.8
click at [182, 178] on div "1 Terra - Infinity Porcelain 6mm Item Code [DATE] Description Concrete Light Te…" at bounding box center [588, 310] width 831 height 264
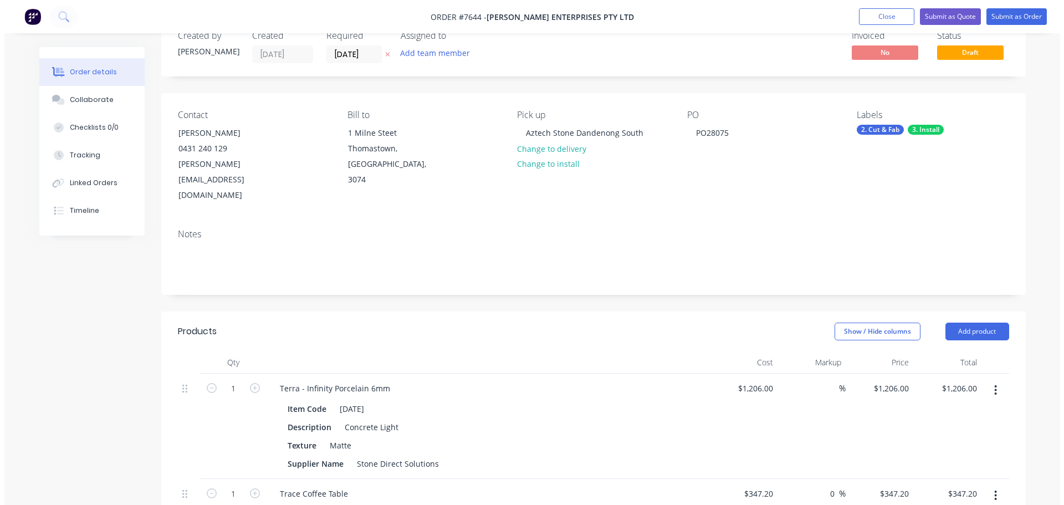
scroll to position [0, 0]
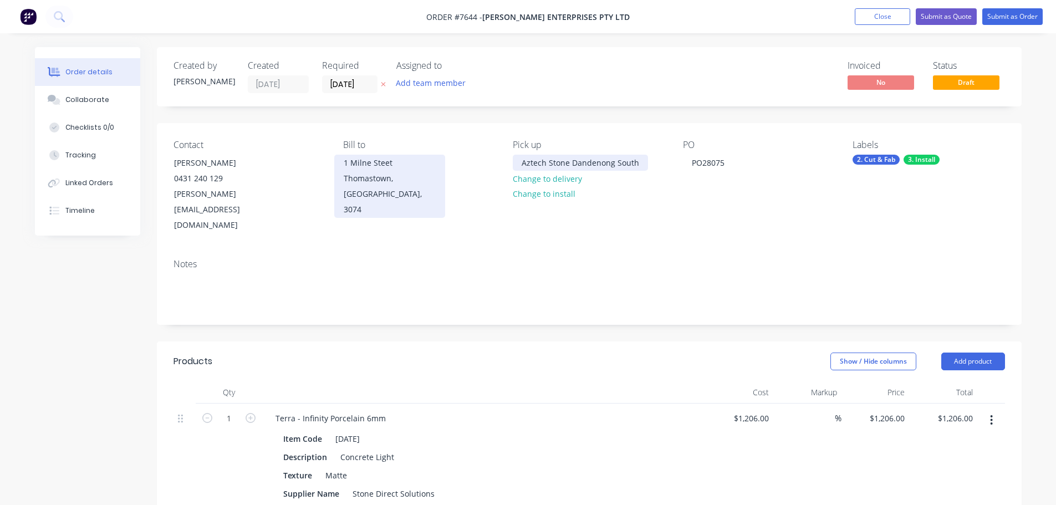
drag, startPoint x: 523, startPoint y: 164, endPoint x: 403, endPoint y: 175, distance: 120.2
click at [406, 175] on div "Contact [PERSON_NAME] [PHONE_NUMBER] [EMAIL_ADDRESS][DOMAIN_NAME] Bill to [STRE…" at bounding box center [589, 186] width 865 height 127
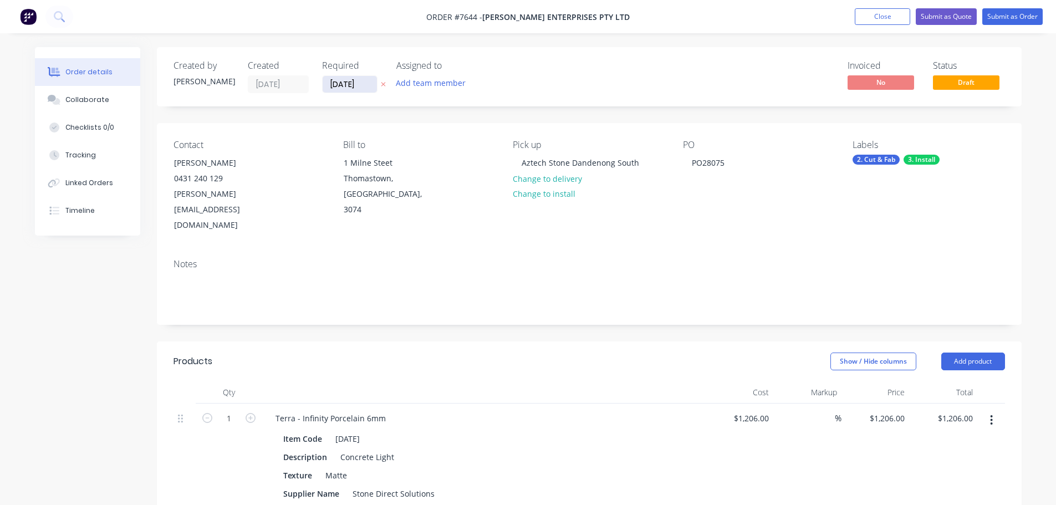
click at [339, 81] on input "[DATE]" at bounding box center [350, 84] width 54 height 17
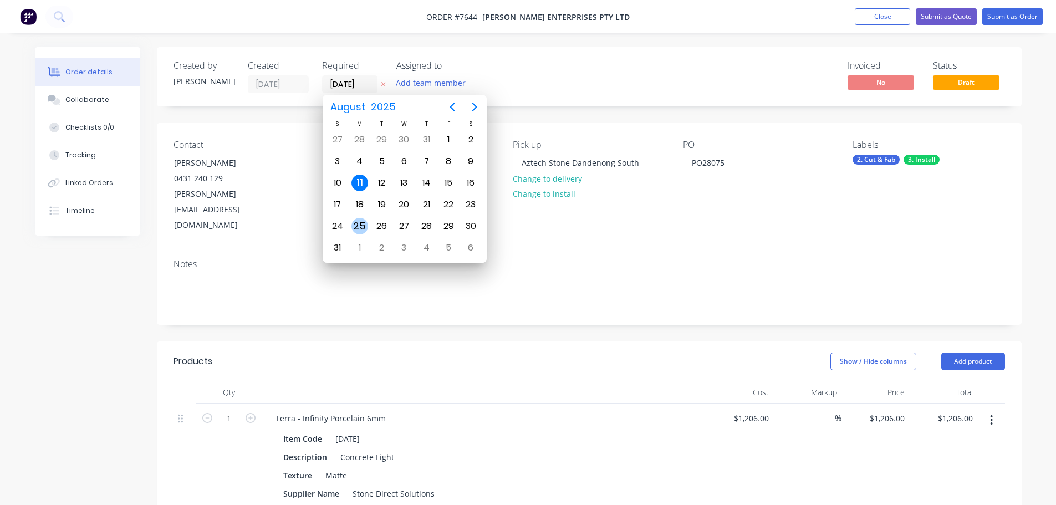
click at [360, 224] on div "25" at bounding box center [359, 226] width 17 height 17
type input "[DATE]"
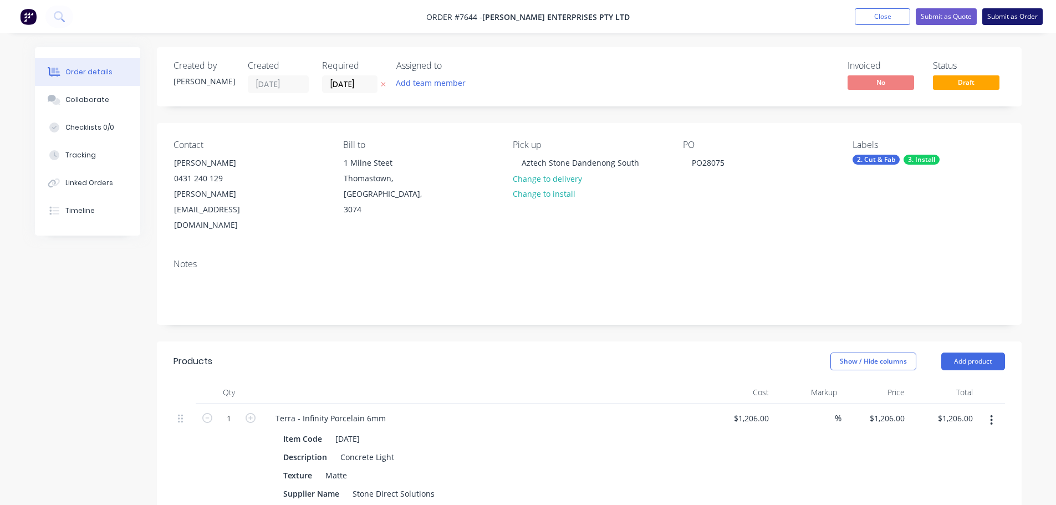
click at [1018, 19] on button "Submit as Order" at bounding box center [1012, 16] width 60 height 17
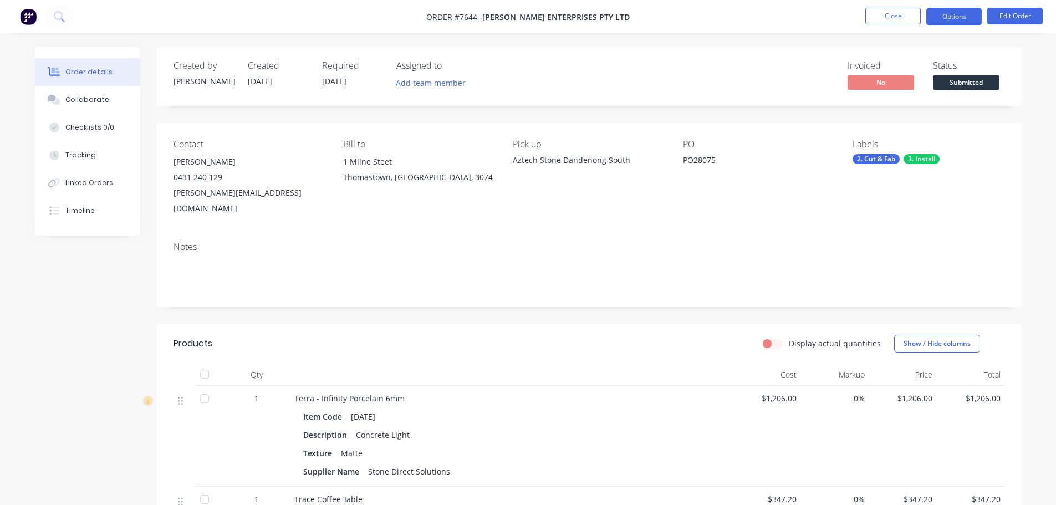
click at [968, 16] on button "Options" at bounding box center [953, 17] width 55 height 18
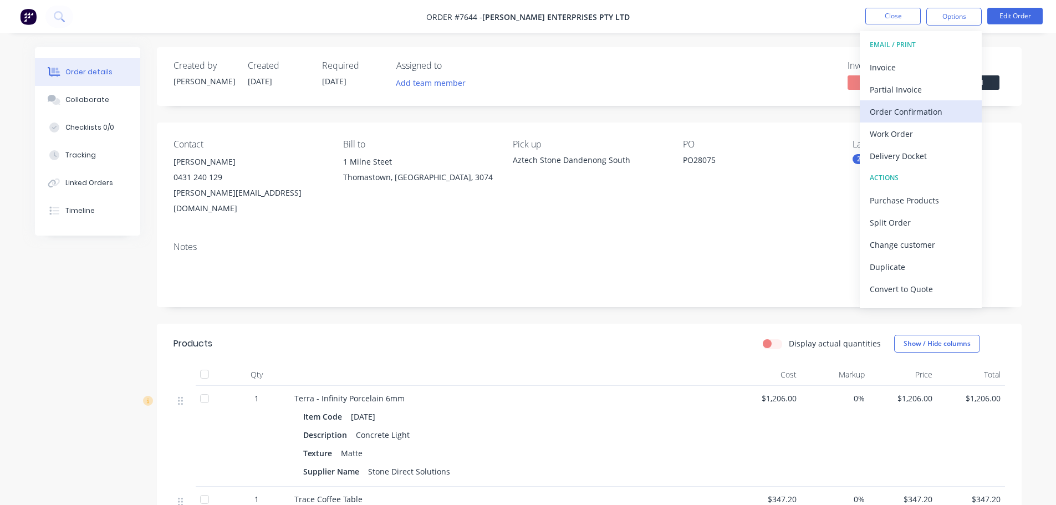
click at [917, 114] on div "Order Confirmation" at bounding box center [921, 112] width 102 height 16
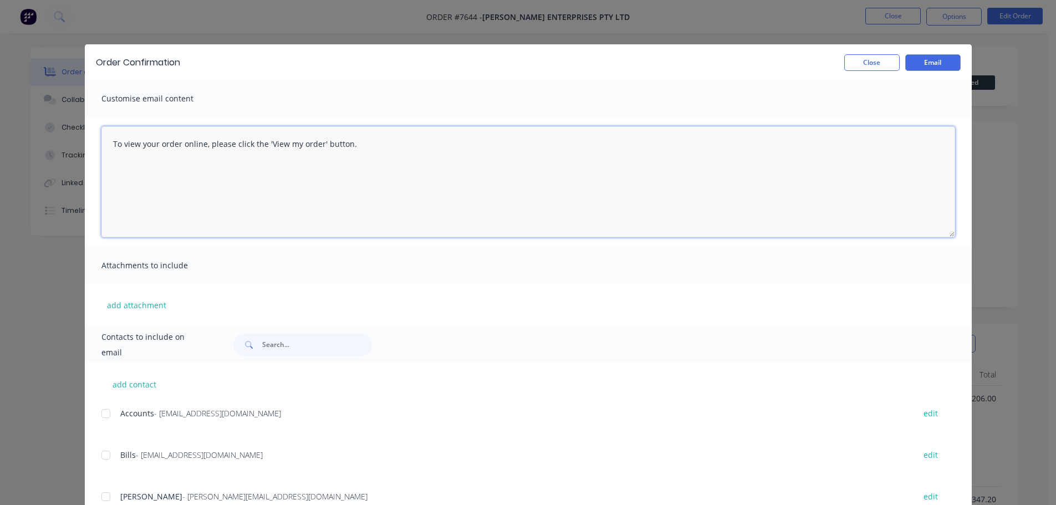
drag, startPoint x: 265, startPoint y: 142, endPoint x: -134, endPoint y: 155, distance: 399.8
click at [0, 155] on html "Order #7644 - [PERSON_NAME] Enterprises Pty Ltd Close Options Edit Order Order …" at bounding box center [528, 412] width 1056 height 825
click at [339, 176] on textarea "Hi [PERSON_NAME], Please see order confirmation for PO28075." at bounding box center [528, 181] width 854 height 111
type textarea "Hi [PERSON_NAME], Please see order confirmation for PO28075."
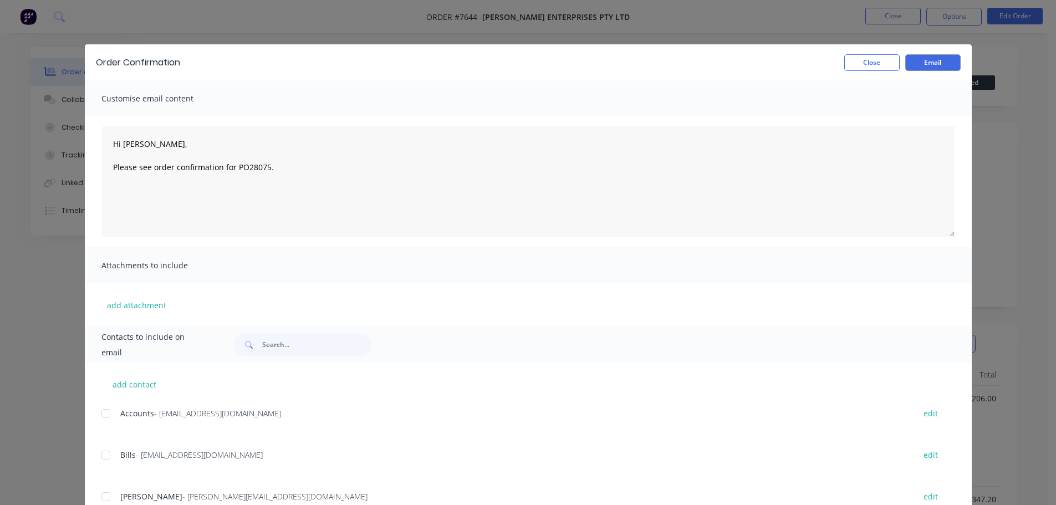
click at [96, 501] on div "add contact Accounts - [EMAIL_ADDRESS][DOMAIN_NAME] edit Bills - [EMAIL_ADDRESS…" at bounding box center [528, 446] width 887 height 168
click at [99, 497] on div at bounding box center [106, 497] width 22 height 22
click at [925, 70] on button "Email" at bounding box center [932, 62] width 55 height 17
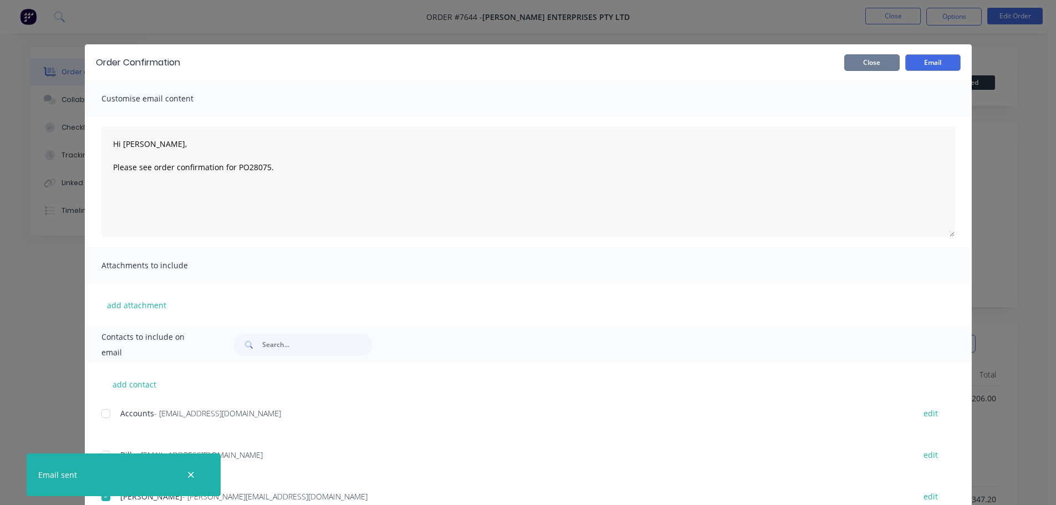
click at [887, 67] on button "Close" at bounding box center [871, 62] width 55 height 17
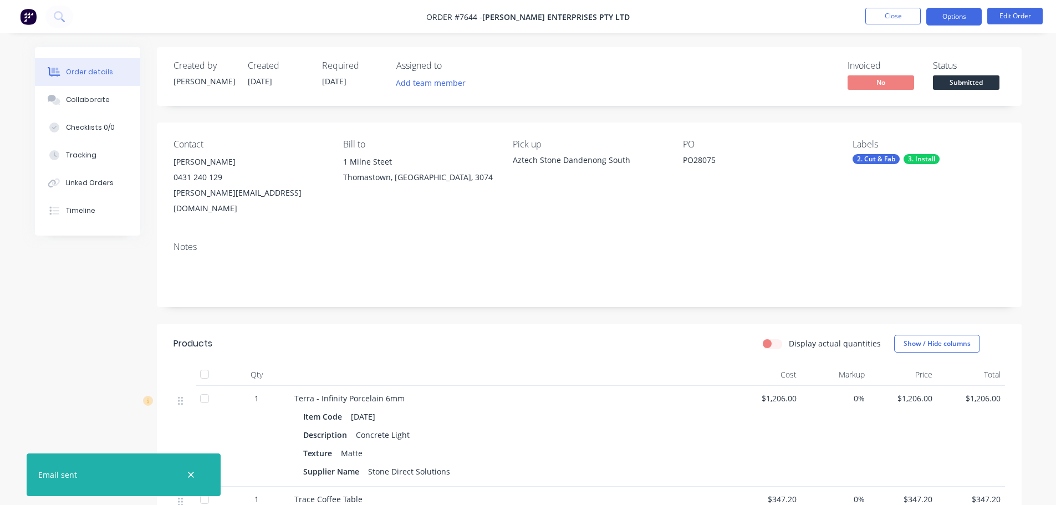
click at [964, 14] on button "Options" at bounding box center [953, 17] width 55 height 18
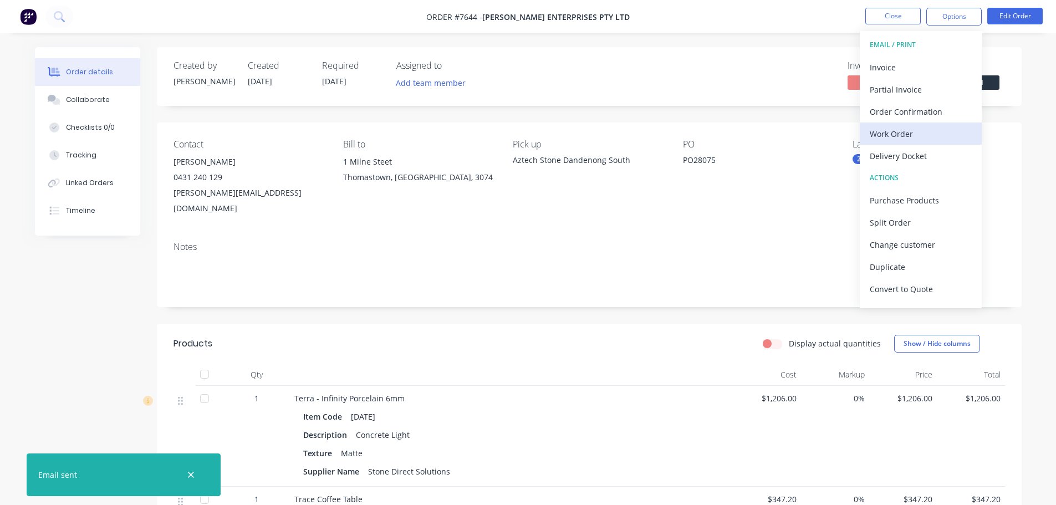
click at [910, 132] on div "Work Order" at bounding box center [921, 134] width 102 height 16
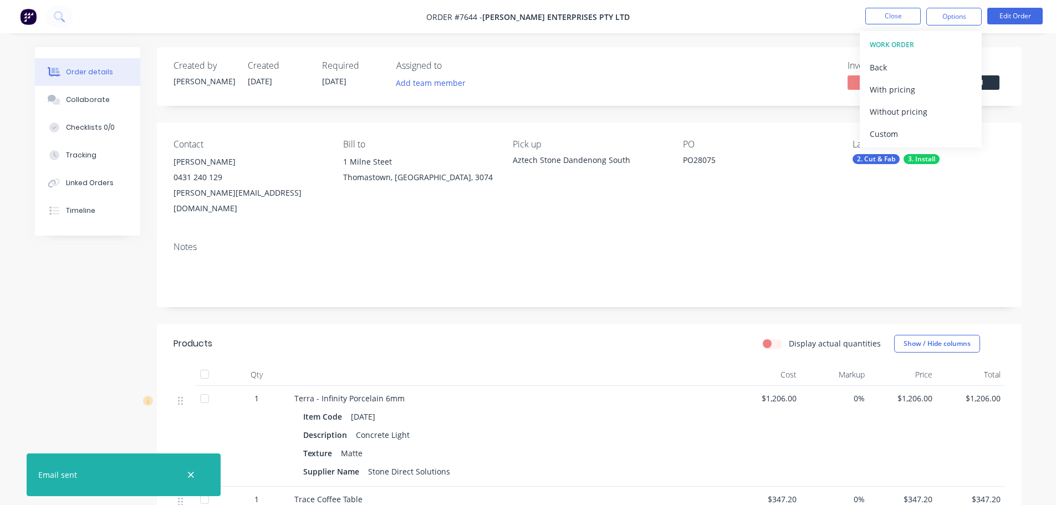
click at [897, 145] on div "WORK ORDER Back With pricing Without pricing Custom" at bounding box center [921, 89] width 122 height 116
click at [896, 135] on div "Custom" at bounding box center [921, 134] width 102 height 16
click at [901, 118] on div "Without pricing" at bounding box center [921, 112] width 102 height 16
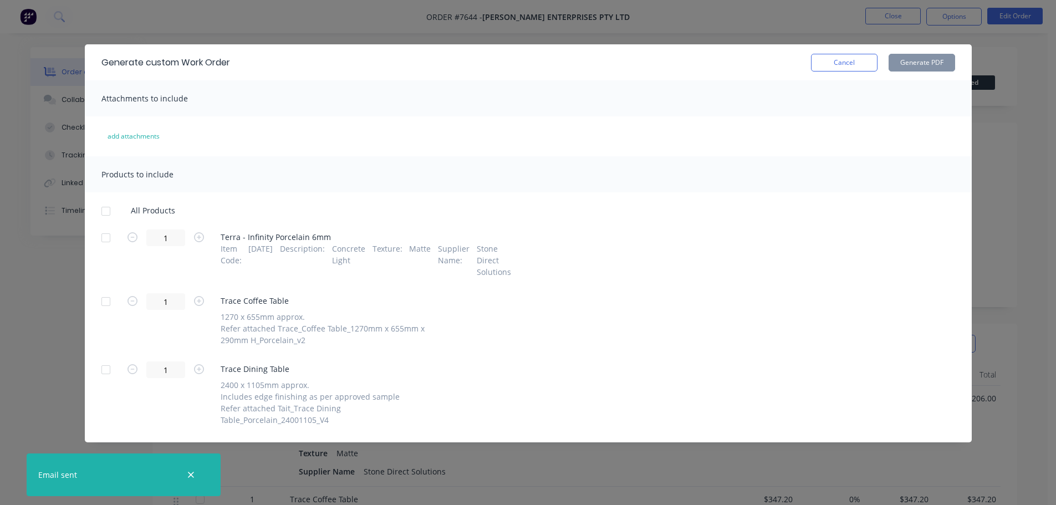
click at [109, 212] on div at bounding box center [106, 211] width 22 height 22
click at [897, 64] on button "Generate PDF" at bounding box center [921, 63] width 67 height 18
drag, startPoint x: 852, startPoint y: 62, endPoint x: 860, endPoint y: 60, distance: 7.9
click at [852, 62] on button "Cancel" at bounding box center [844, 63] width 67 height 18
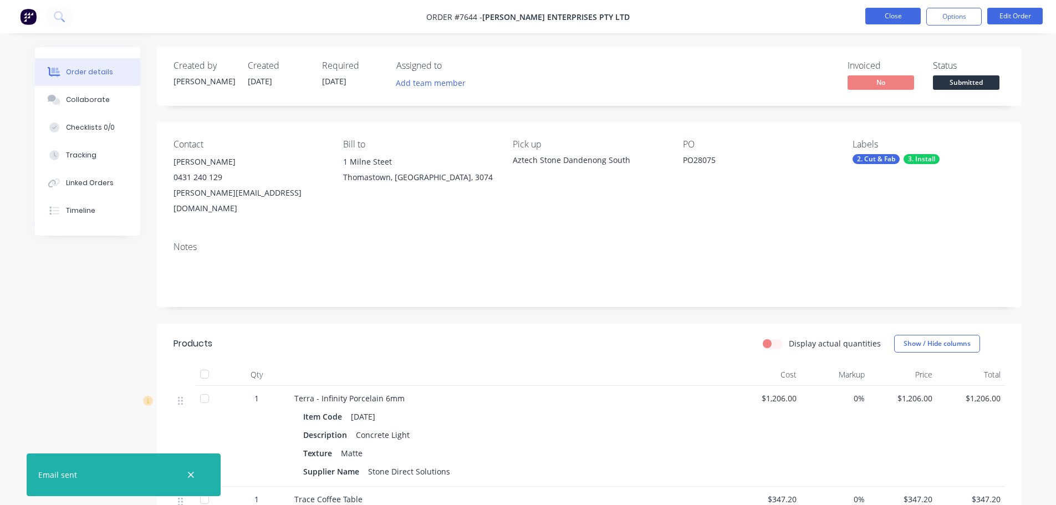
click at [913, 22] on button "Close" at bounding box center [892, 16] width 55 height 17
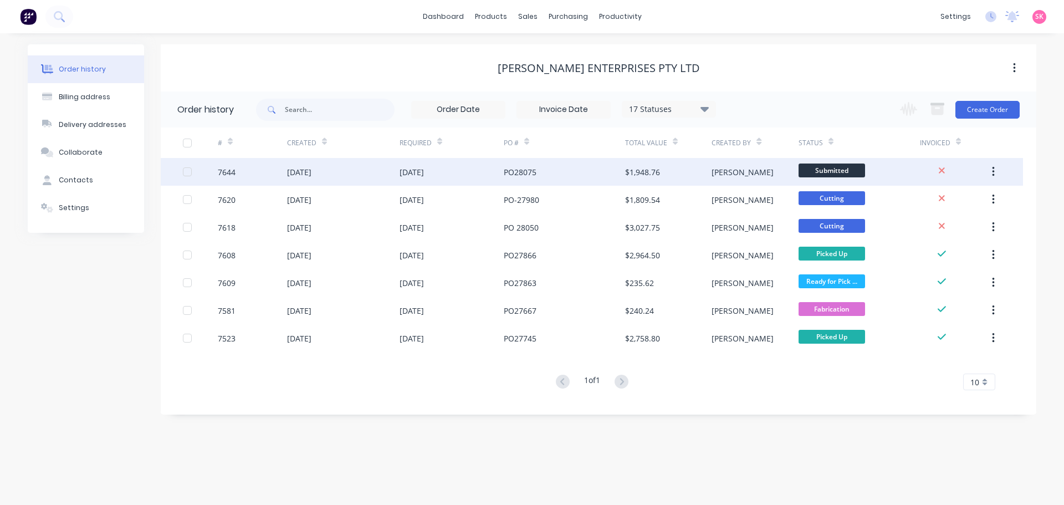
click at [832, 170] on span "Submitted" at bounding box center [832, 171] width 67 height 14
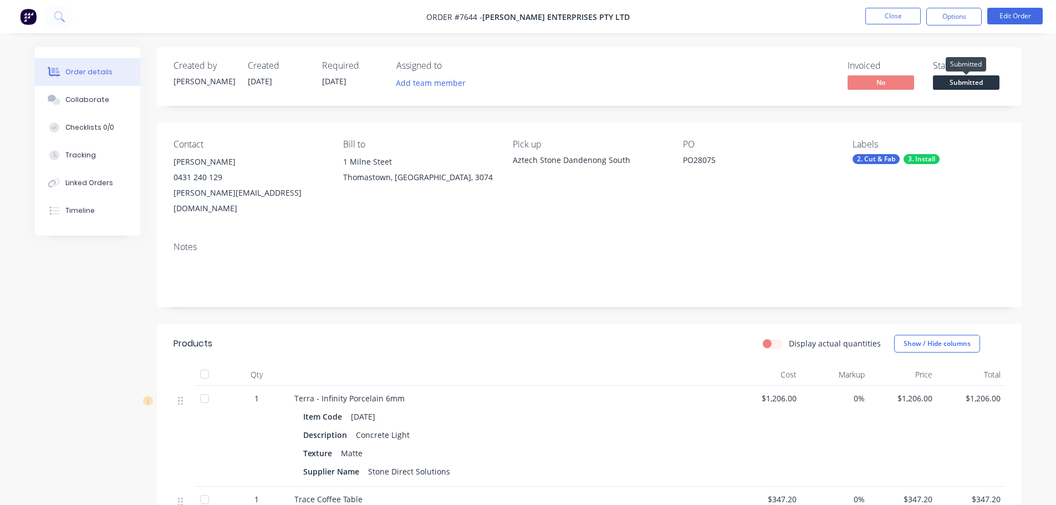
click at [972, 85] on span "Submitted" at bounding box center [966, 82] width 67 height 14
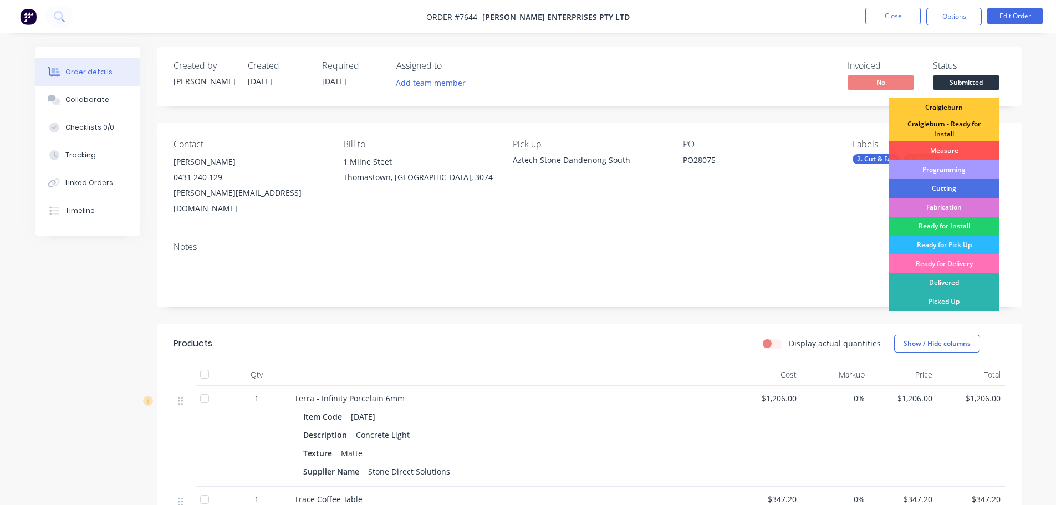
click at [960, 173] on div "Programming" at bounding box center [943, 169] width 111 height 19
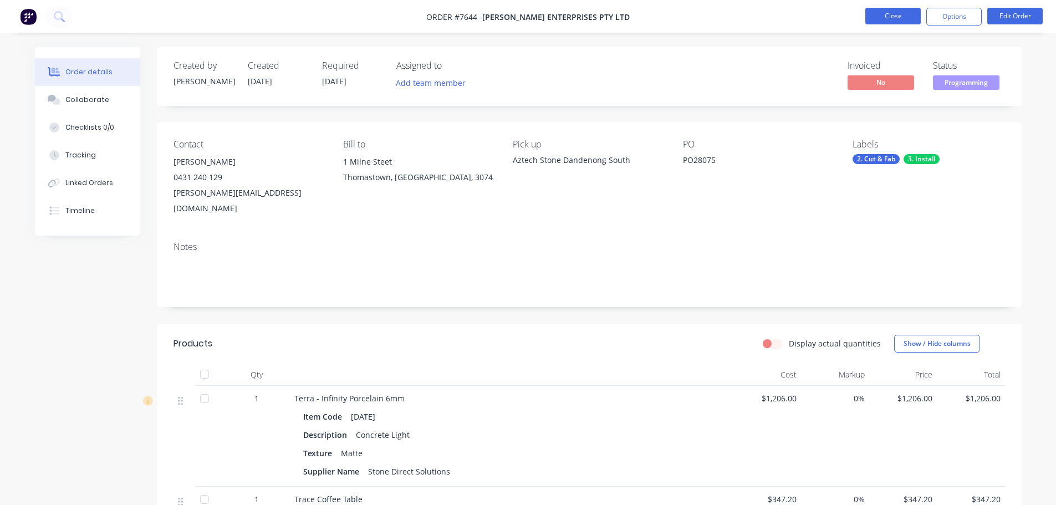
click at [902, 20] on button "Close" at bounding box center [892, 16] width 55 height 17
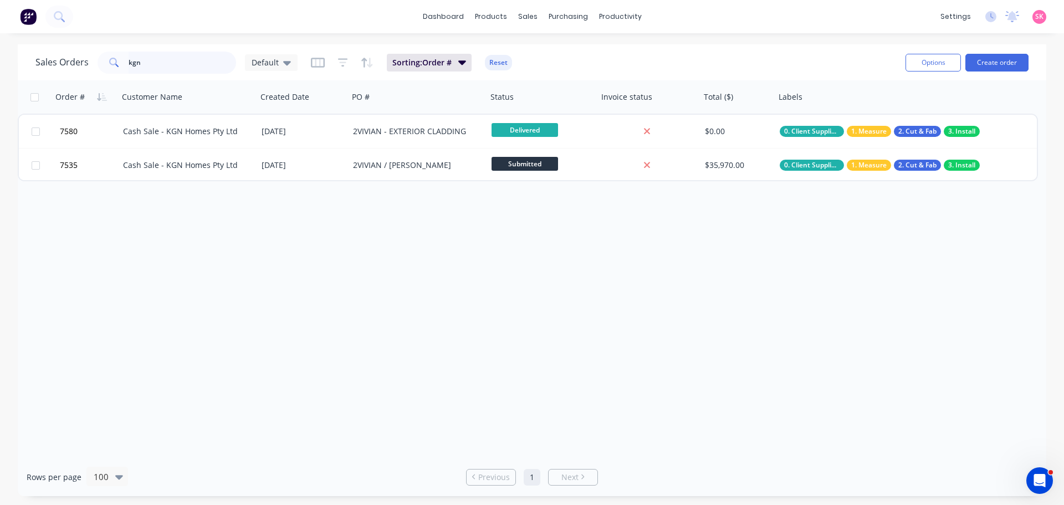
drag, startPoint x: 178, startPoint y: 59, endPoint x: 25, endPoint y: 57, distance: 153.5
click at [35, 59] on div "Sales Orders kgn Default" at bounding box center [166, 63] width 262 height 22
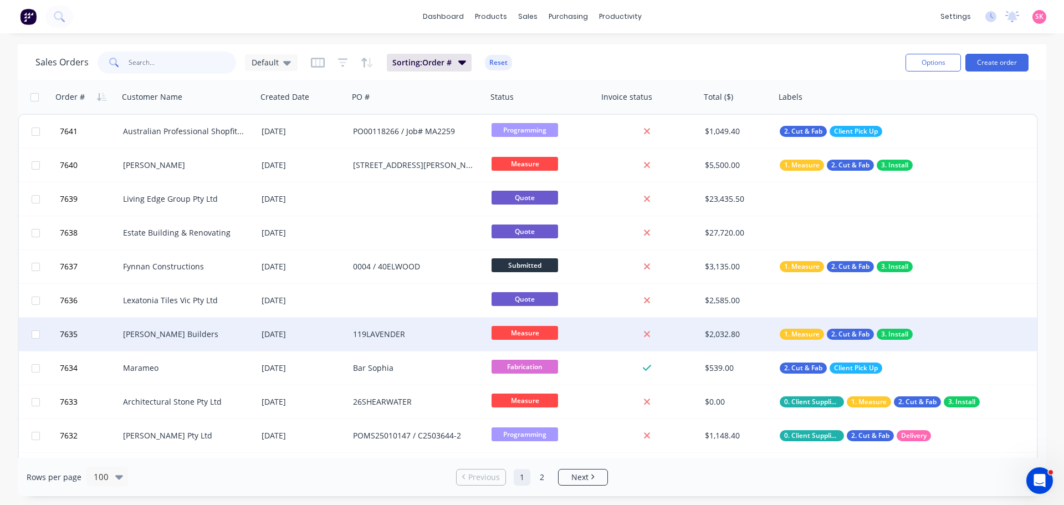
scroll to position [55, 0]
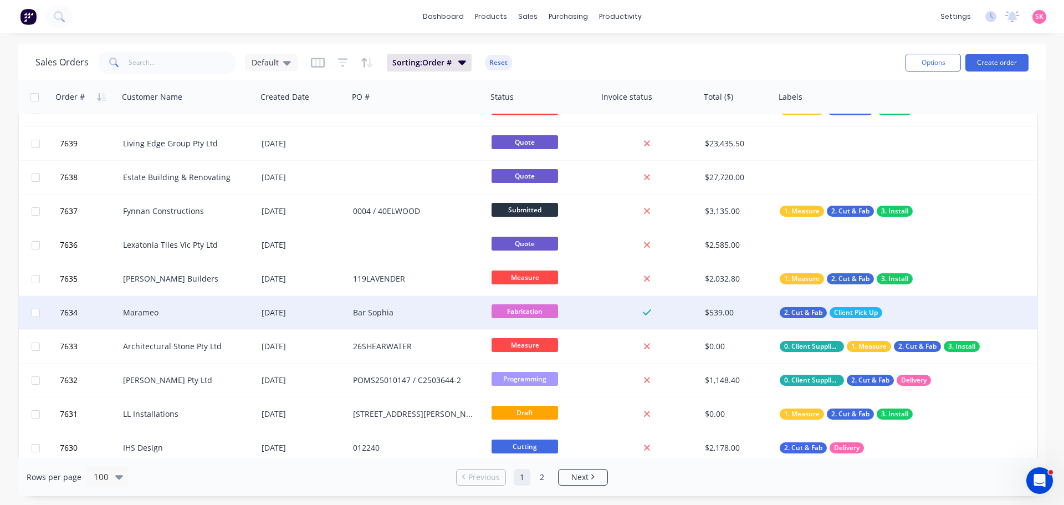
click at [494, 315] on span "Fabrication" at bounding box center [525, 311] width 67 height 14
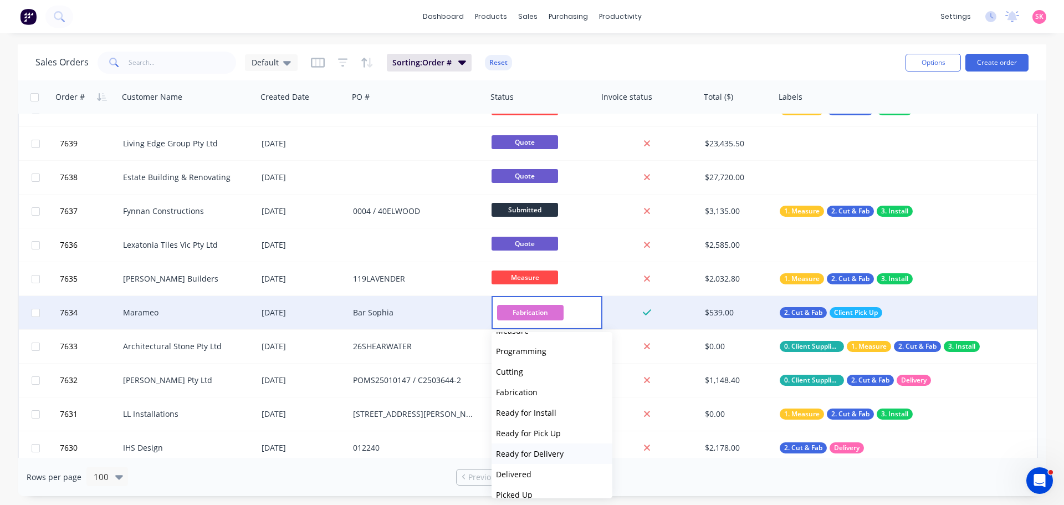
scroll to position [89, 0]
click at [548, 426] on span "Ready for Pick Up" at bounding box center [528, 422] width 65 height 11
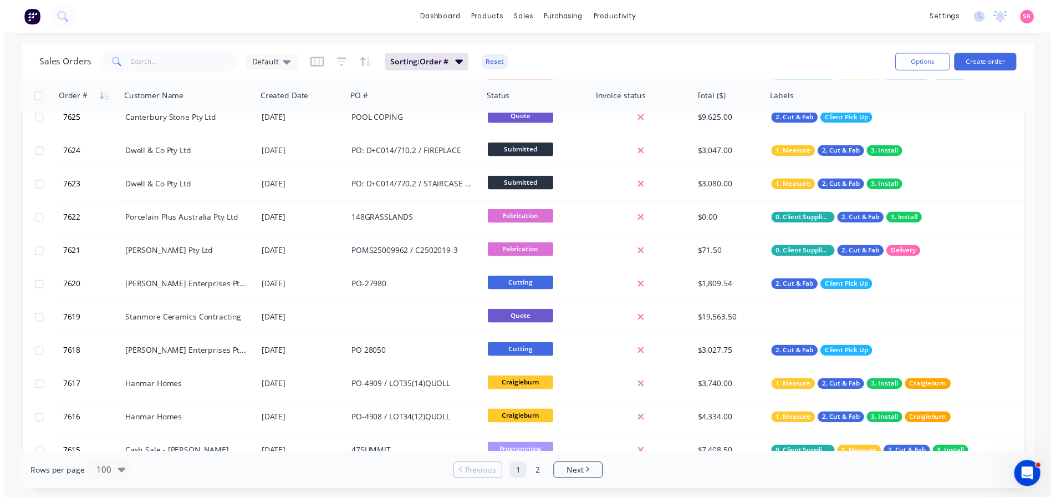
scroll to position [610, 0]
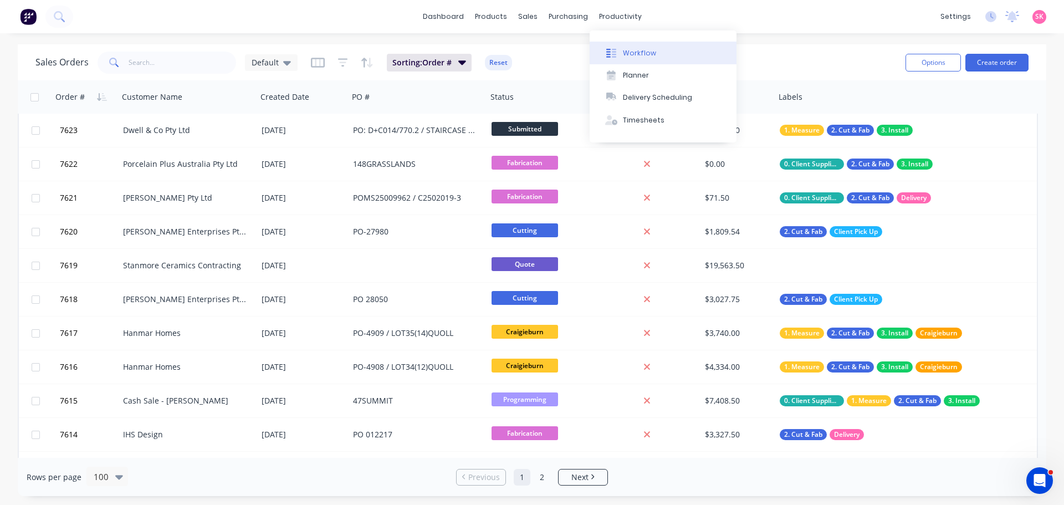
click at [639, 60] on button "Workflow" at bounding box center [663, 53] width 147 height 22
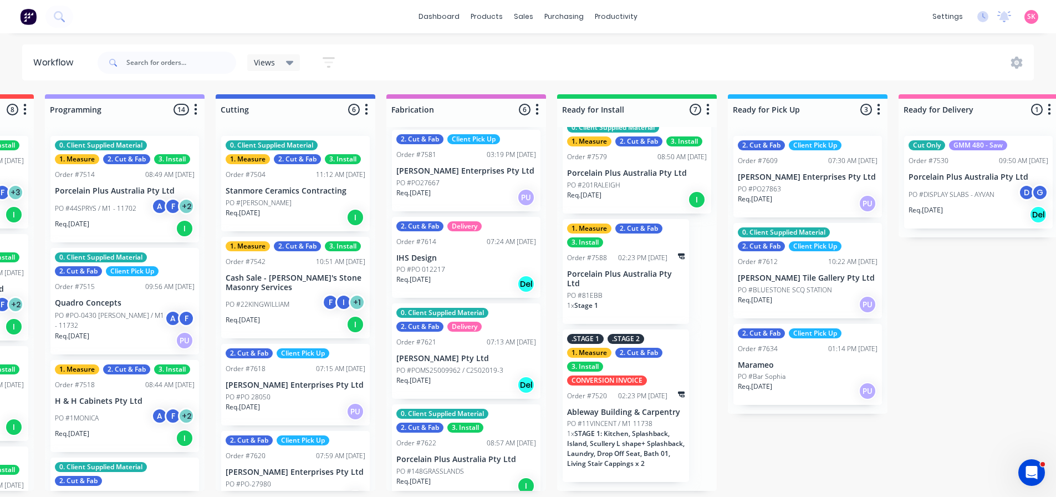
scroll to position [106, 0]
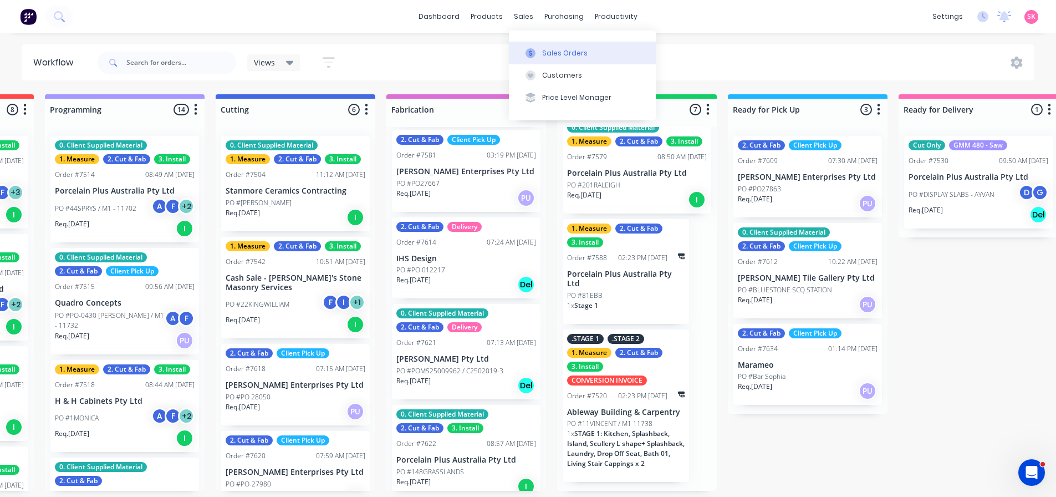
click at [567, 57] on div "Sales Orders" at bounding box center [564, 53] width 45 height 10
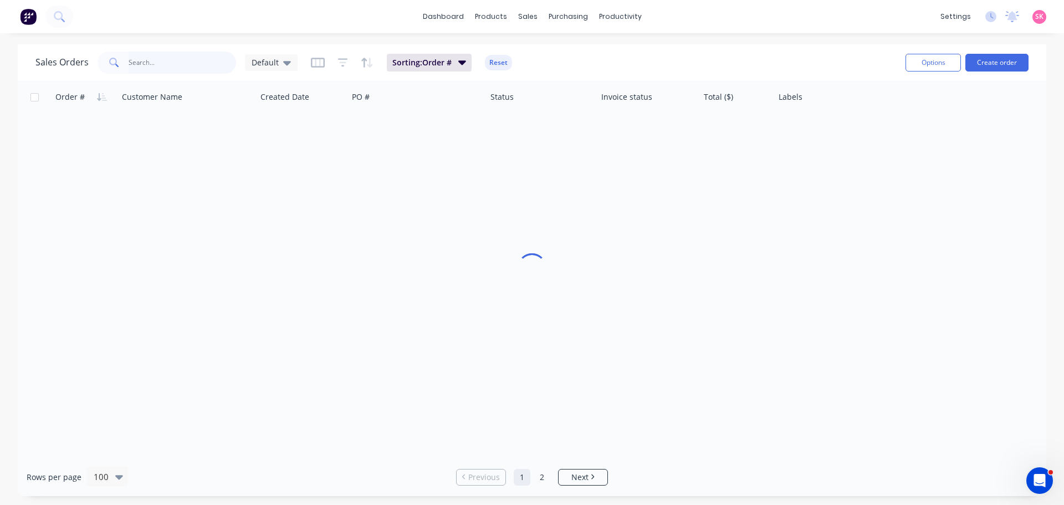
click at [165, 58] on input "text" at bounding box center [183, 63] width 108 height 22
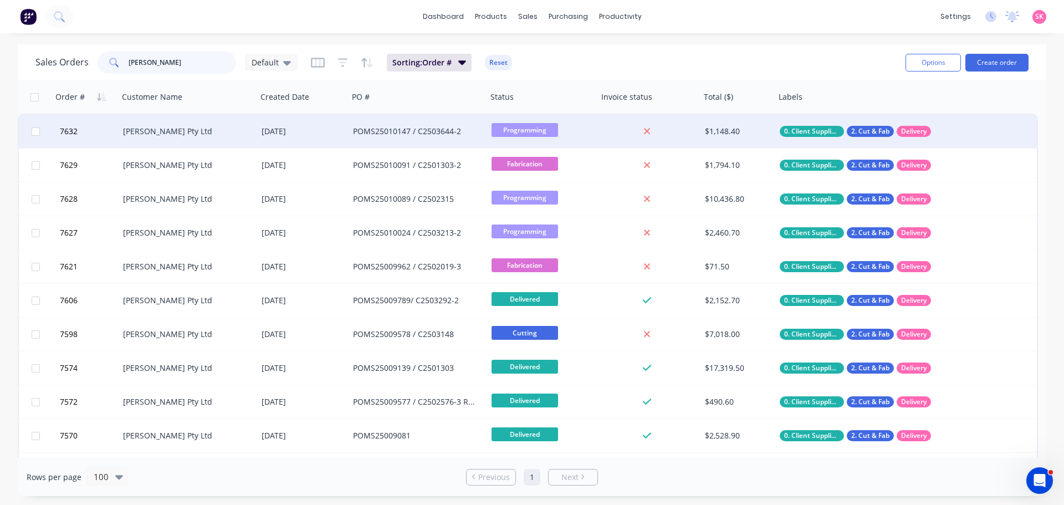
type input "[PERSON_NAME]"
click at [185, 135] on div "[PERSON_NAME] Pty Ltd" at bounding box center [184, 131] width 123 height 11
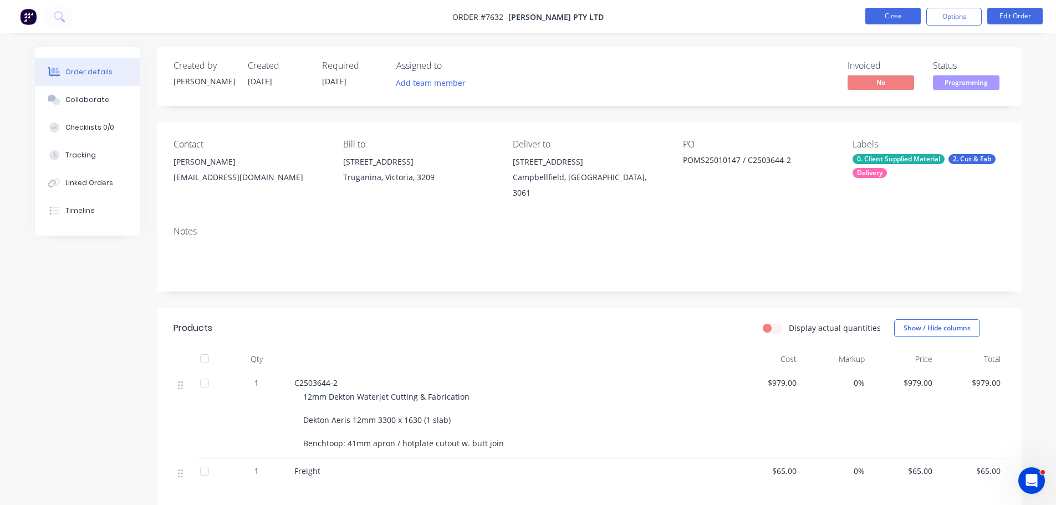
click at [901, 13] on button "Close" at bounding box center [892, 16] width 55 height 17
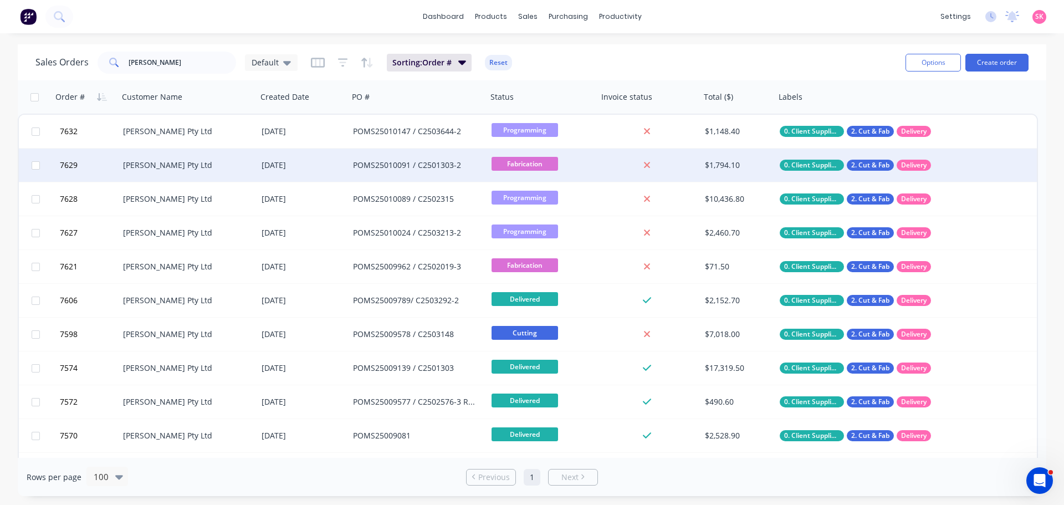
click at [204, 168] on div "[PERSON_NAME] Pty Ltd" at bounding box center [184, 165] width 123 height 11
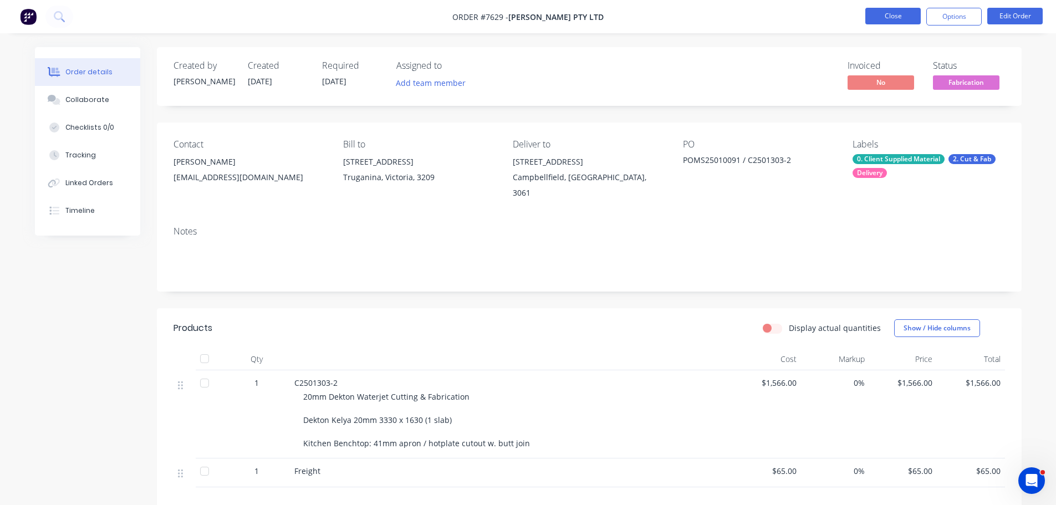
click at [887, 16] on button "Close" at bounding box center [892, 16] width 55 height 17
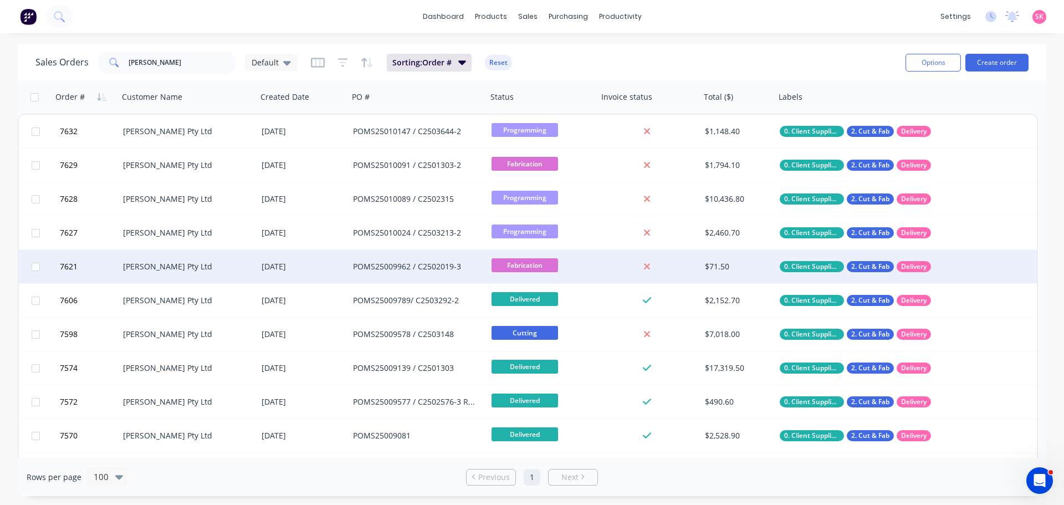
click at [209, 263] on div "[PERSON_NAME] Pty Ltd" at bounding box center [184, 266] width 123 height 11
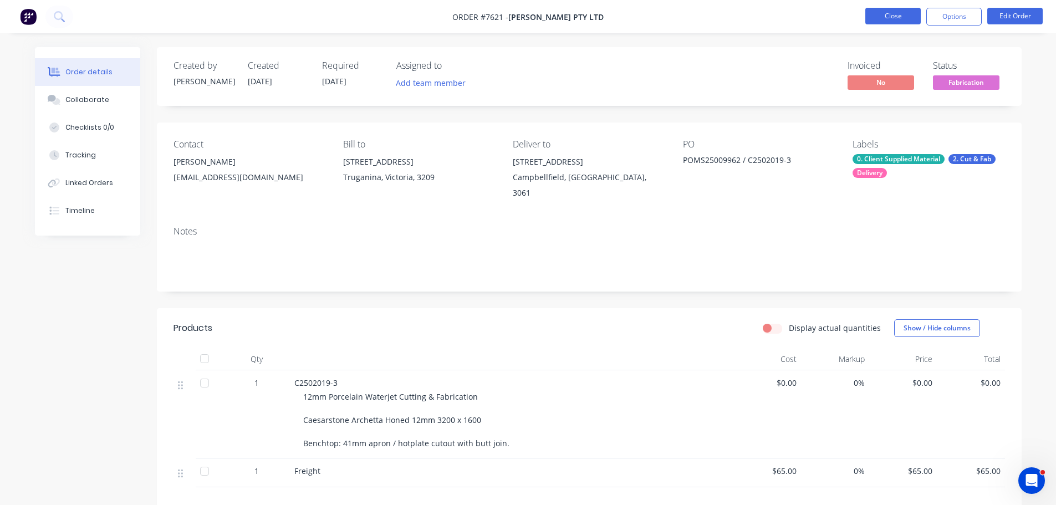
click at [898, 22] on button "Close" at bounding box center [892, 16] width 55 height 17
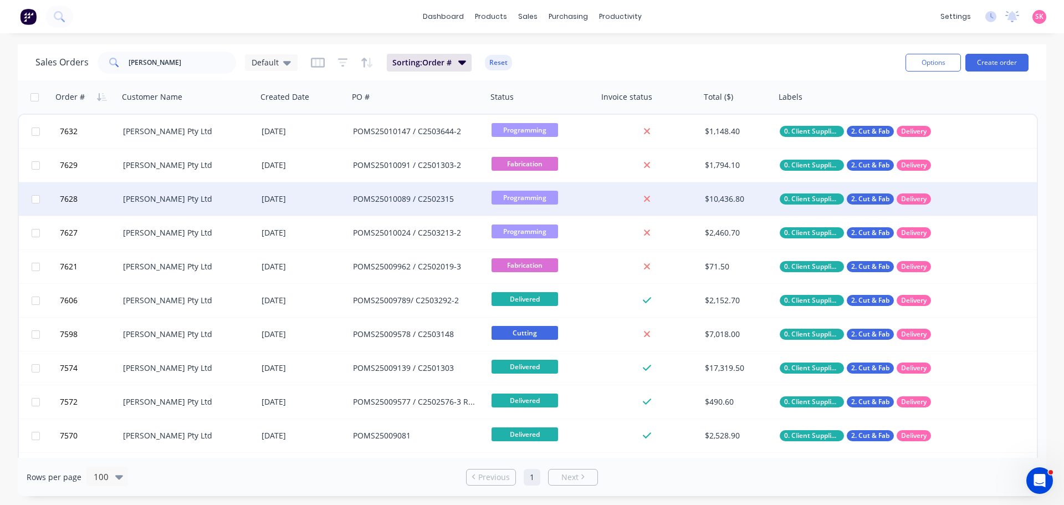
click at [187, 203] on div "[PERSON_NAME] Pty Ltd" at bounding box center [184, 198] width 123 height 11
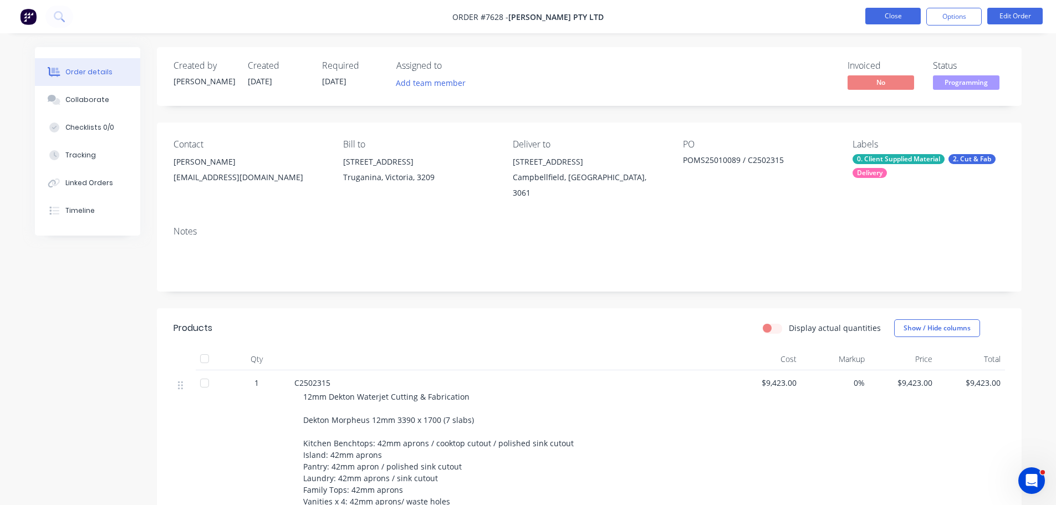
click at [888, 19] on button "Close" at bounding box center [892, 16] width 55 height 17
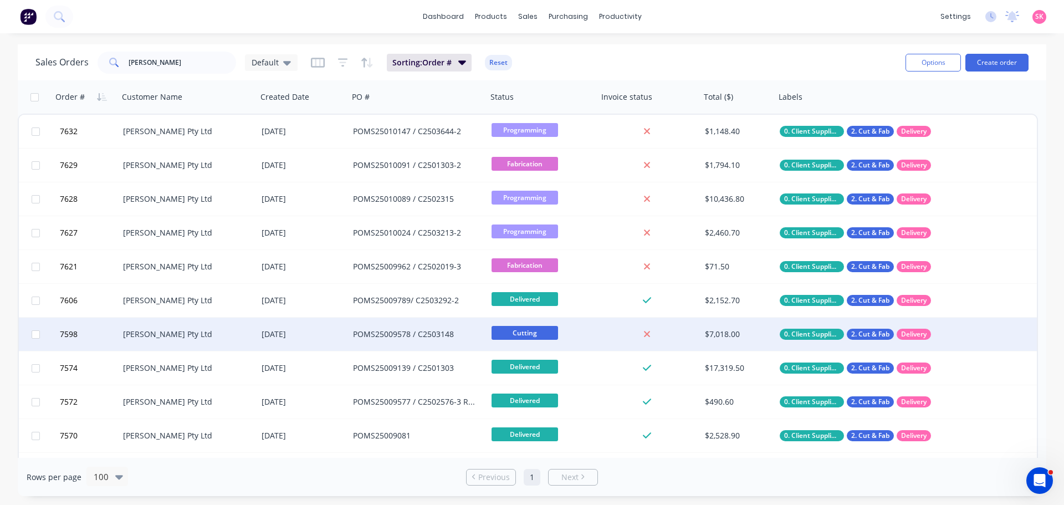
click at [214, 338] on div "[PERSON_NAME] Pty Ltd" at bounding box center [184, 334] width 123 height 11
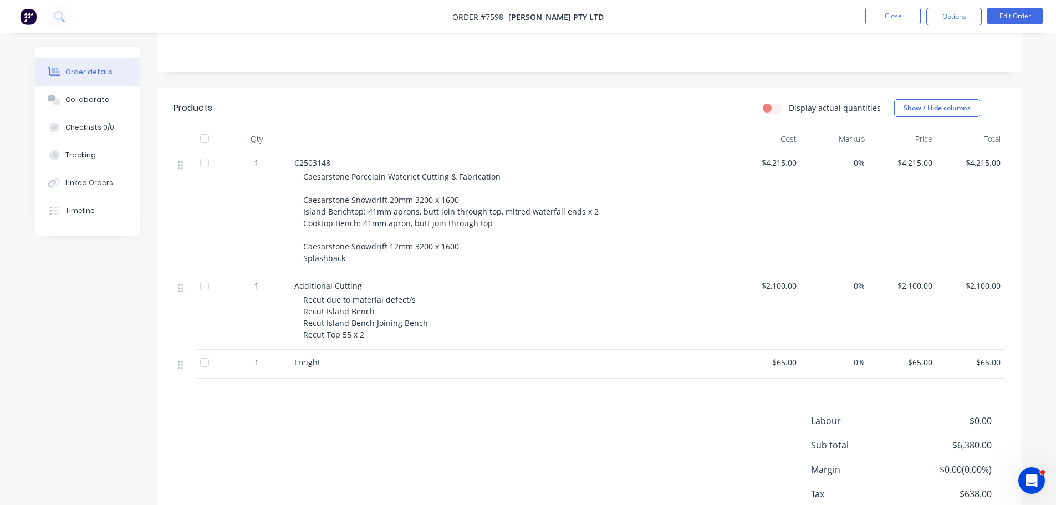
scroll to position [55, 0]
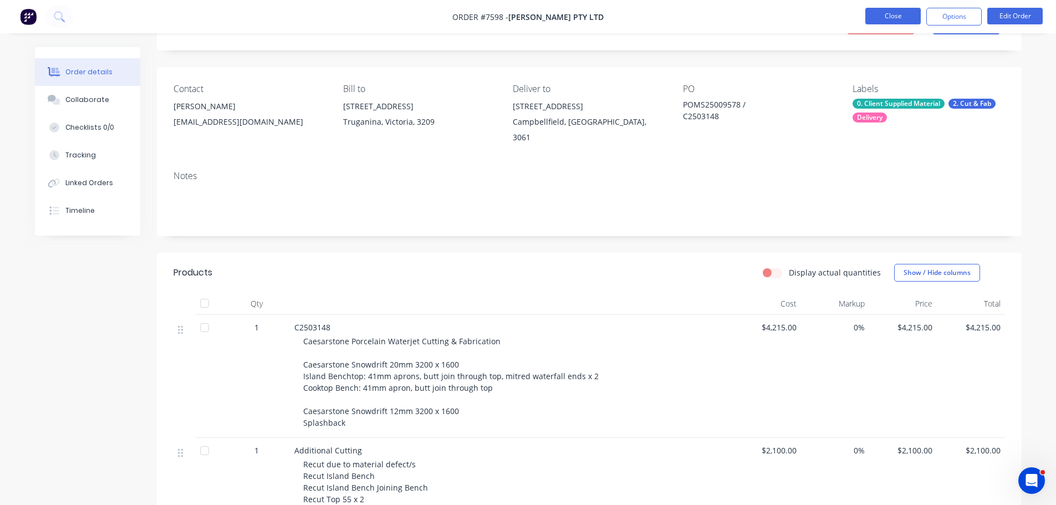
click at [894, 18] on button "Close" at bounding box center [892, 16] width 55 height 17
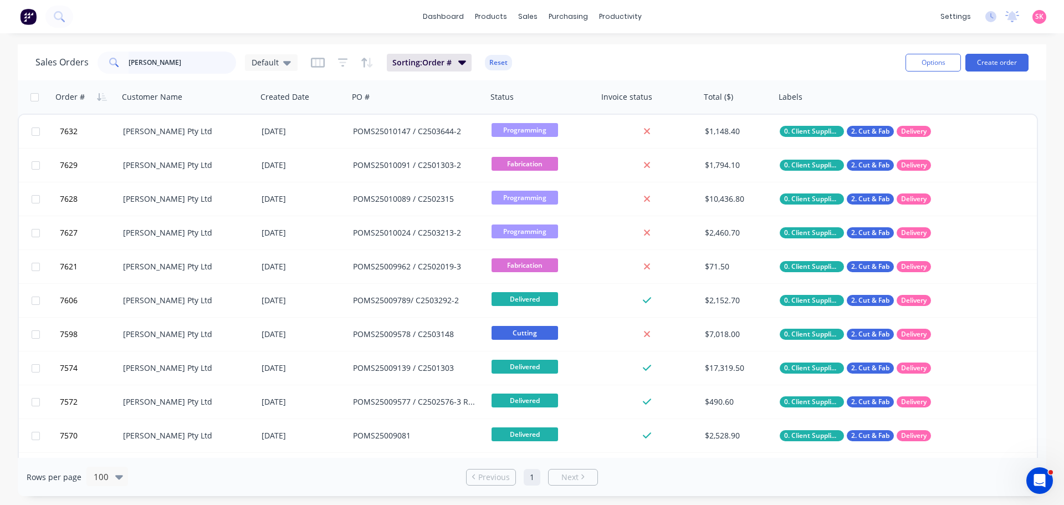
drag, startPoint x: 184, startPoint y: 58, endPoint x: -8, endPoint y: 50, distance: 191.9
click at [0, 50] on html "dashboard products sales purchasing productivity dashboard products Product Cat…" at bounding box center [532, 252] width 1064 height 505
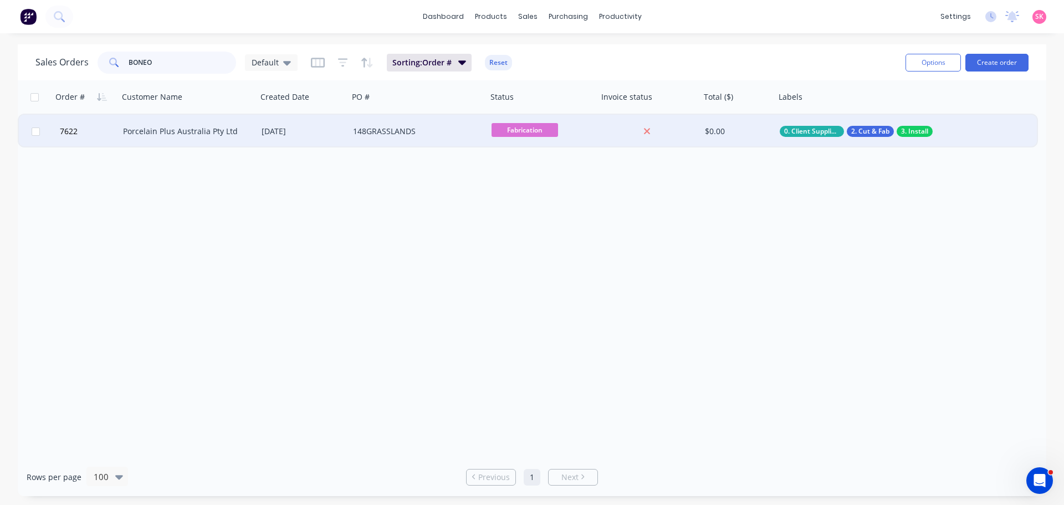
type input "BONEO"
click at [326, 124] on div "[DATE]" at bounding box center [302, 131] width 91 height 33
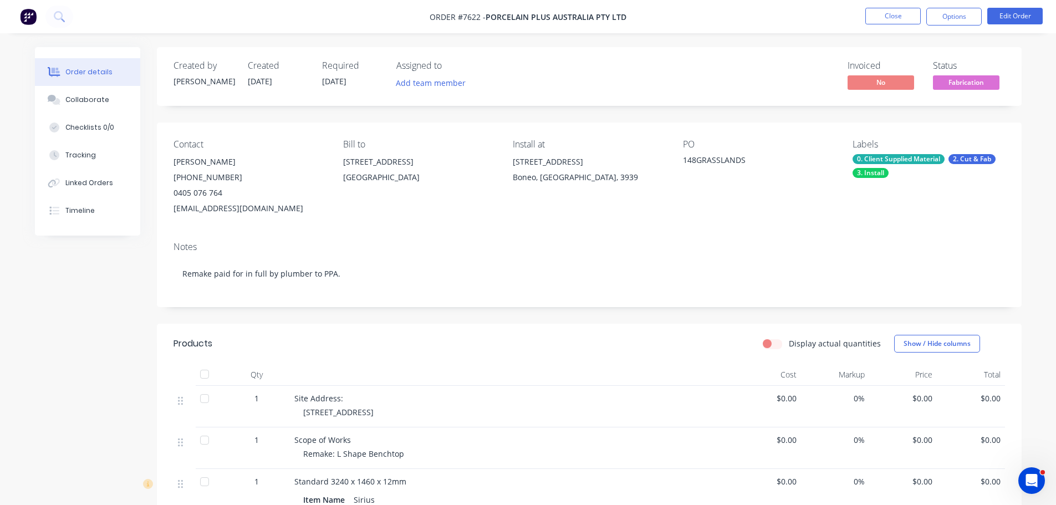
drag, startPoint x: 561, startPoint y: 247, endPoint x: 44, endPoint y: 296, distance: 519.5
click at [44, 296] on div "Created by Stacey Created 06/08/25 Required 13/08/25 Assigned to Add team membe…" at bounding box center [528, 388] width 987 height 683
click at [900, 13] on button "Close" at bounding box center [892, 16] width 55 height 17
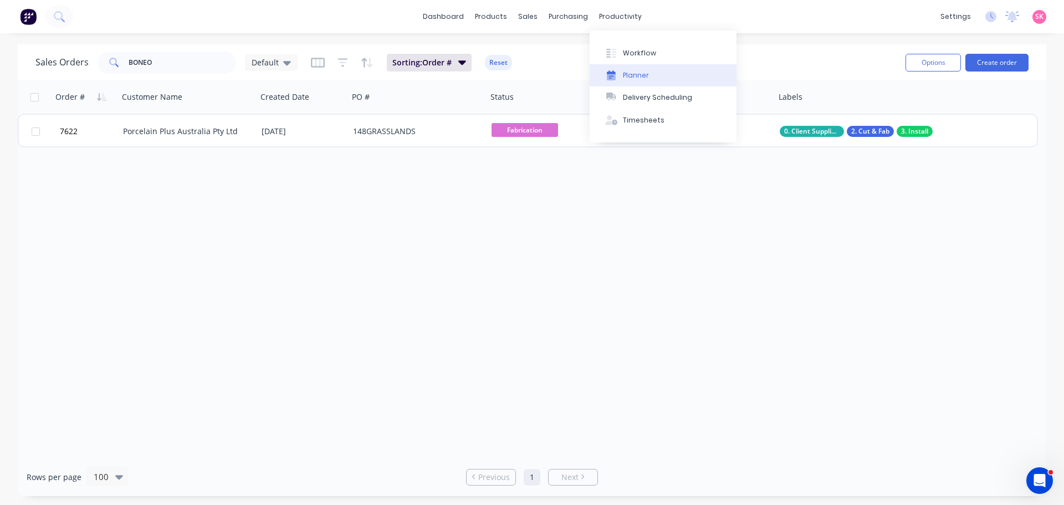
click at [639, 71] on div "Planner" at bounding box center [636, 75] width 26 height 10
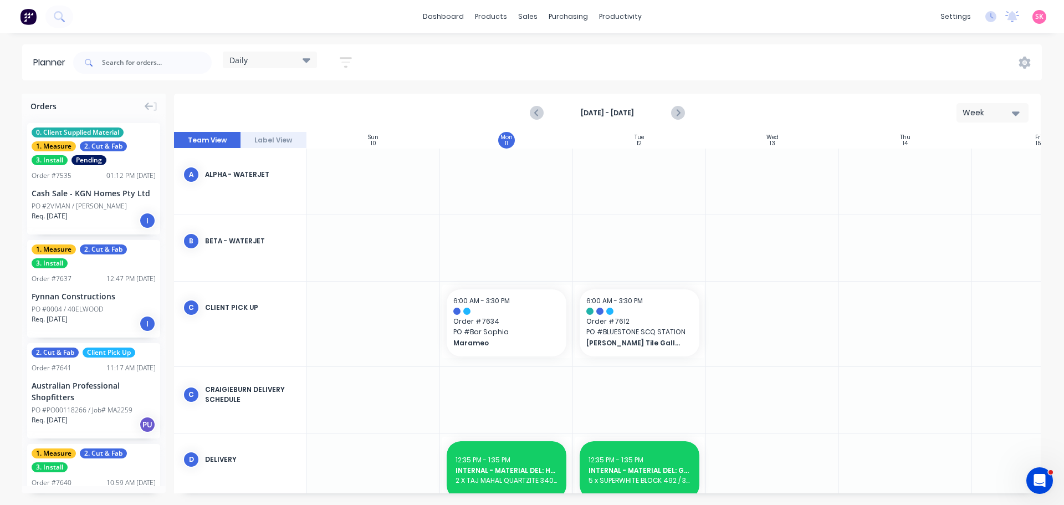
scroll to position [0, 1]
click at [680, 115] on icon "Next page" at bounding box center [677, 112] width 13 height 13
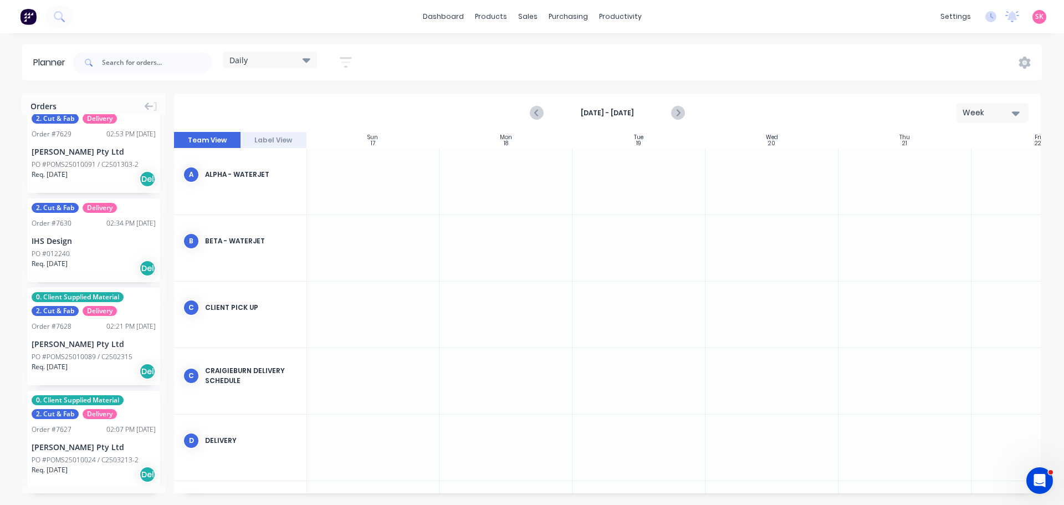
scroll to position [1807, 0]
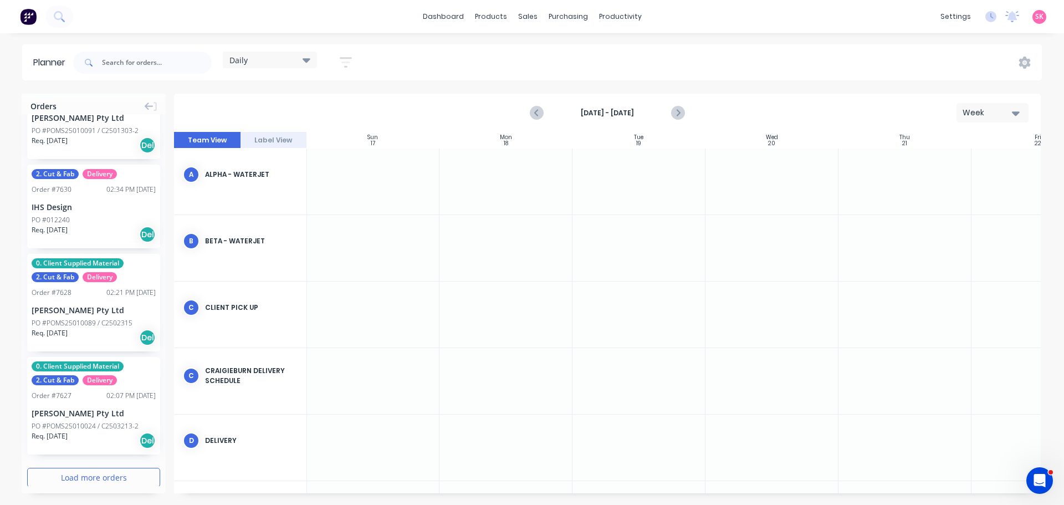
click at [96, 468] on button "Load more orders" at bounding box center [93, 477] width 133 height 19
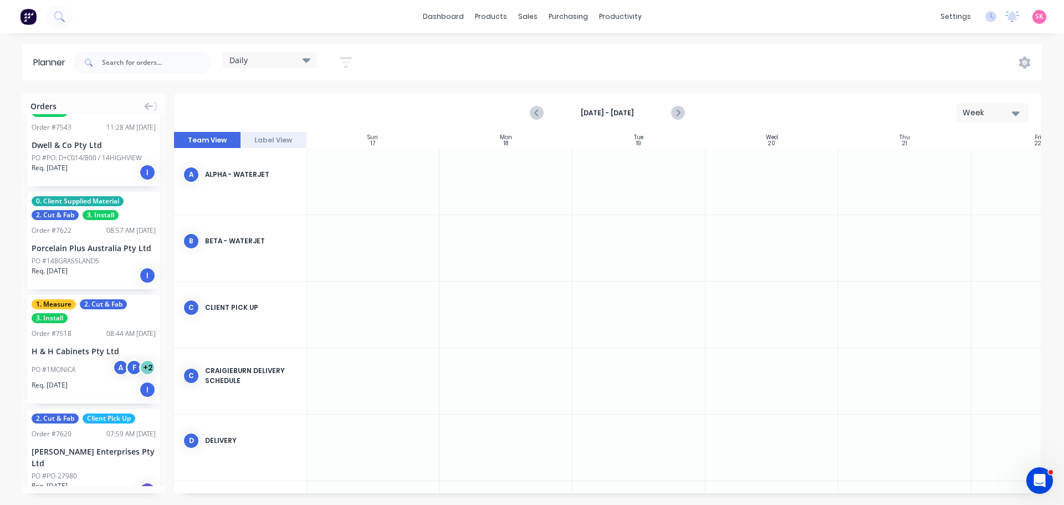
scroll to position [2528, 0]
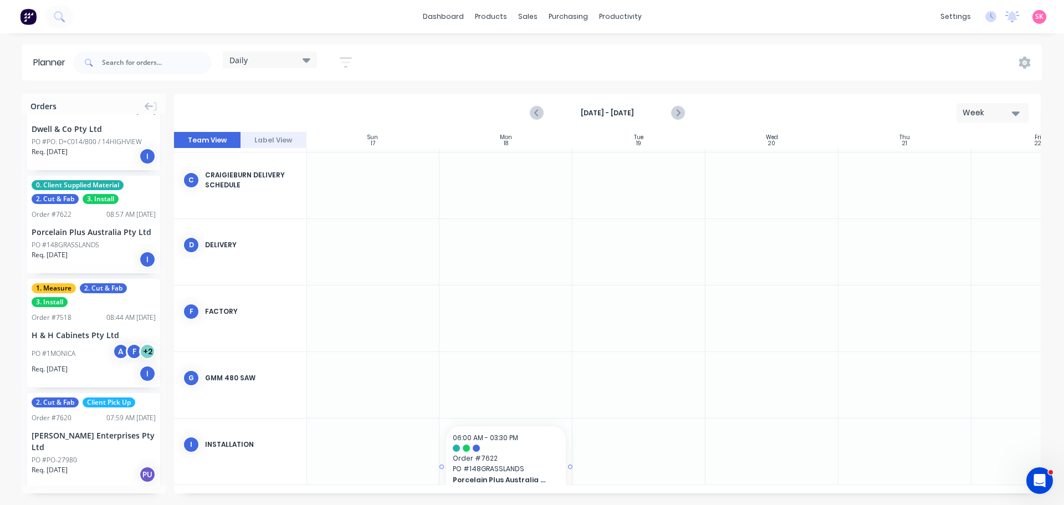
drag, startPoint x: 73, startPoint y: 222, endPoint x: 488, endPoint y: 447, distance: 472.0
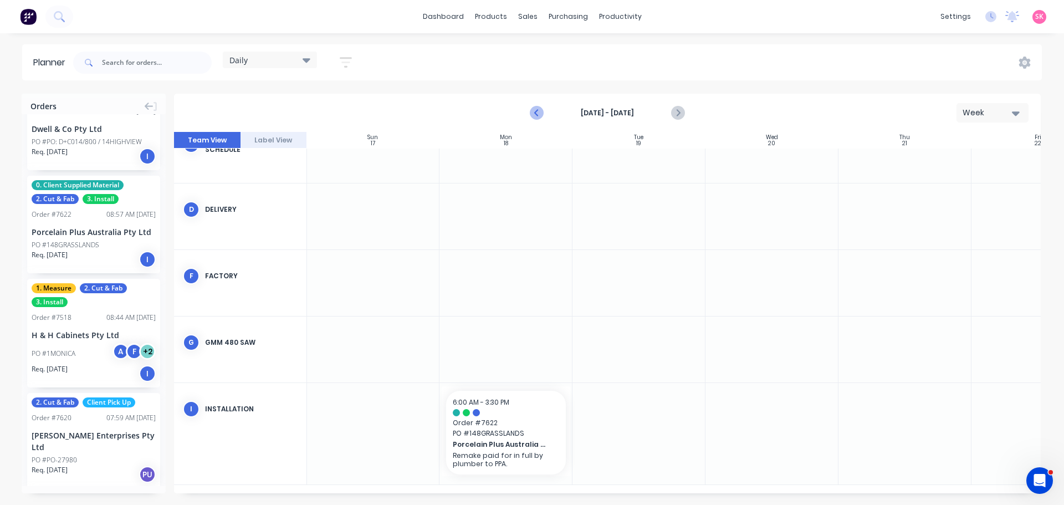
click at [533, 111] on icon "Previous page" at bounding box center [536, 112] width 13 height 13
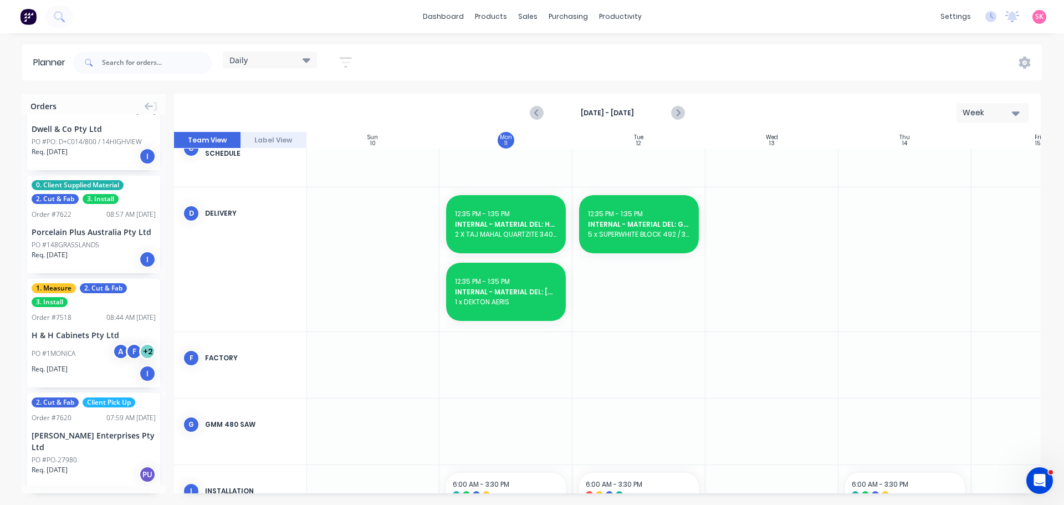
scroll to position [392, 1]
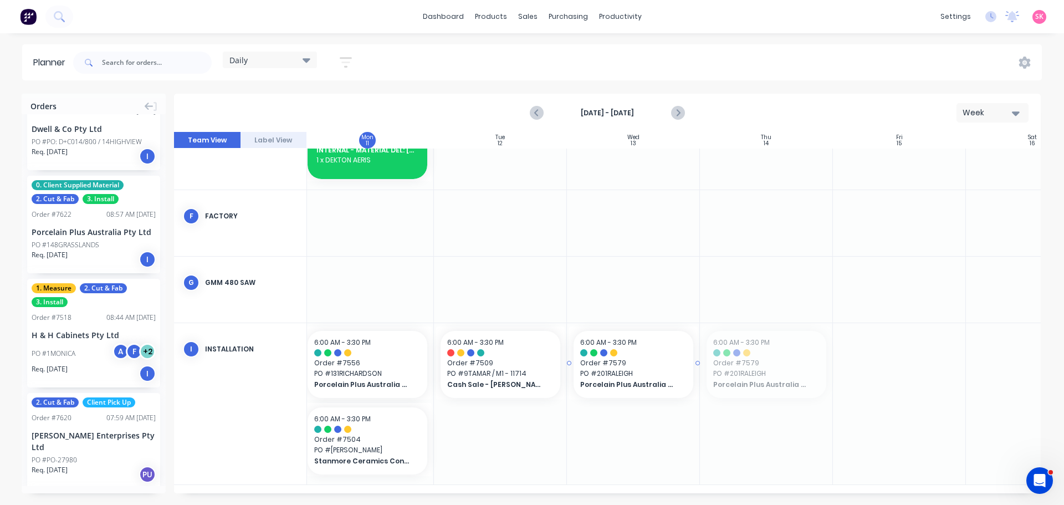
drag, startPoint x: 782, startPoint y: 361, endPoint x: 769, endPoint y: 362, distance: 13.3
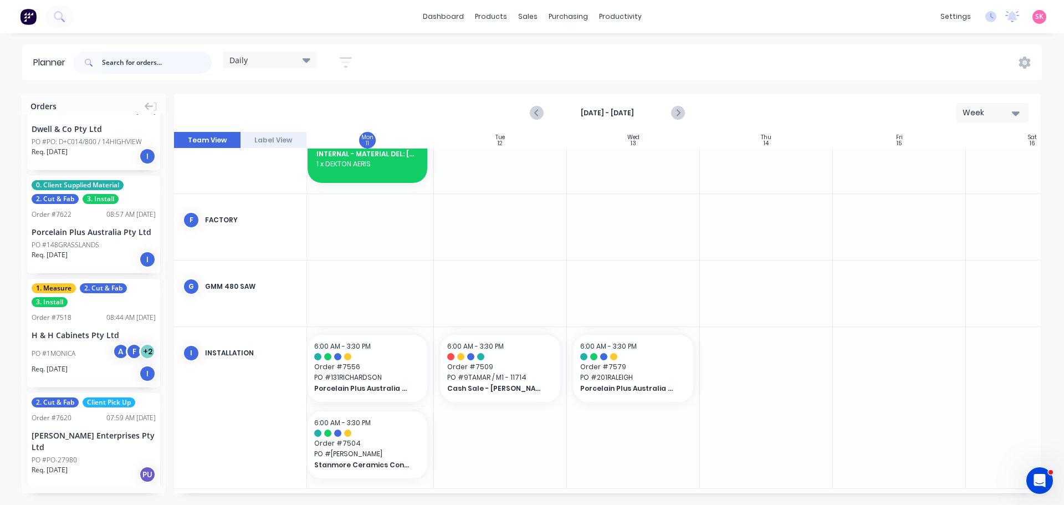
click at [136, 55] on input "text" at bounding box center [157, 63] width 110 height 22
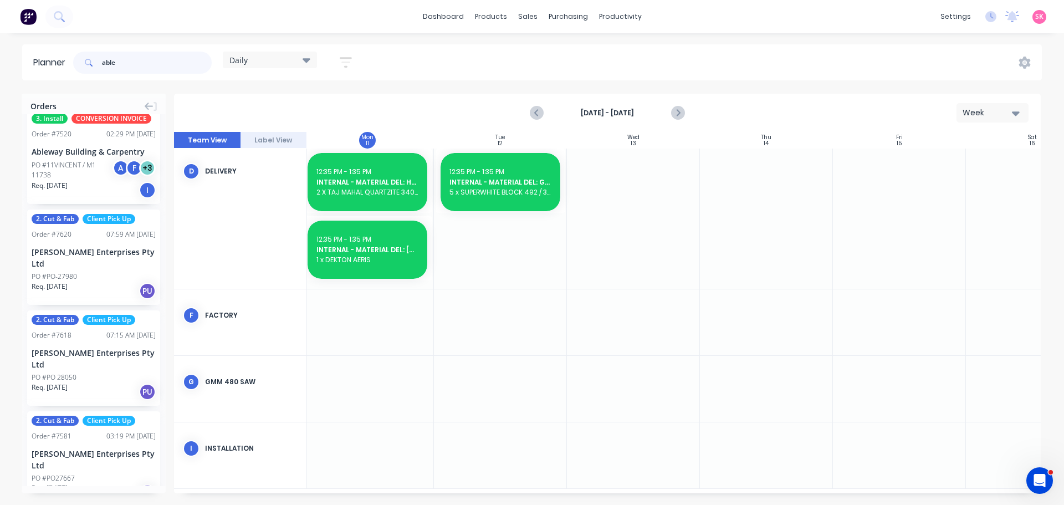
scroll to position [0, 0]
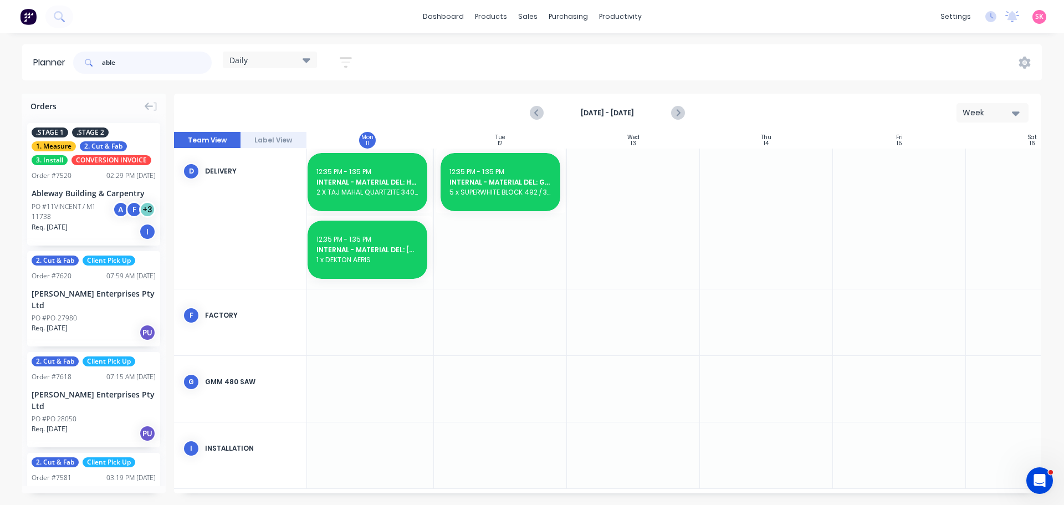
type input "able"
drag, startPoint x: 83, startPoint y: 195, endPoint x: 866, endPoint y: 441, distance: 821.3
drag, startPoint x: 117, startPoint y: 65, endPoint x: 90, endPoint y: 72, distance: 27.6
click at [90, 72] on div "able" at bounding box center [142, 63] width 139 height 22
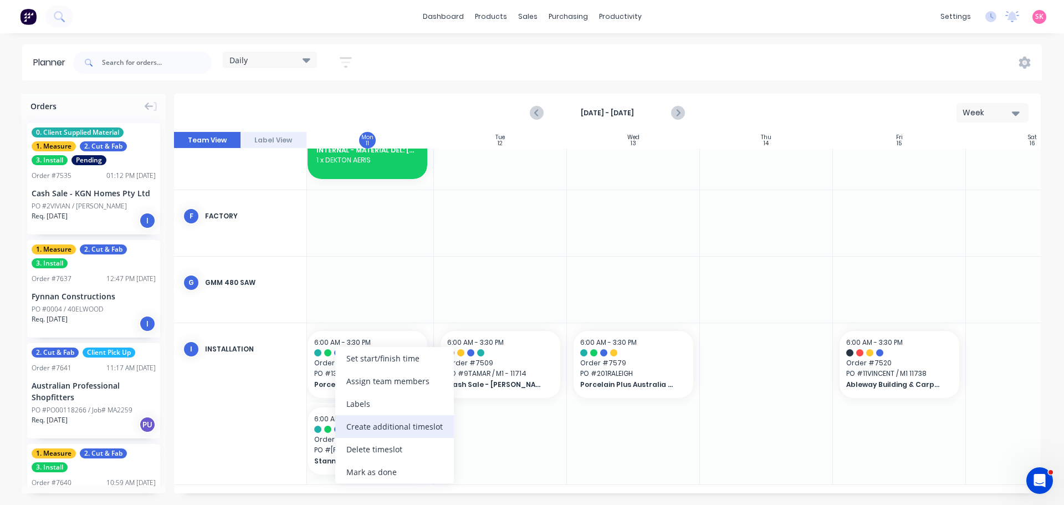
scroll to position [384, 139]
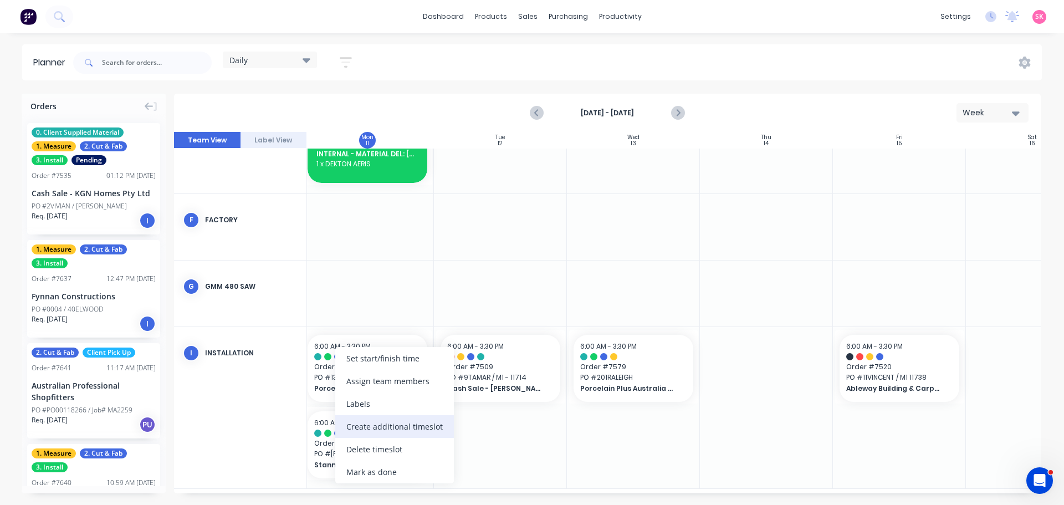
click at [395, 428] on div "Create additional timeslot" at bounding box center [394, 426] width 119 height 23
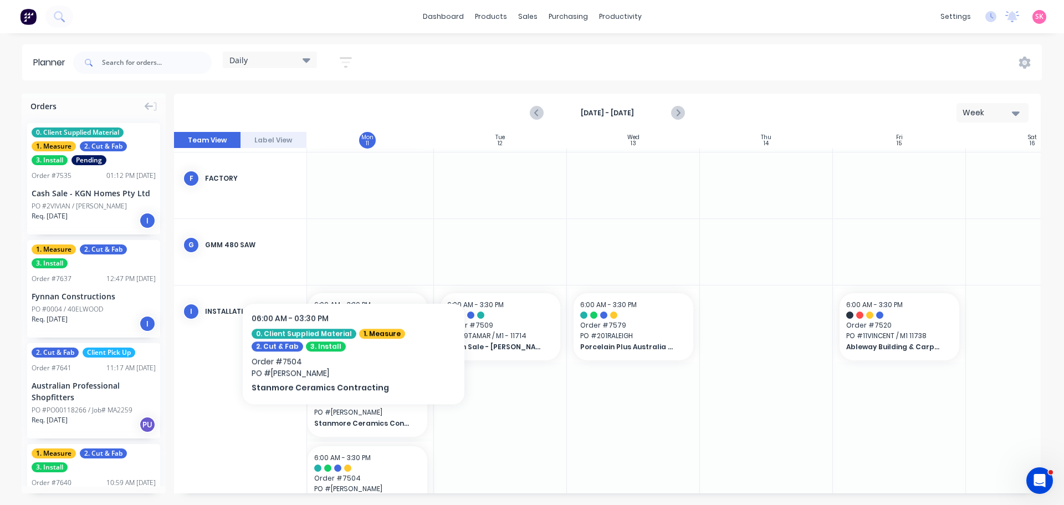
scroll to position [469, 139]
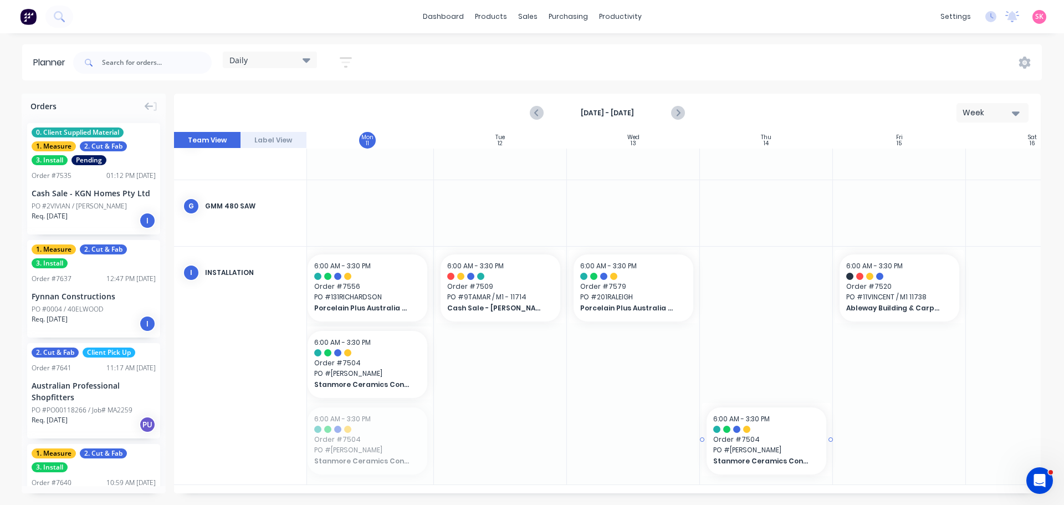
drag, startPoint x: 355, startPoint y: 440, endPoint x: 740, endPoint y: 264, distance: 422.9
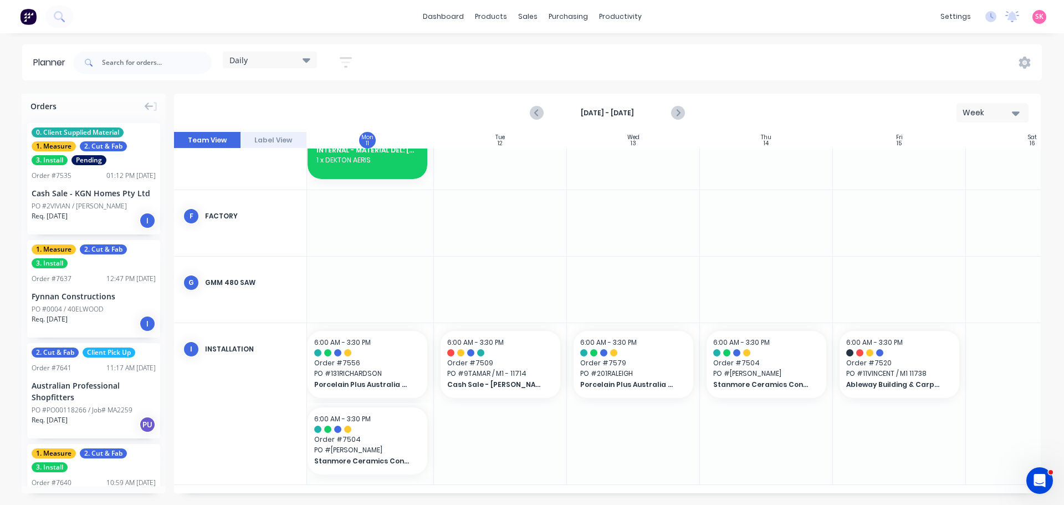
scroll to position [392, 139]
click at [479, 81] on div "Planner Daily Save new view None edit Daily (Default) edit Craigieburn Orders e…" at bounding box center [532, 274] width 1064 height 460
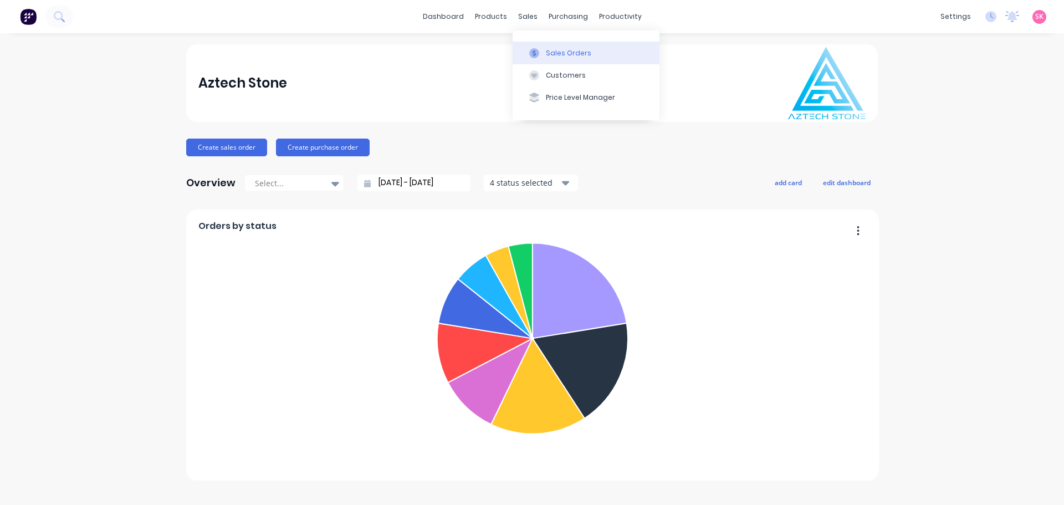
click at [548, 54] on div "Sales Orders" at bounding box center [568, 53] width 45 height 10
